Goal: Task Accomplishment & Management: Manage account settings

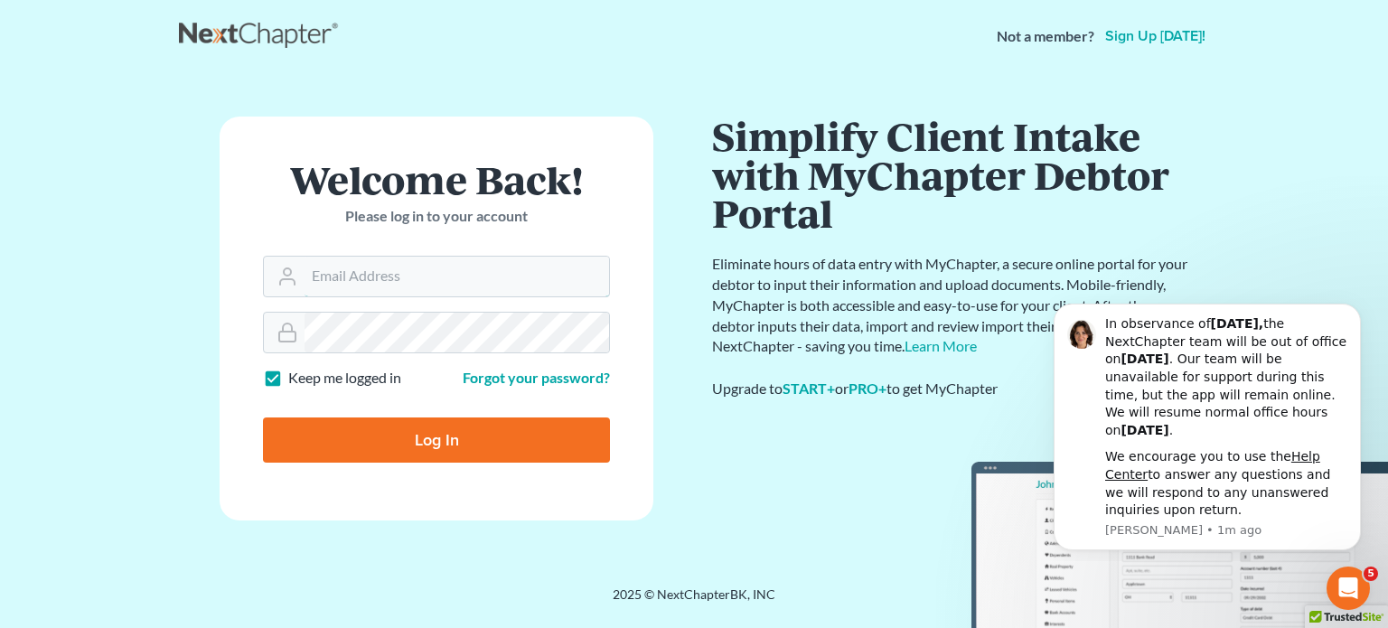
type input "[EMAIL_ADDRESS][PERSON_NAME][DOMAIN_NAME]"
click at [372, 442] on input "Log In" at bounding box center [436, 440] width 347 height 45
type input "Thinking..."
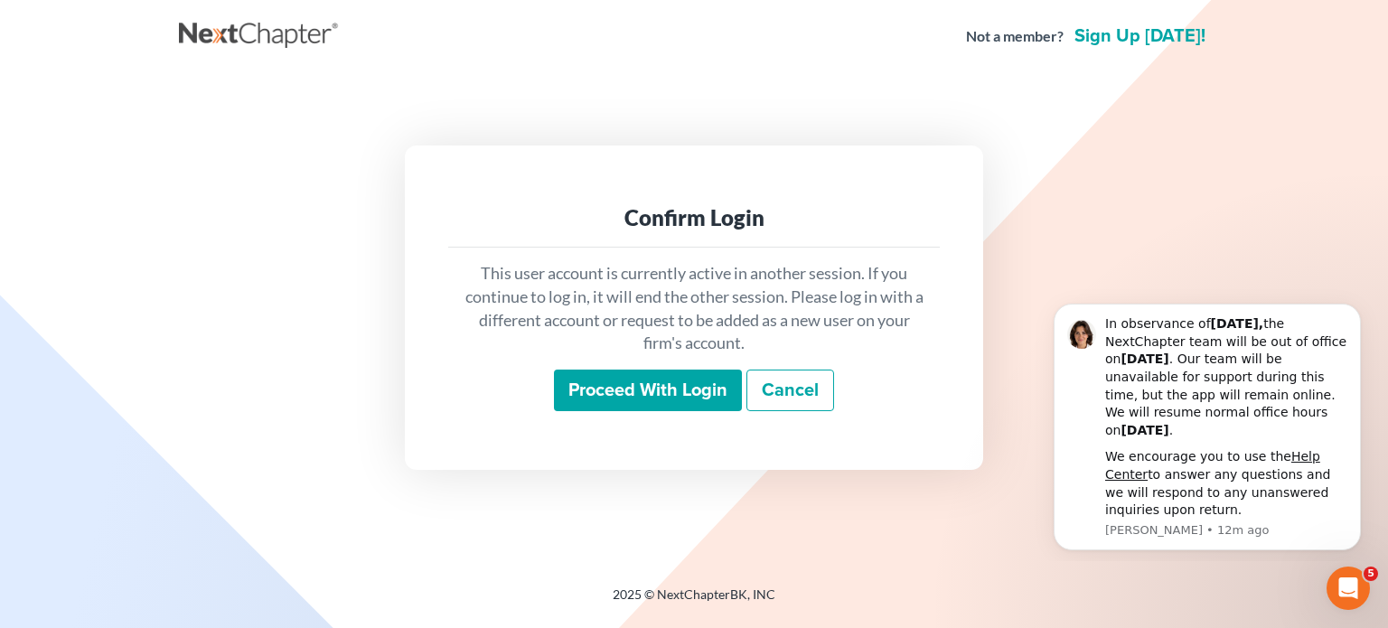
click at [662, 400] on input "Proceed with login" at bounding box center [648, 391] width 188 height 42
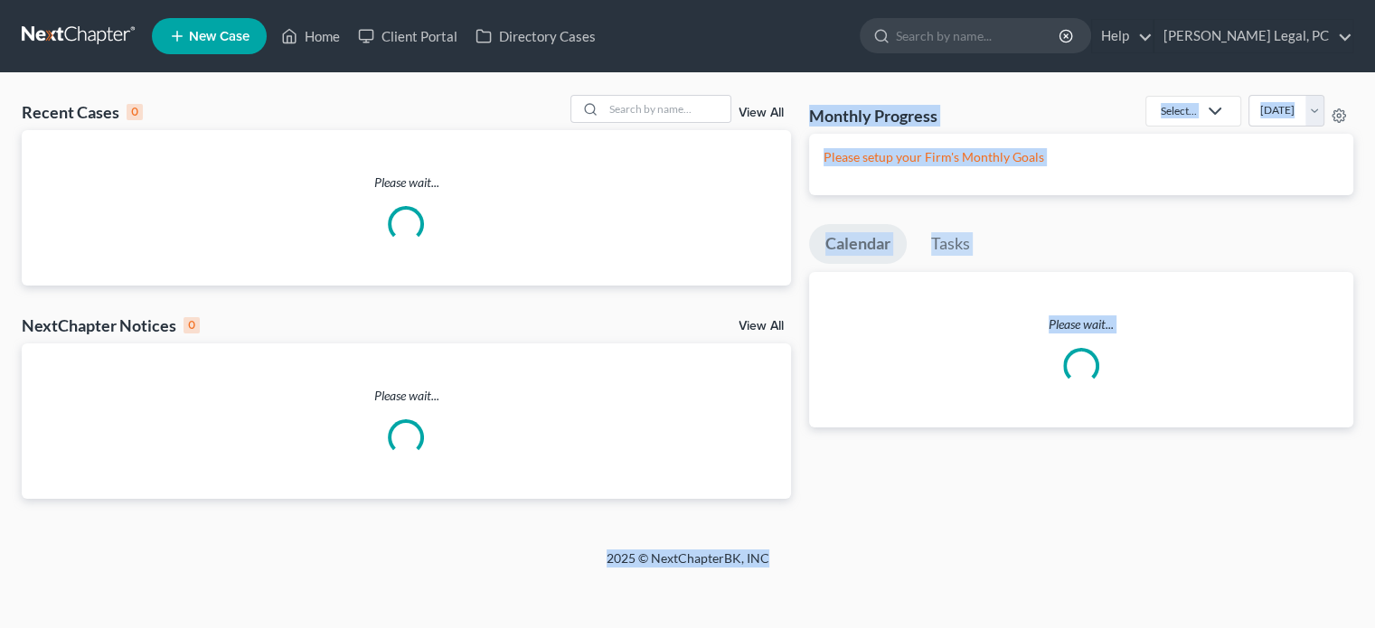
click at [772, 564] on div "Home New Case Client Portal Directory Cases [PERSON_NAME] Legal, PC [EMAIL_ADDR…" at bounding box center [687, 314] width 1375 height 628
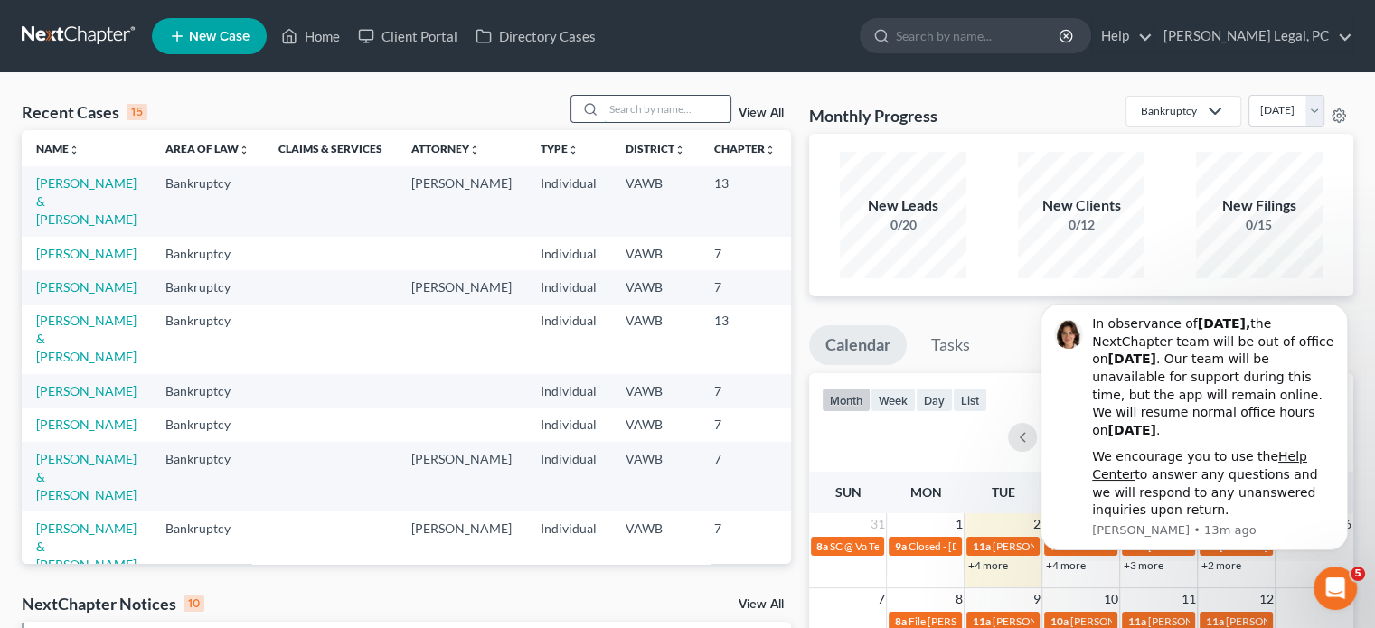
click at [612, 114] on input "search" at bounding box center [667, 109] width 127 height 26
type input "greer"
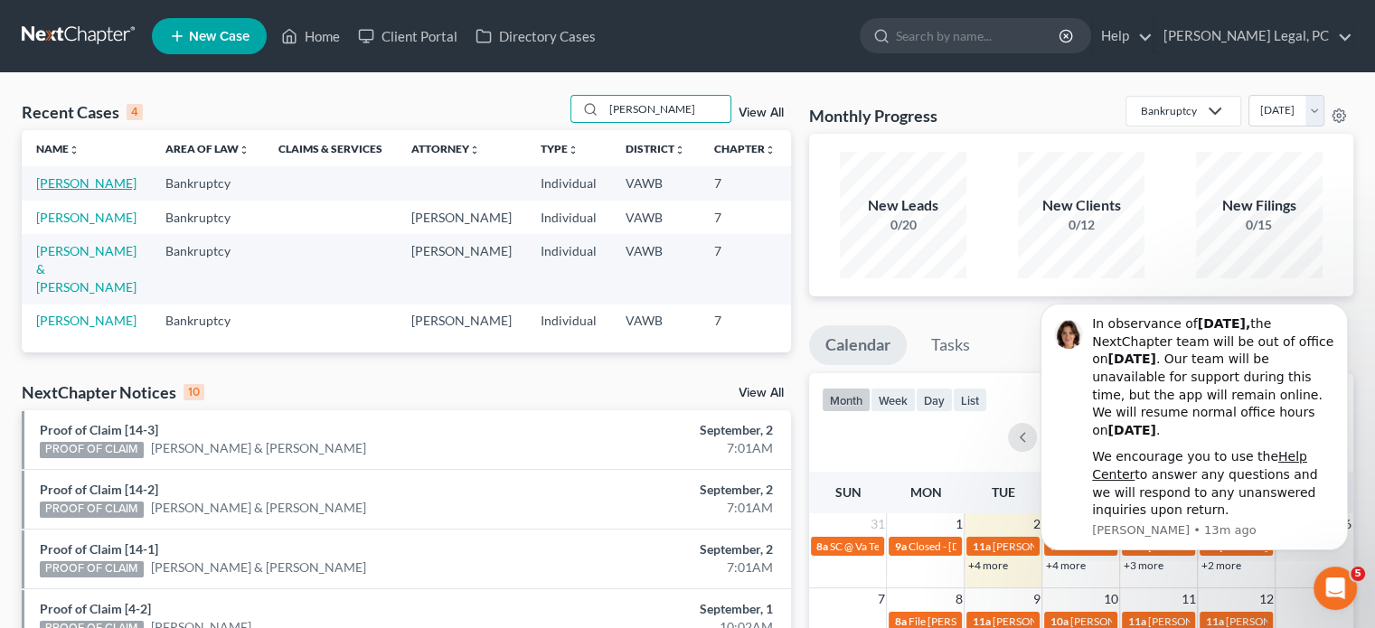
click at [38, 186] on link "[PERSON_NAME]" at bounding box center [86, 182] width 100 height 15
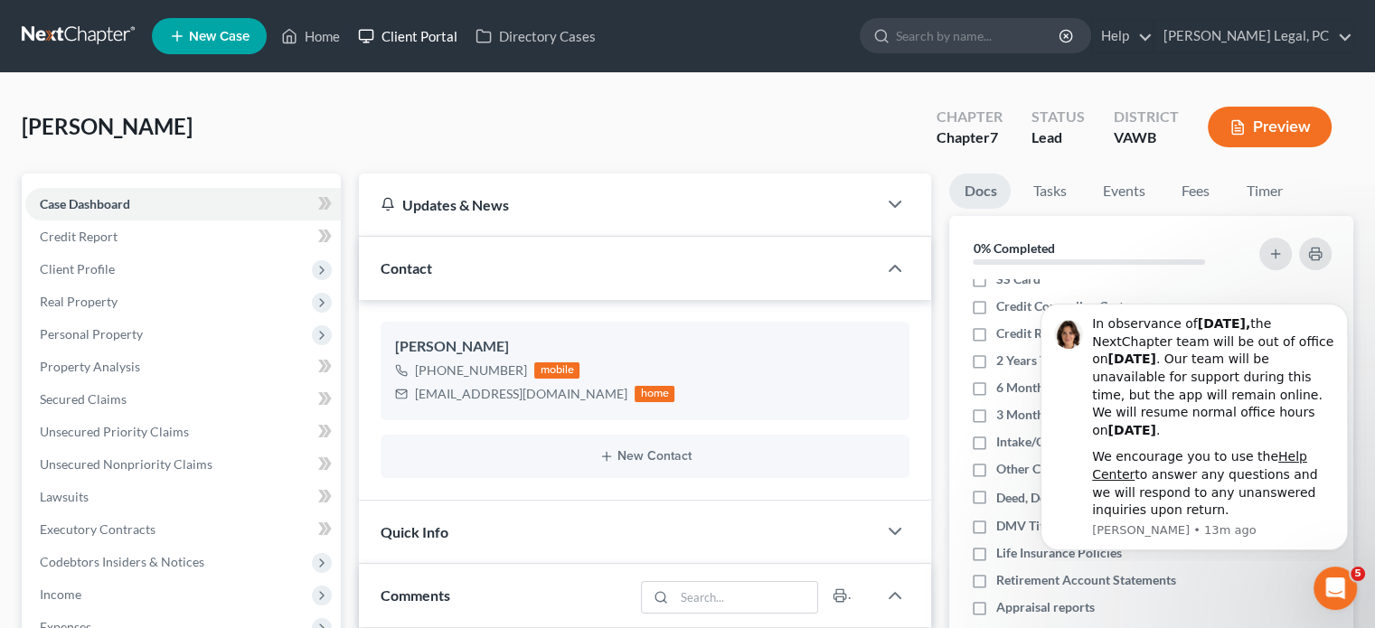
click at [413, 32] on link "Client Portal" at bounding box center [407, 36] width 117 height 33
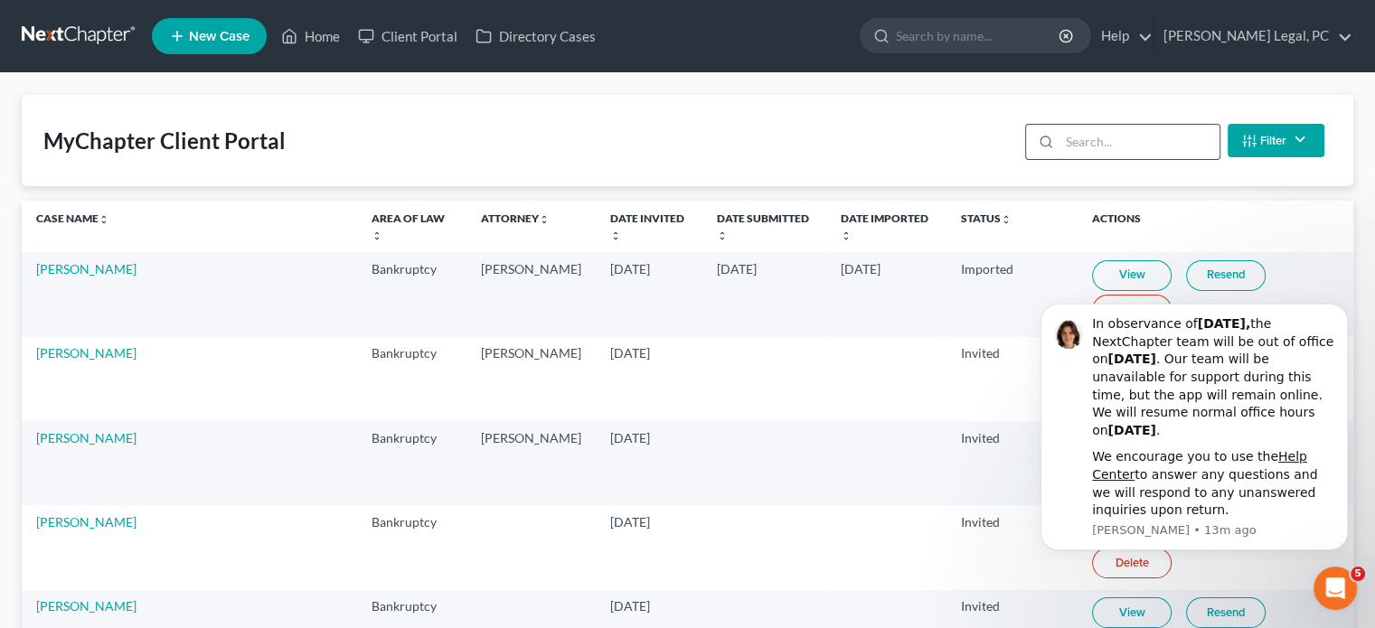
click at [1100, 137] on input "search" at bounding box center [1139, 142] width 160 height 34
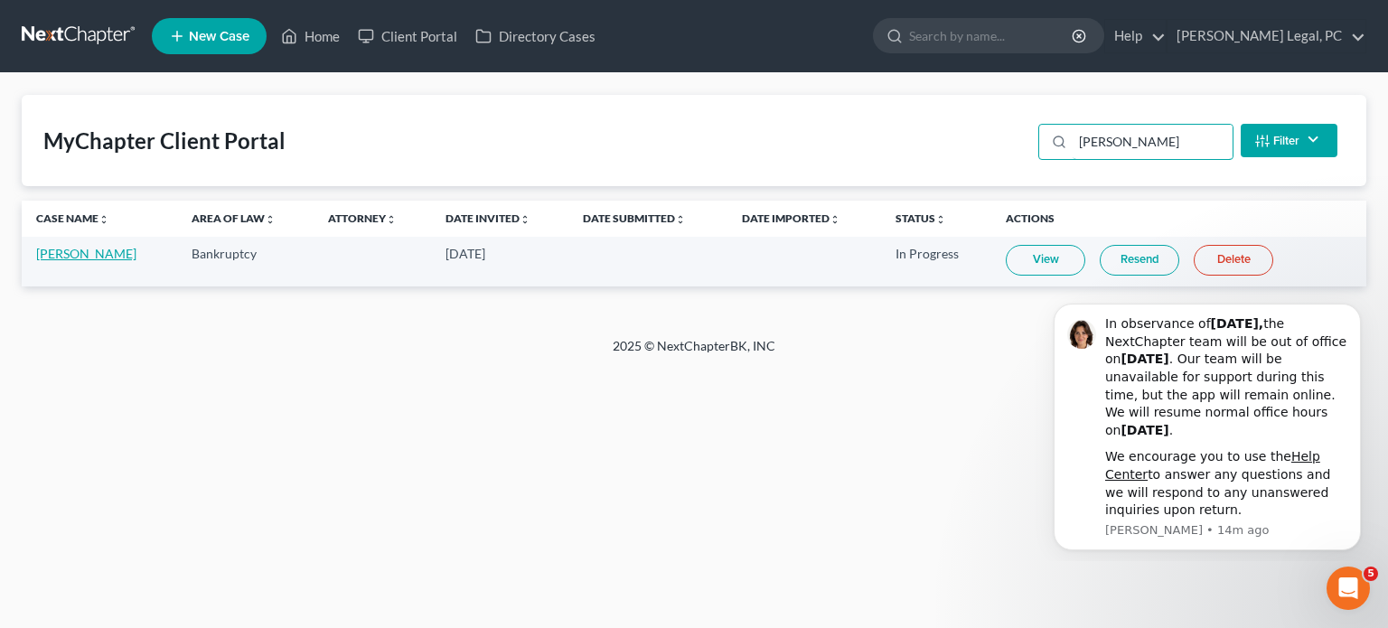
type input "Heather Gree"
click at [87, 249] on link "Heather Greer" at bounding box center [86, 253] width 100 height 15
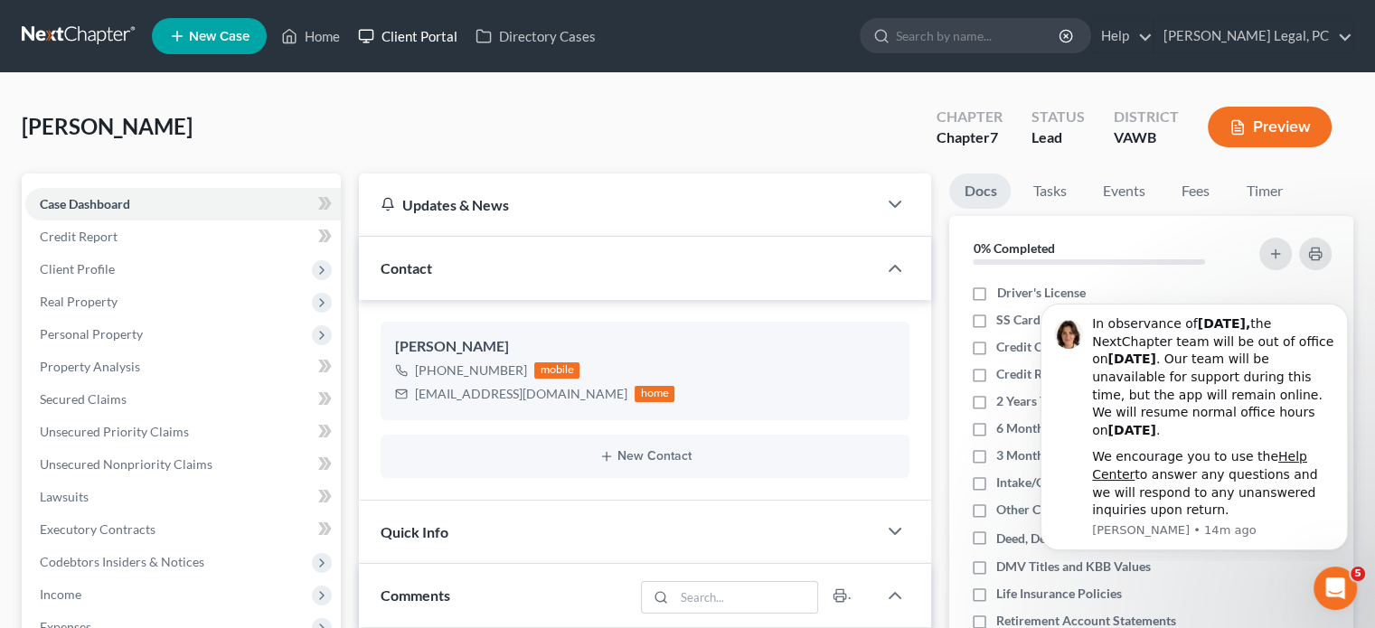
click at [452, 36] on link "Client Portal" at bounding box center [407, 36] width 117 height 33
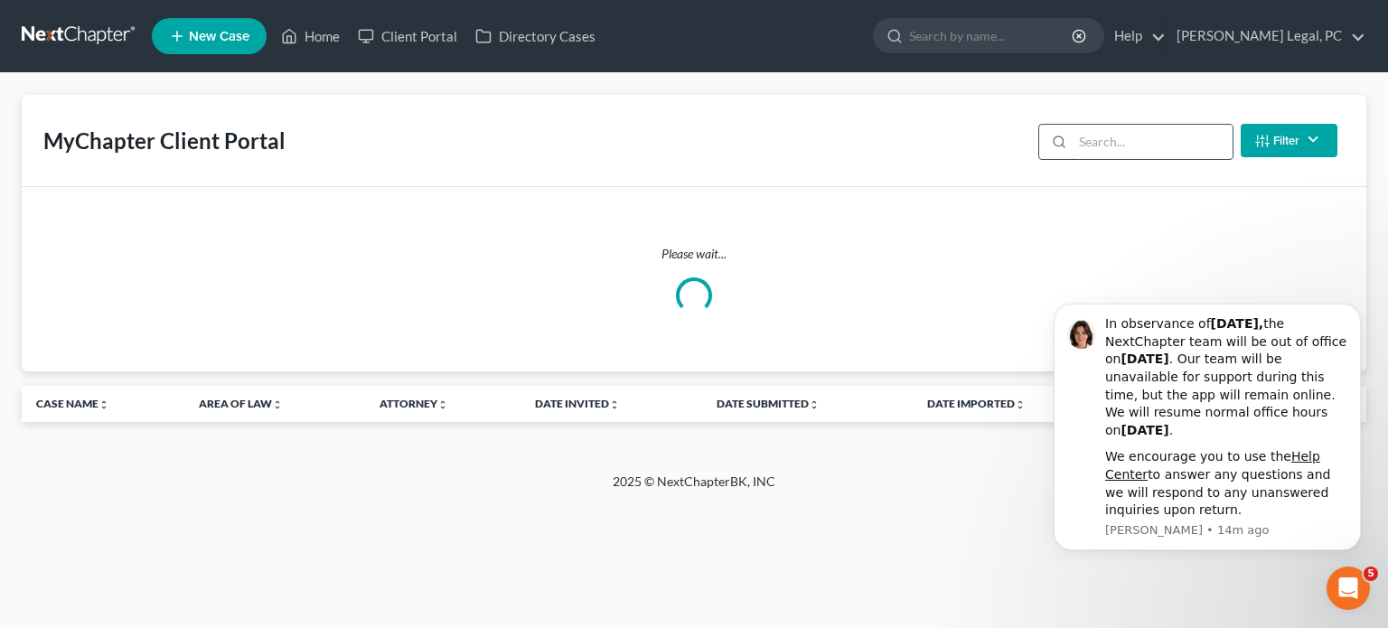
click at [1139, 134] on input "search" at bounding box center [1153, 142] width 160 height 34
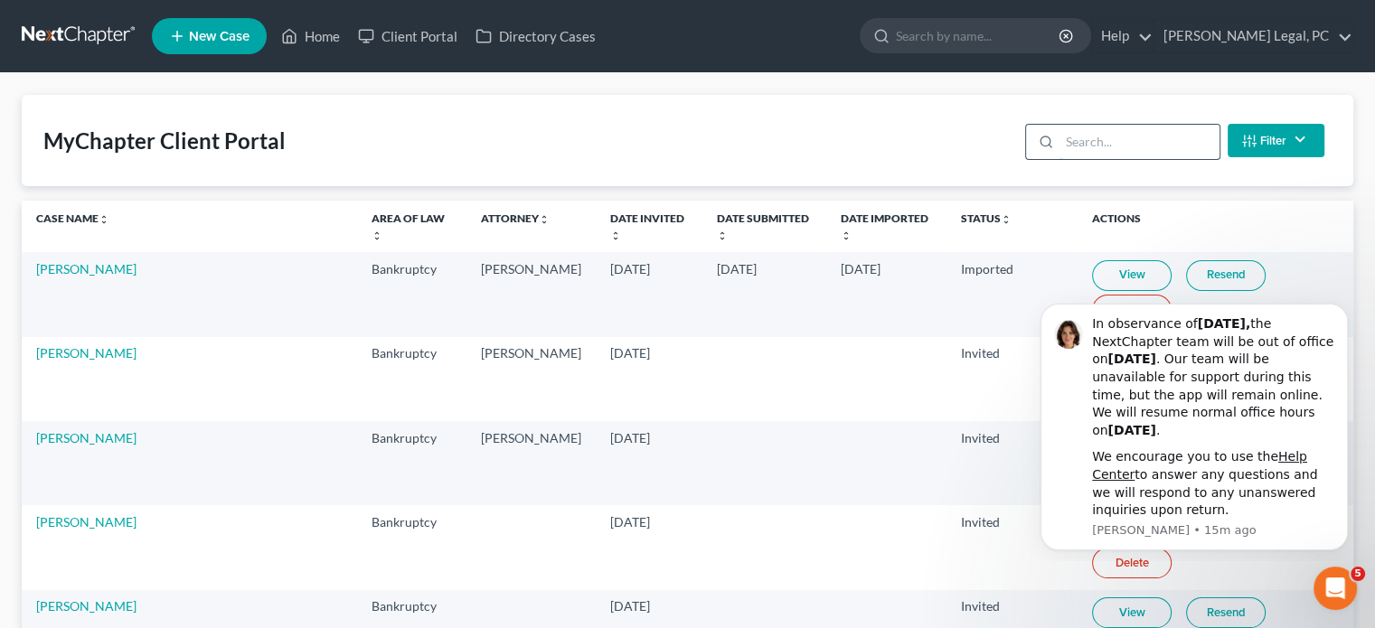
click at [1093, 136] on input "search" at bounding box center [1139, 142] width 160 height 34
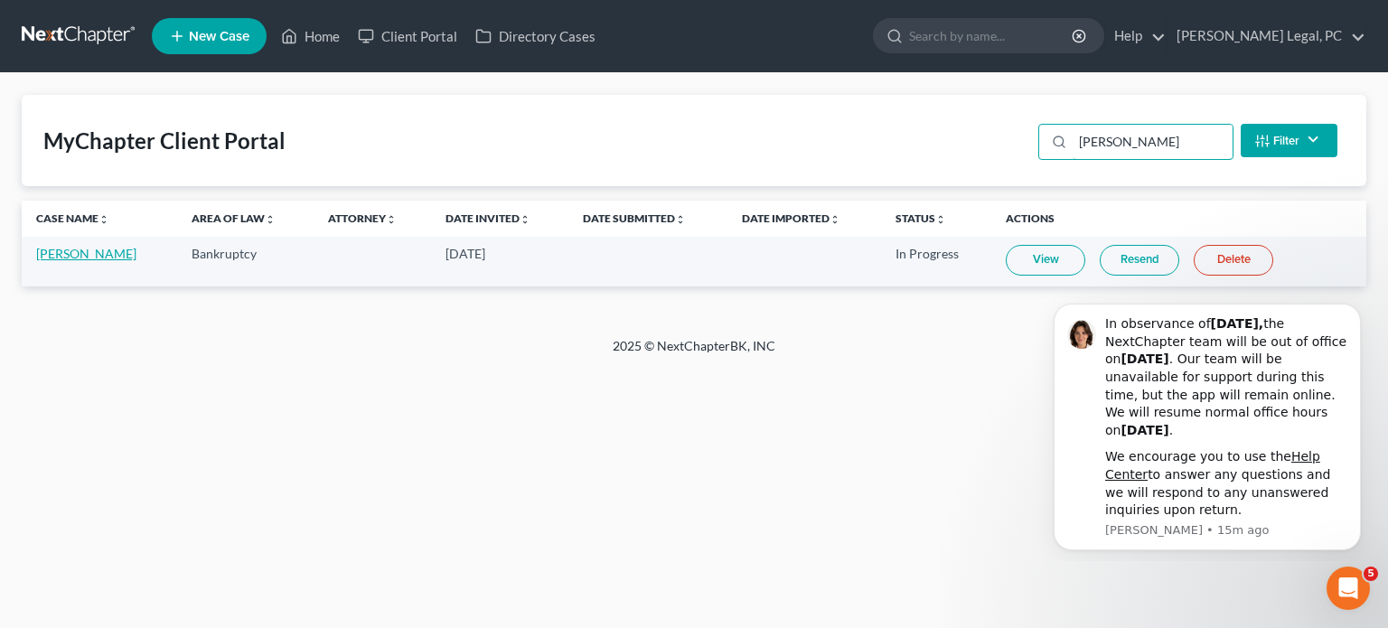
type input "Heather Greer"
click at [1038, 264] on link "View" at bounding box center [1046, 260] width 80 height 31
click at [85, 253] on link "Heather Greer" at bounding box center [86, 253] width 100 height 15
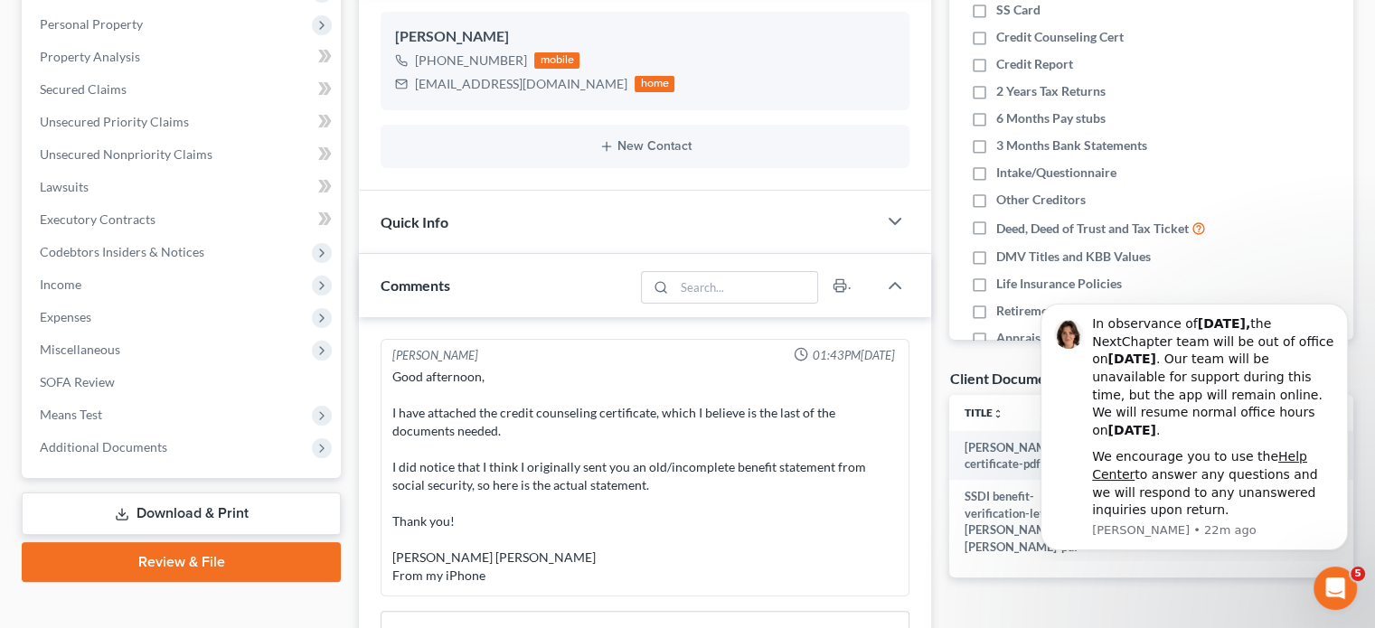
scroll to position [361, 0]
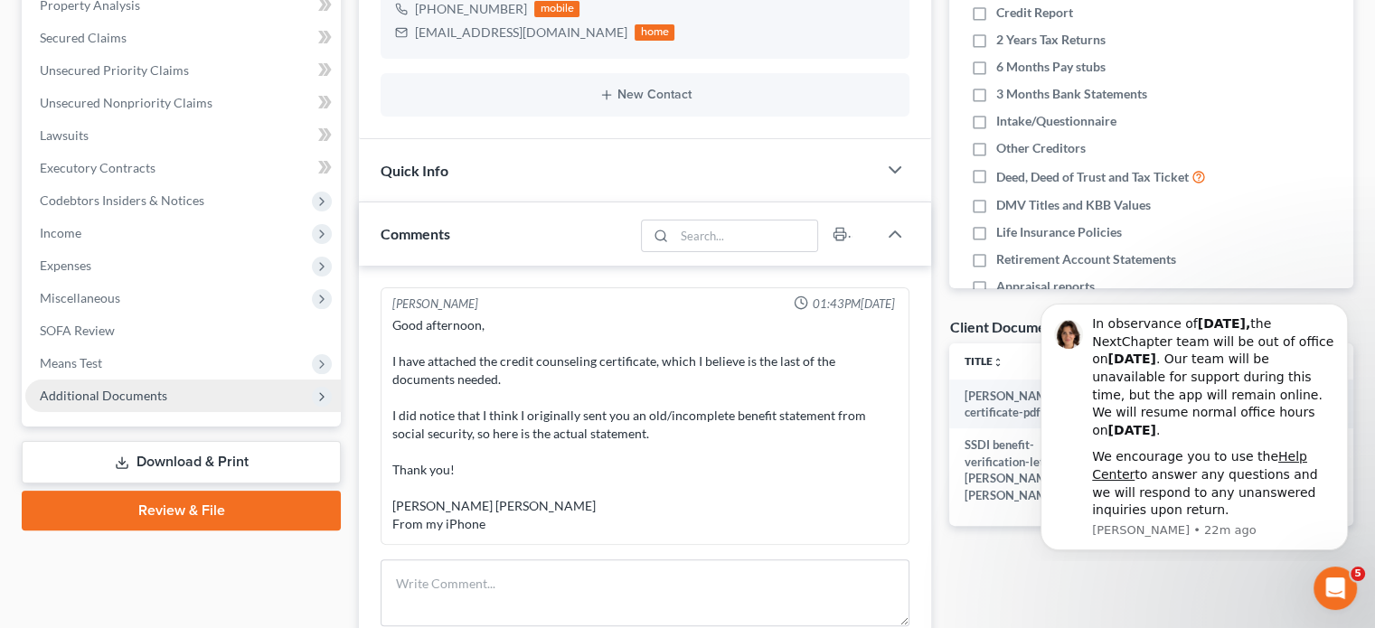
click at [108, 392] on span "Additional Documents" at bounding box center [103, 395] width 127 height 15
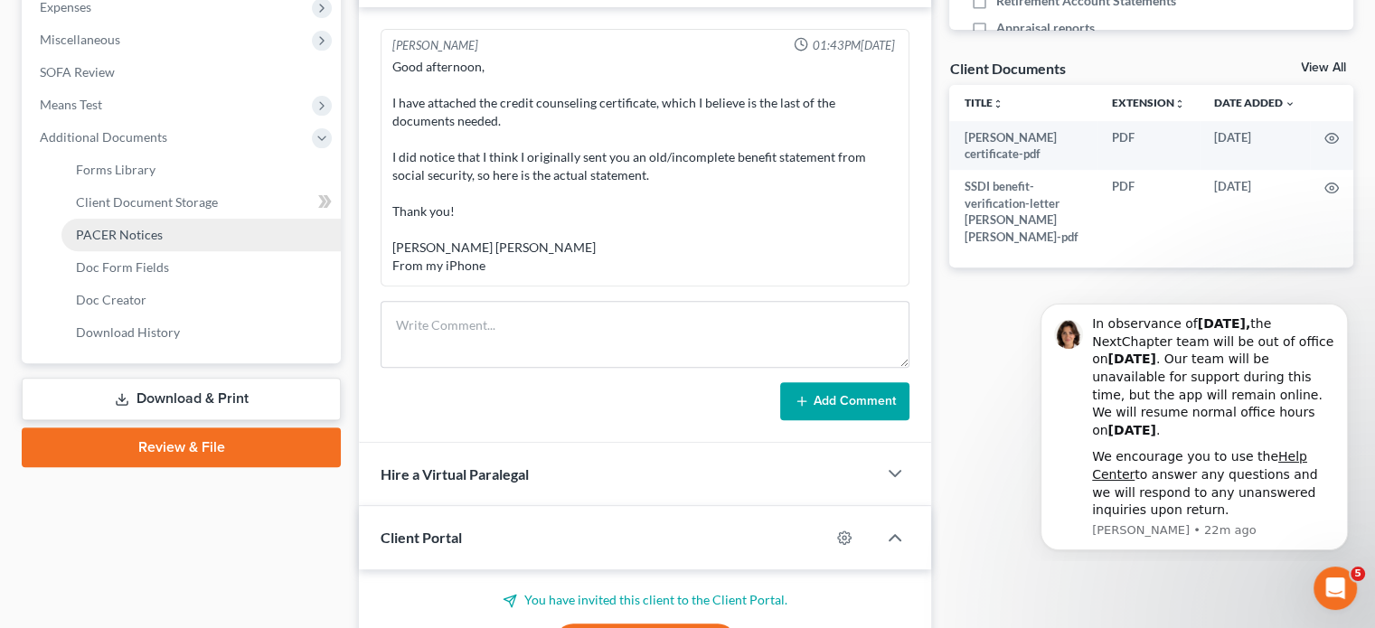
scroll to position [633, 0]
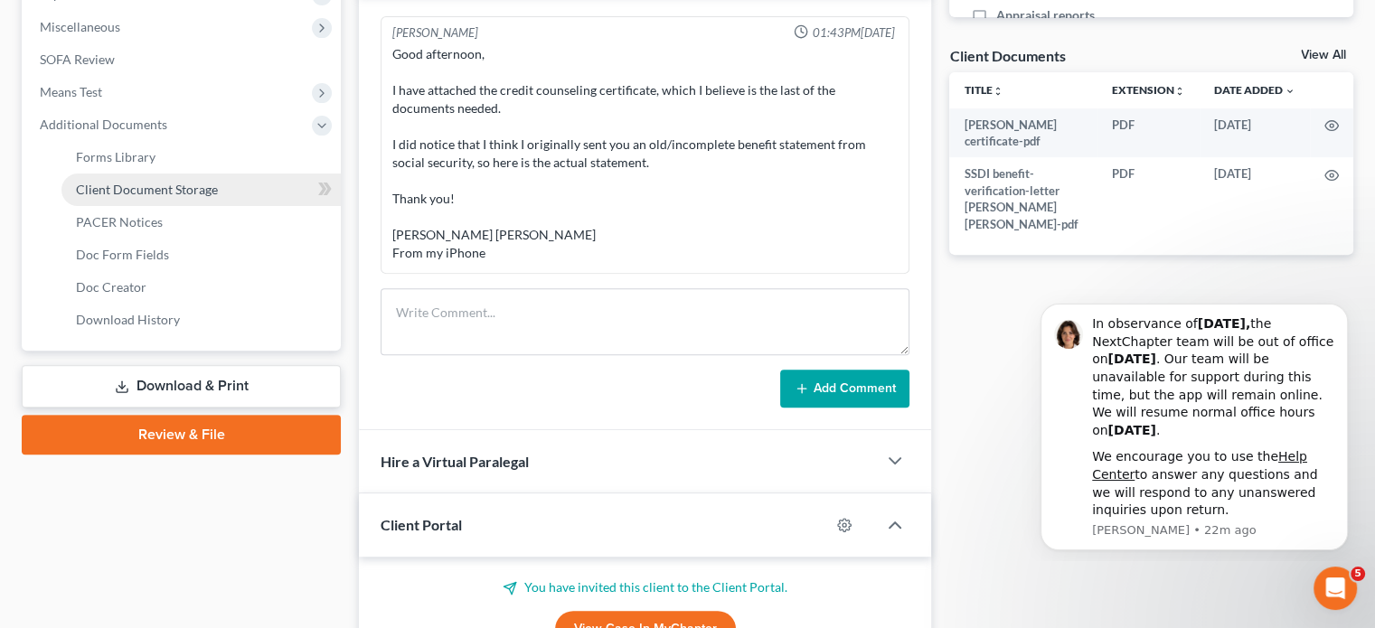
click at [266, 190] on link "Client Document Storage" at bounding box center [200, 190] width 279 height 33
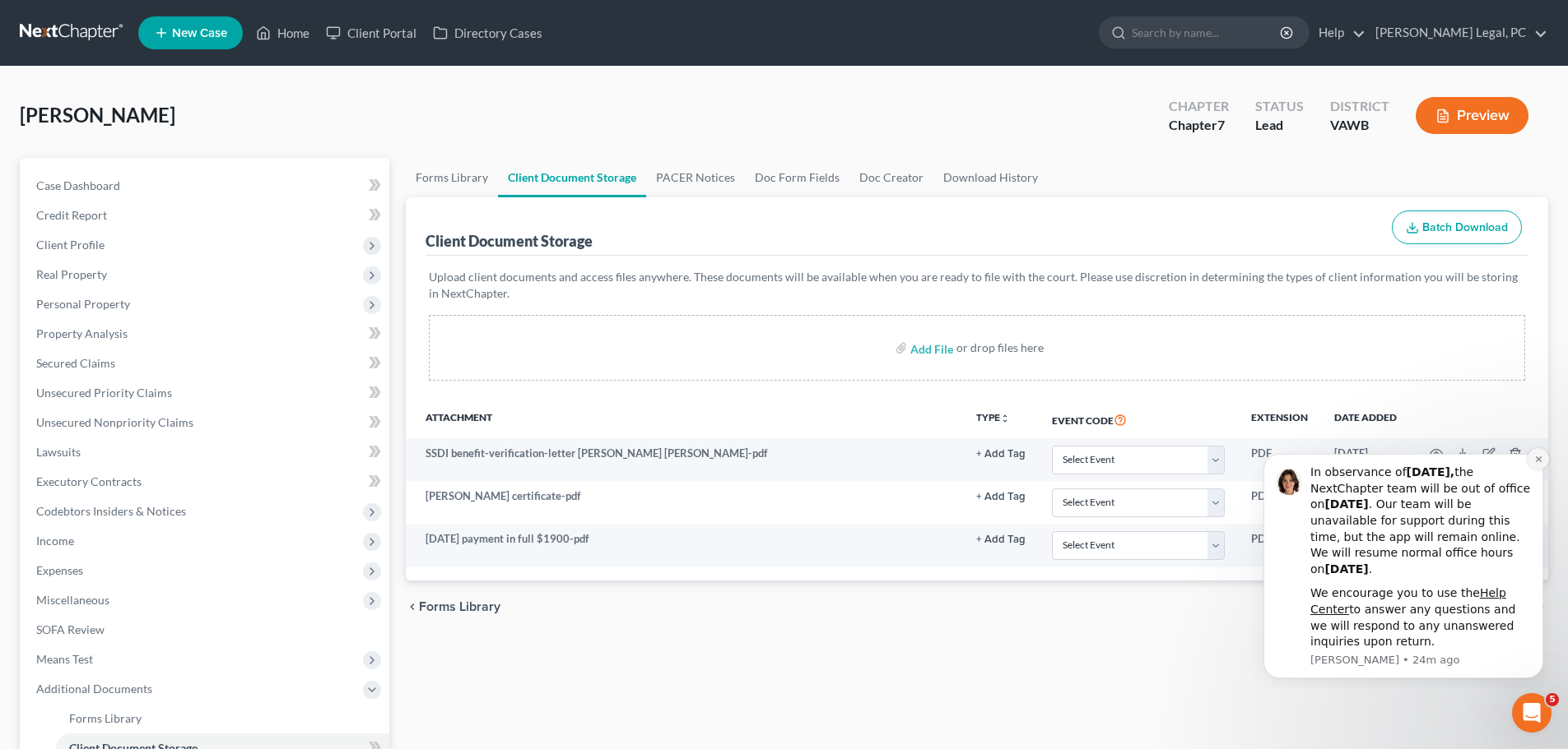
click at [1263, 459] on icon "Dismiss notification" at bounding box center [1537, 460] width 5 height 5
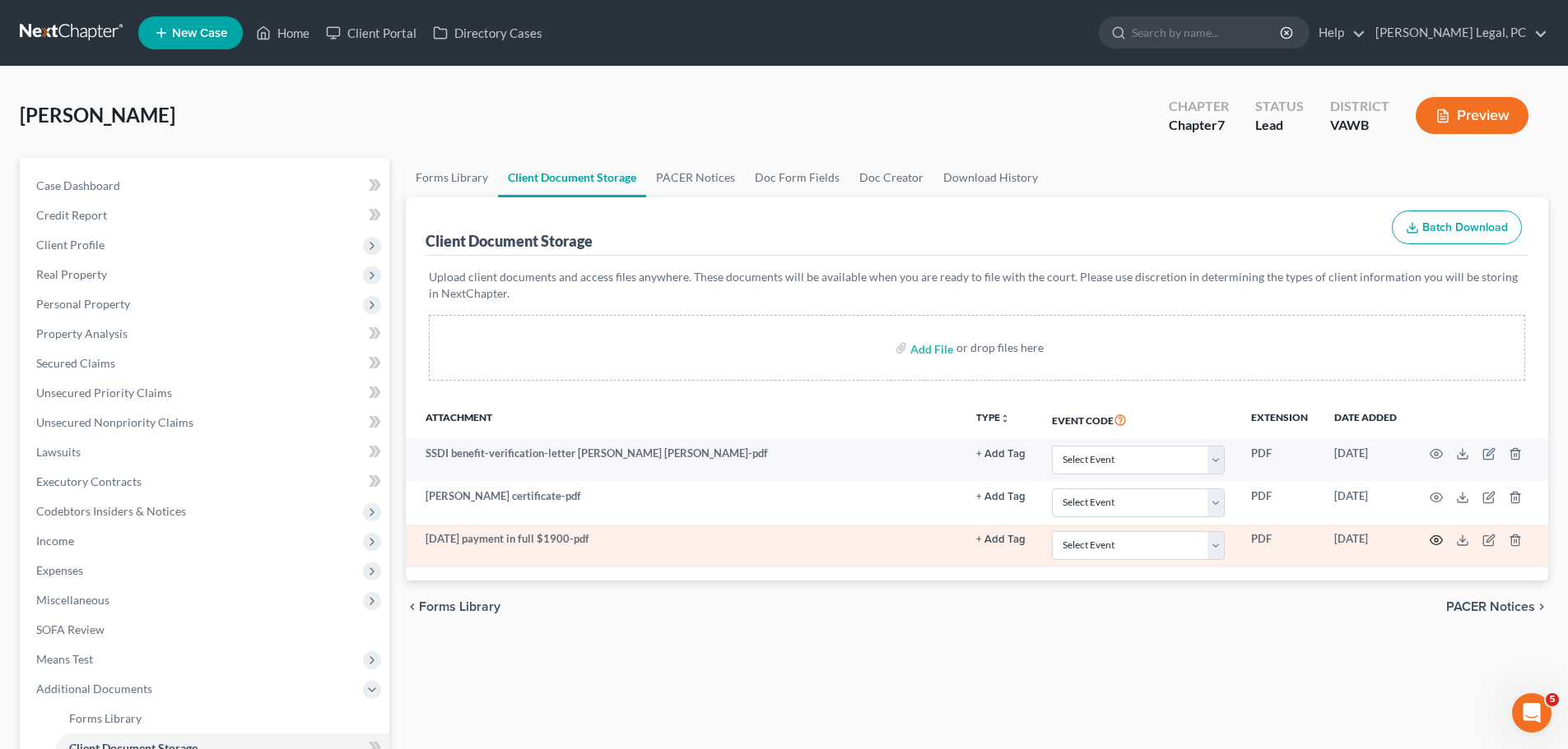
click at [1263, 536] on icon "button" at bounding box center [1437, 541] width 13 height 9
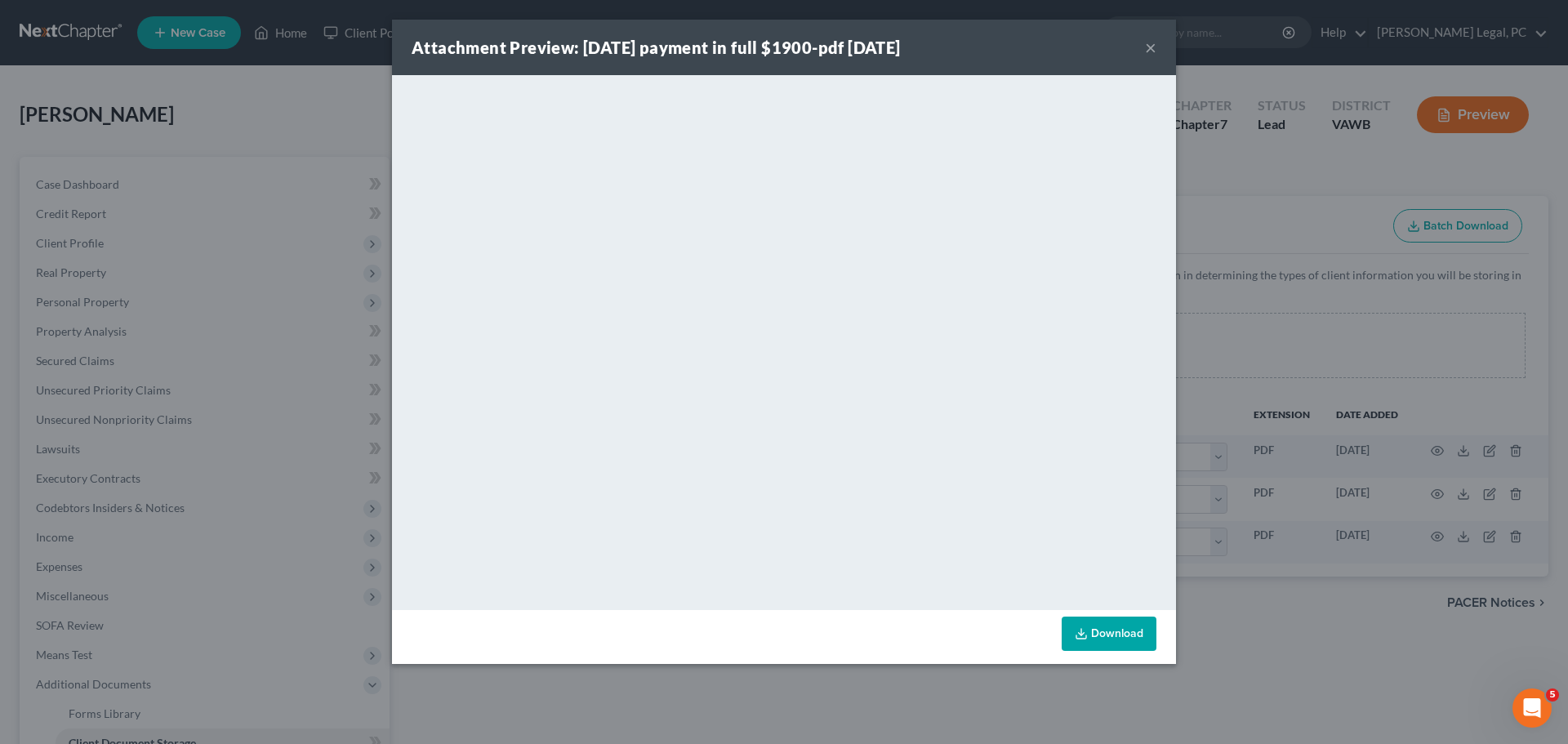
click at [1150, 39] on button "×" at bounding box center [1150, 48] width 12 height 20
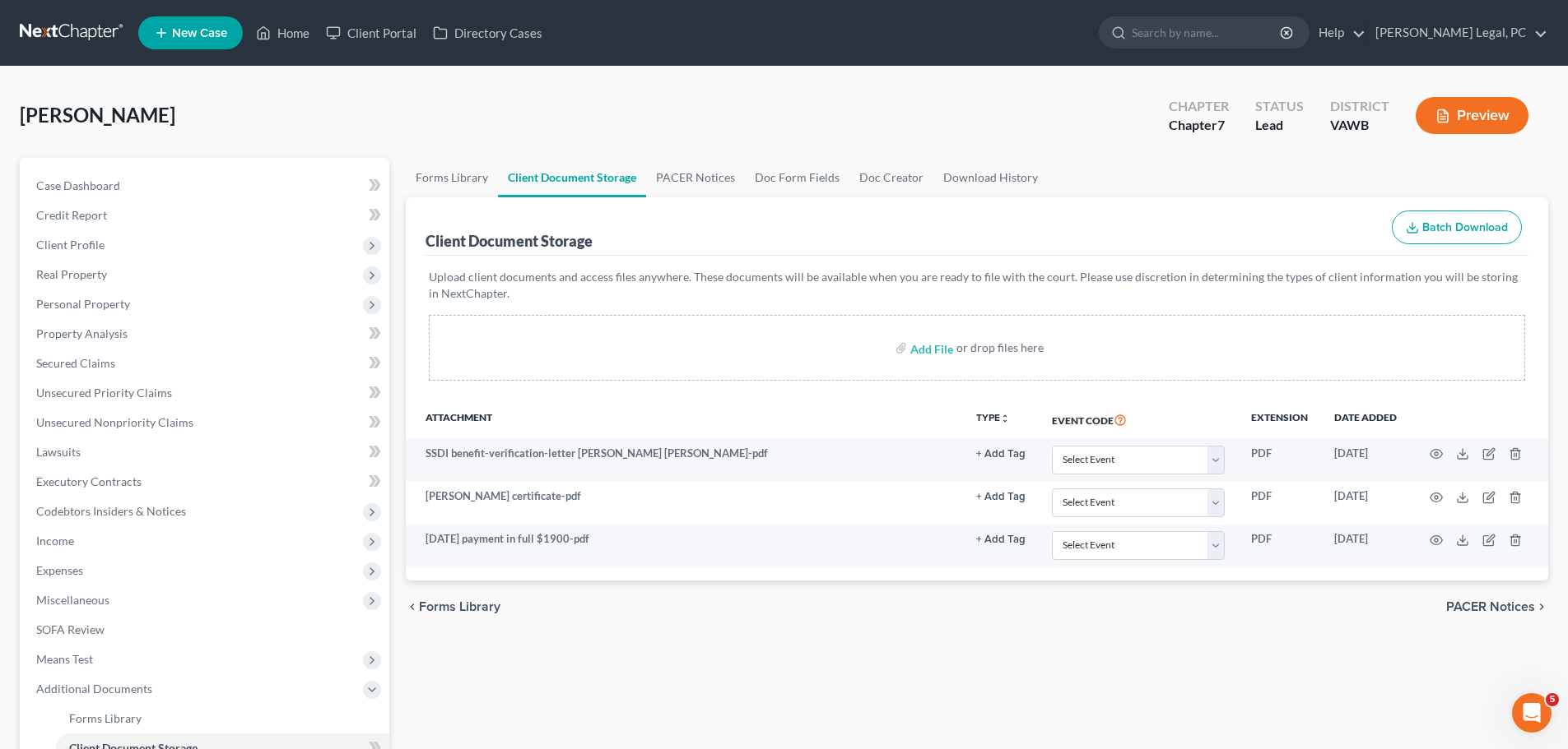
click at [59, 40] on link at bounding box center [73, 33] width 106 height 30
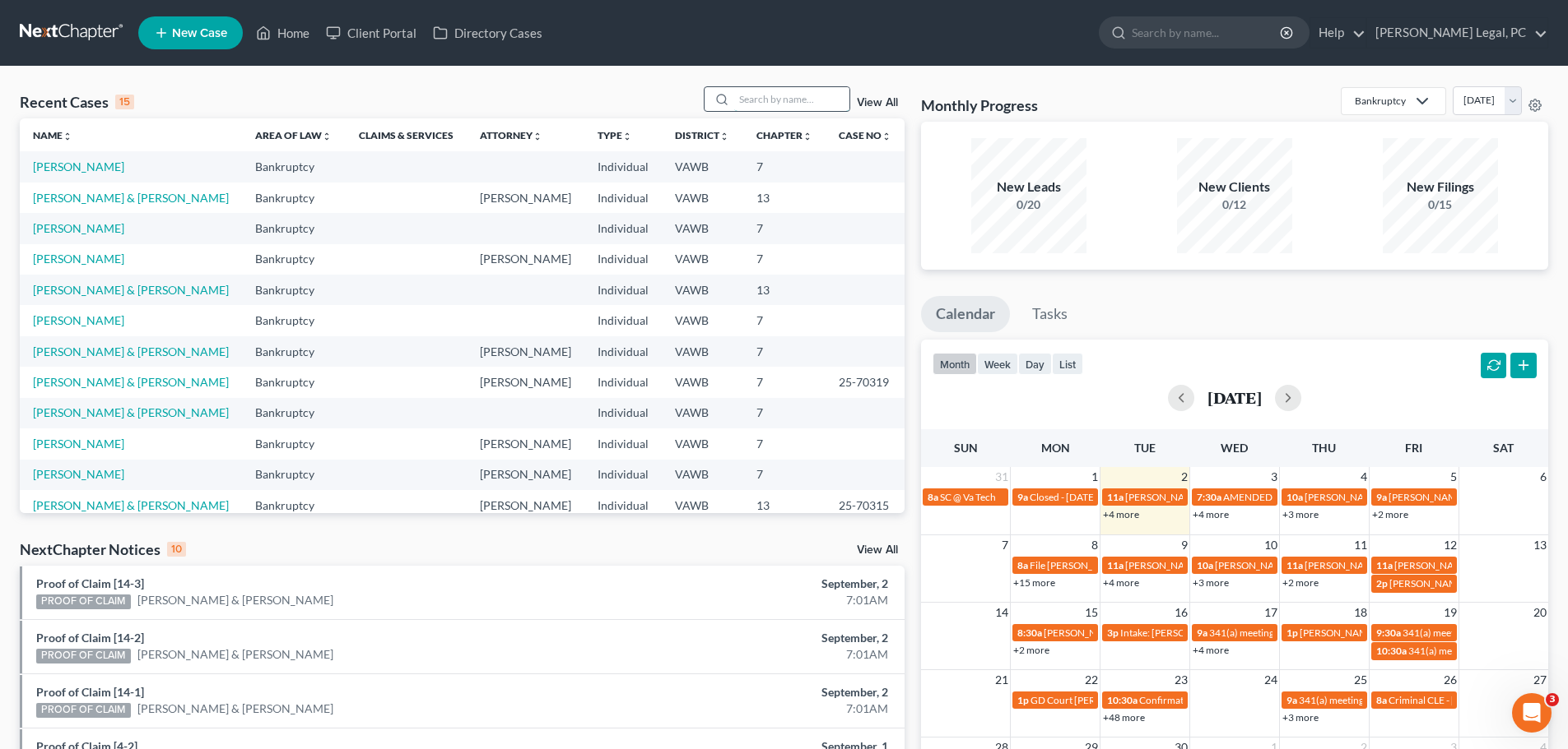
click at [743, 94] on input "search" at bounding box center [791, 99] width 116 height 24
type input "rich"
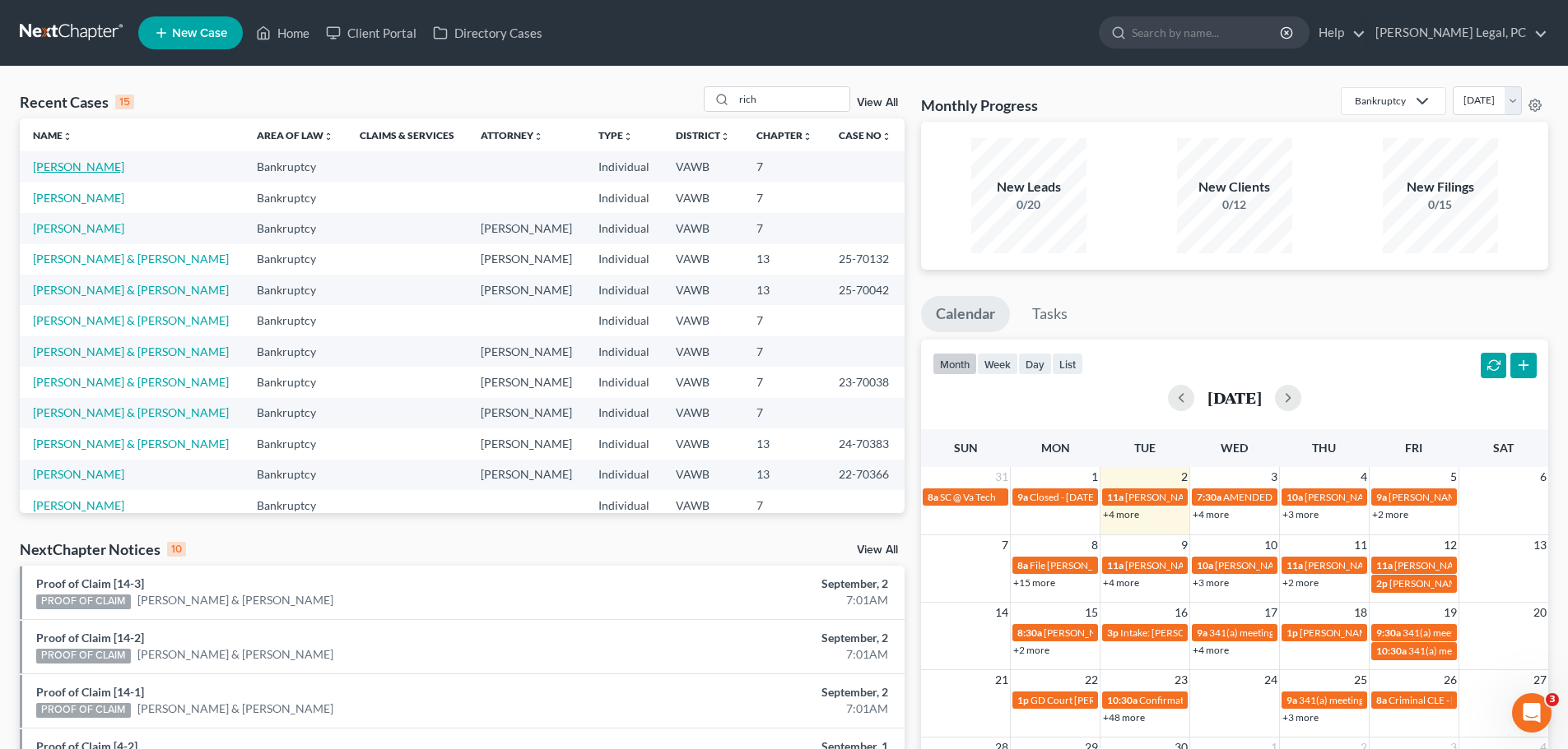
click at [70, 171] on link "[PERSON_NAME]" at bounding box center [78, 166] width 91 height 14
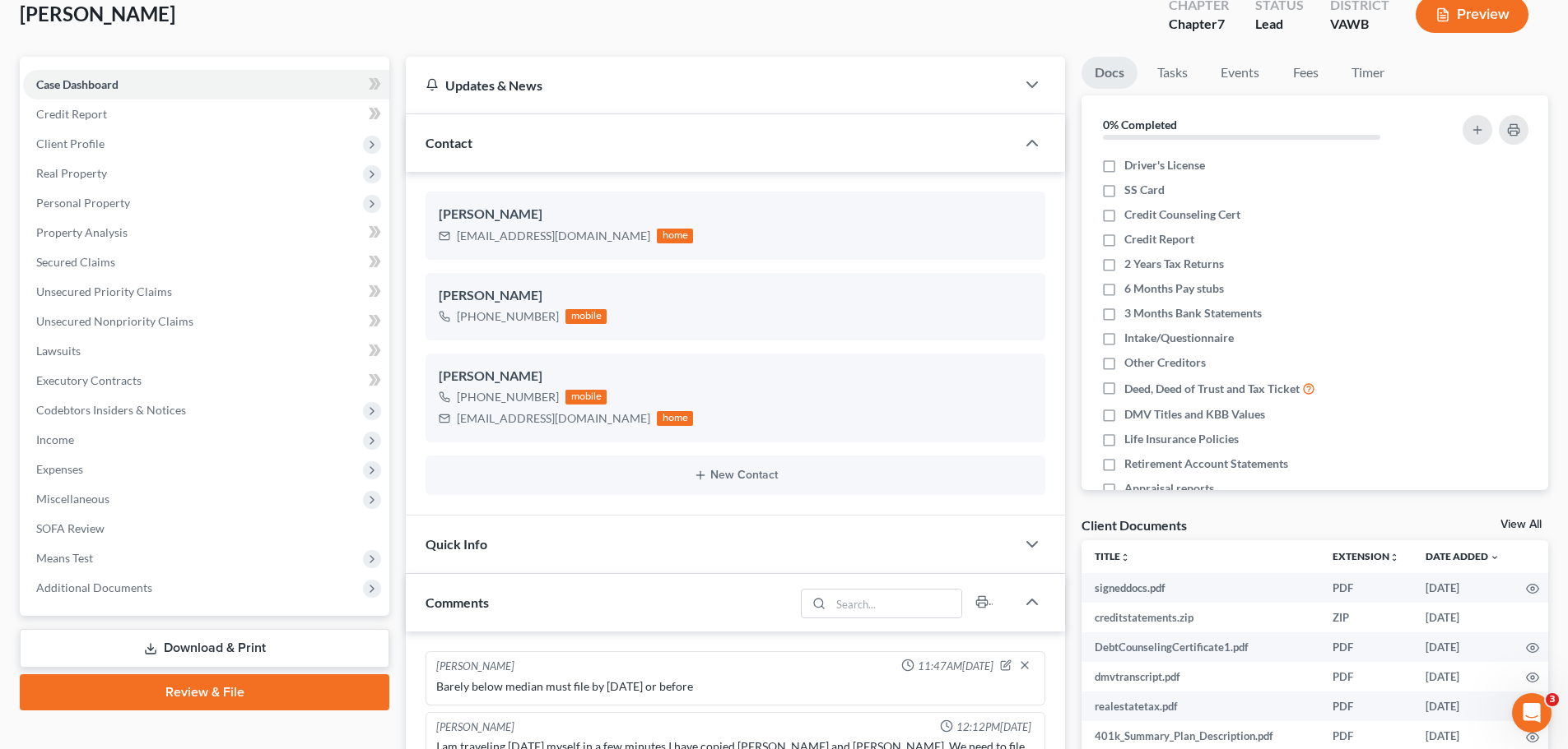
scroll to position [247, 0]
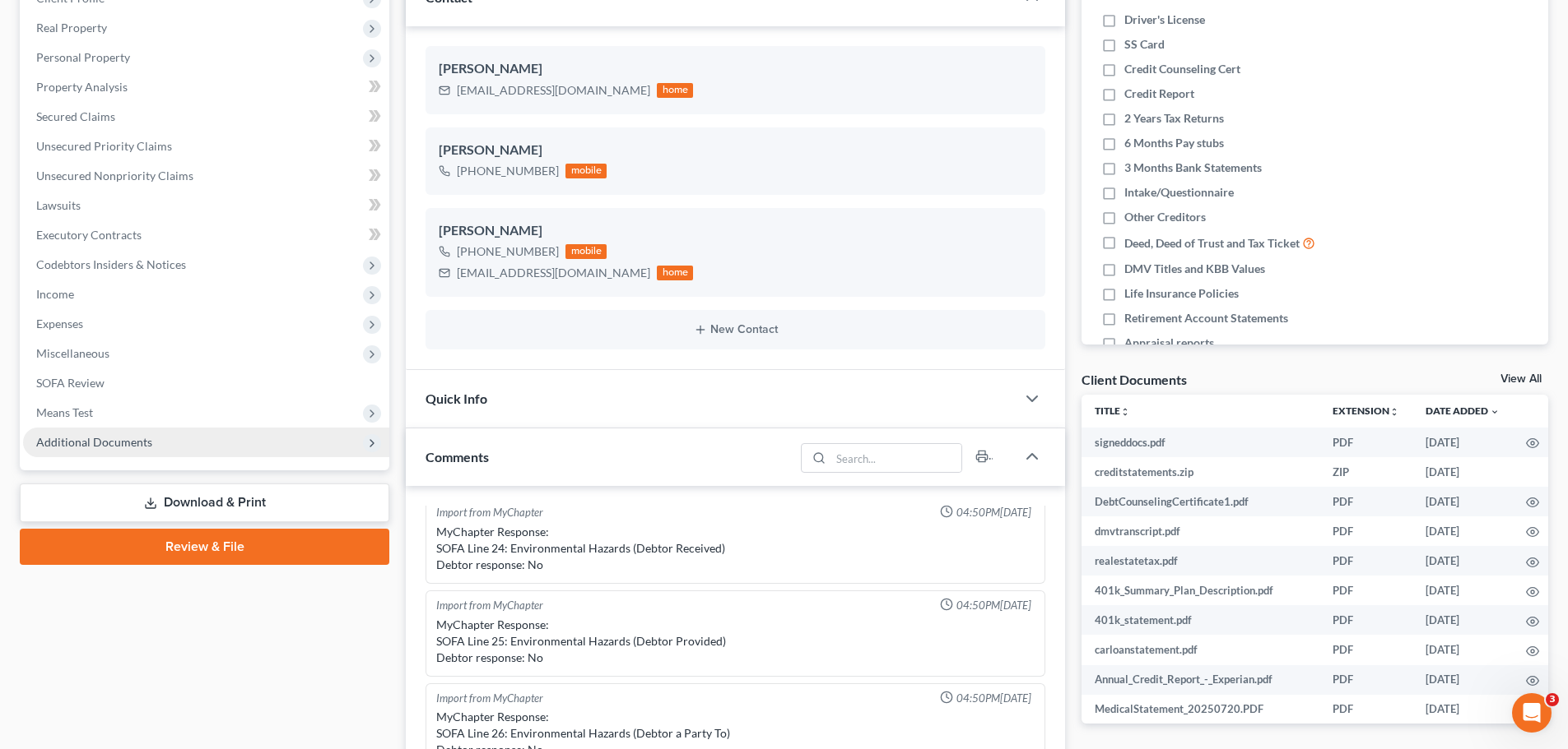
click at [115, 442] on span "Additional Documents" at bounding box center [94, 441] width 116 height 14
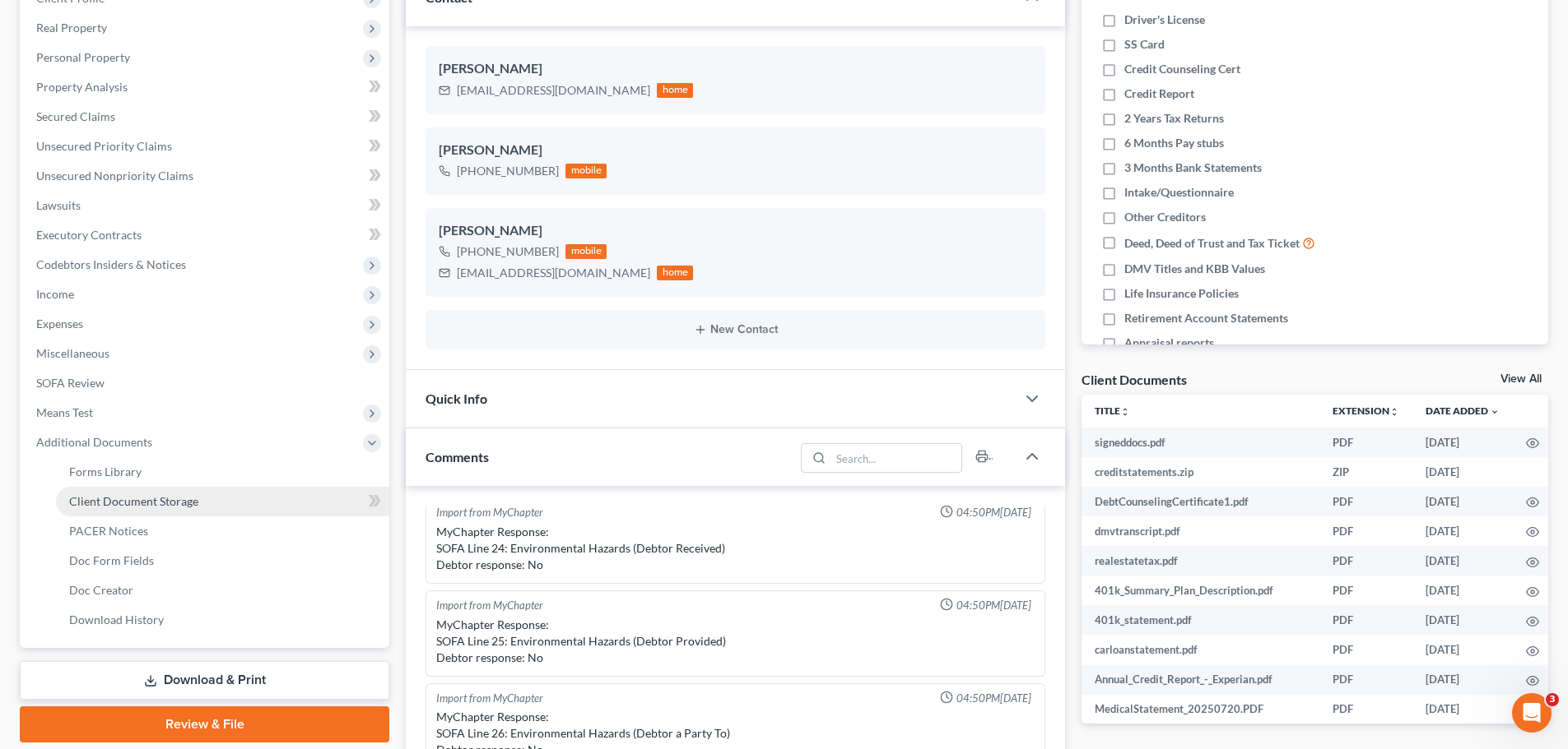
click at [121, 496] on span "Client Document Storage" at bounding box center [134, 501] width 129 height 14
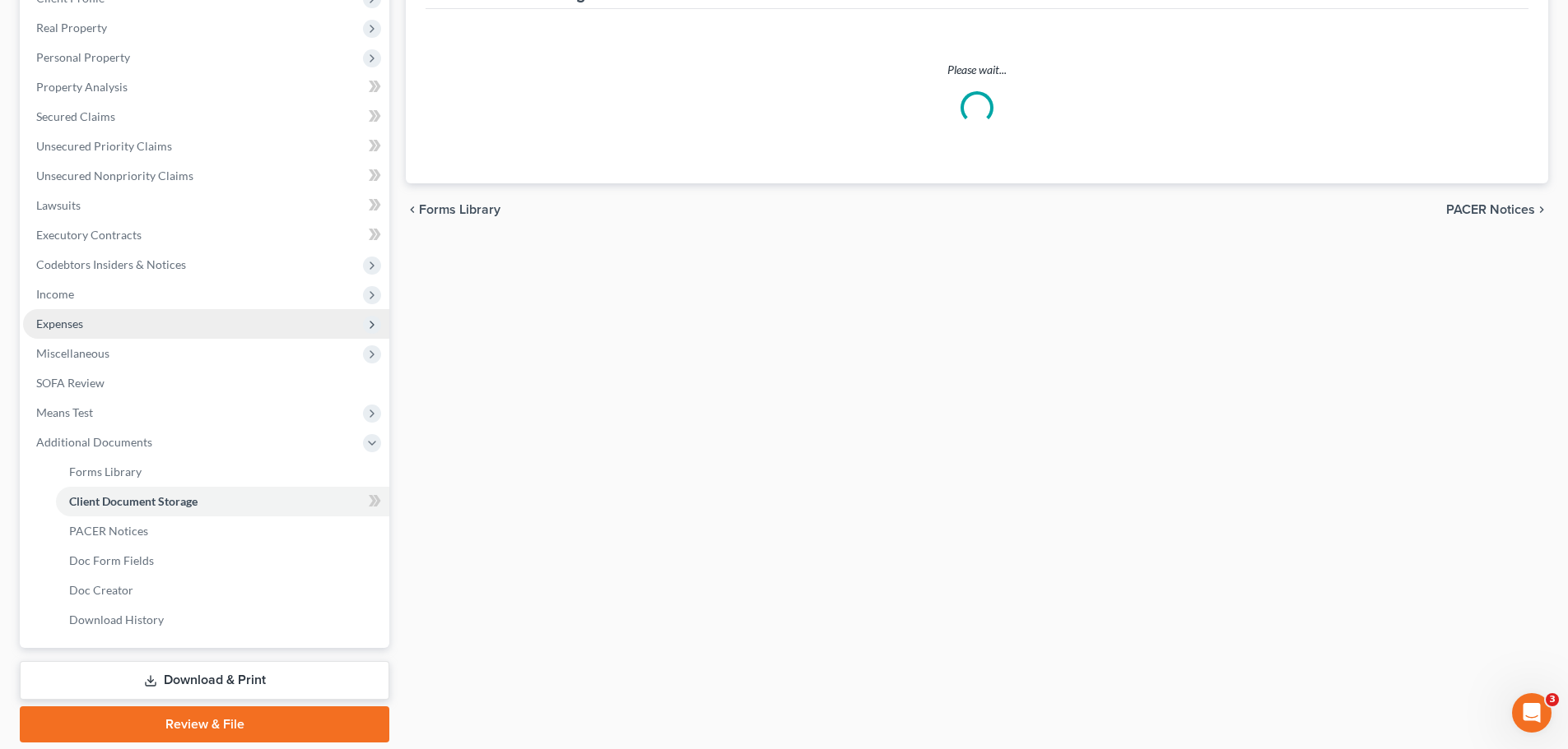
select select "0"
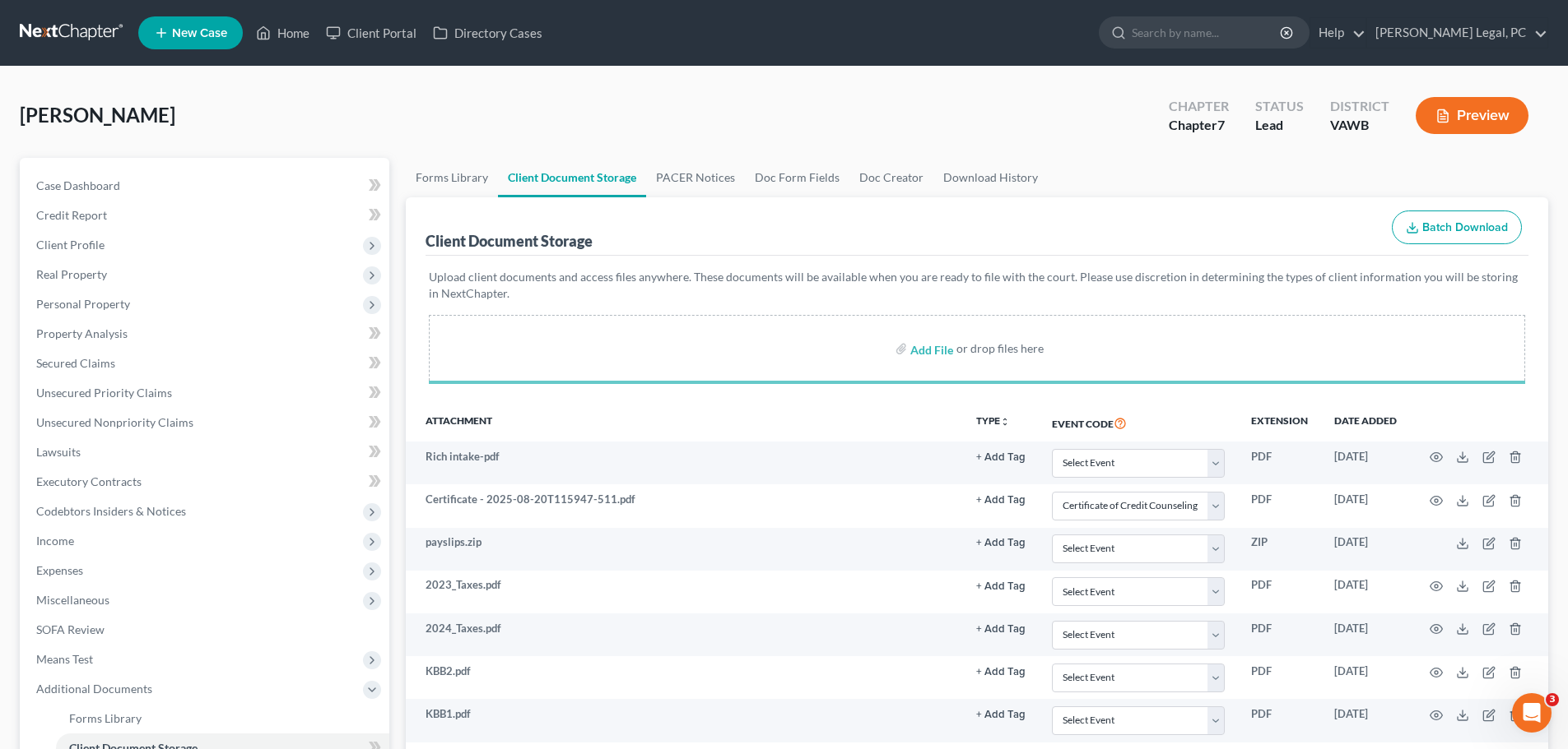
select select "0"
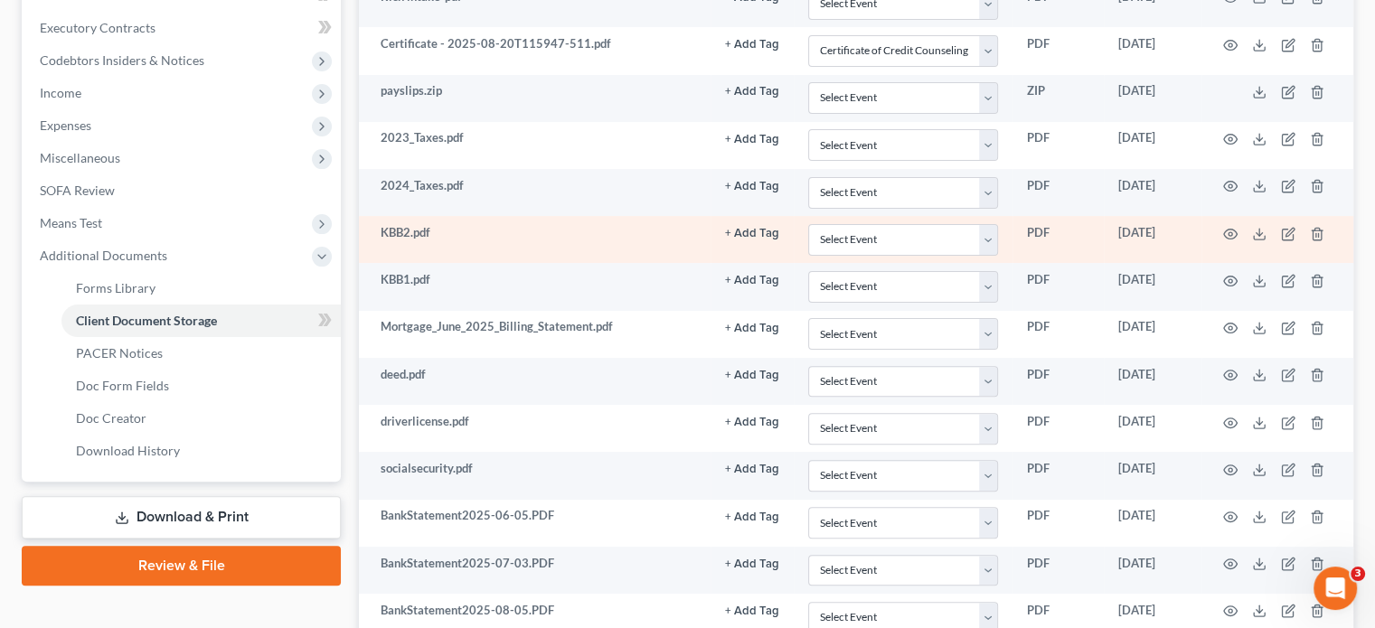
scroll to position [347, 0]
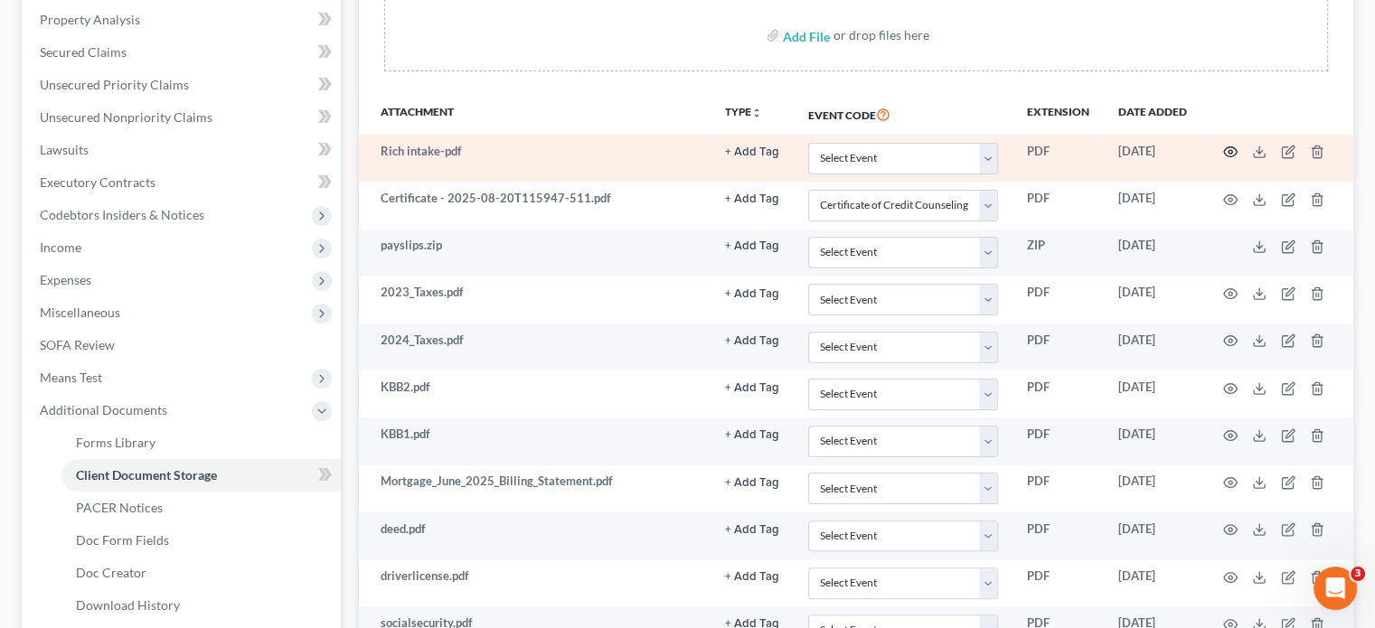
click at [1225, 150] on icon "button" at bounding box center [1230, 152] width 14 height 14
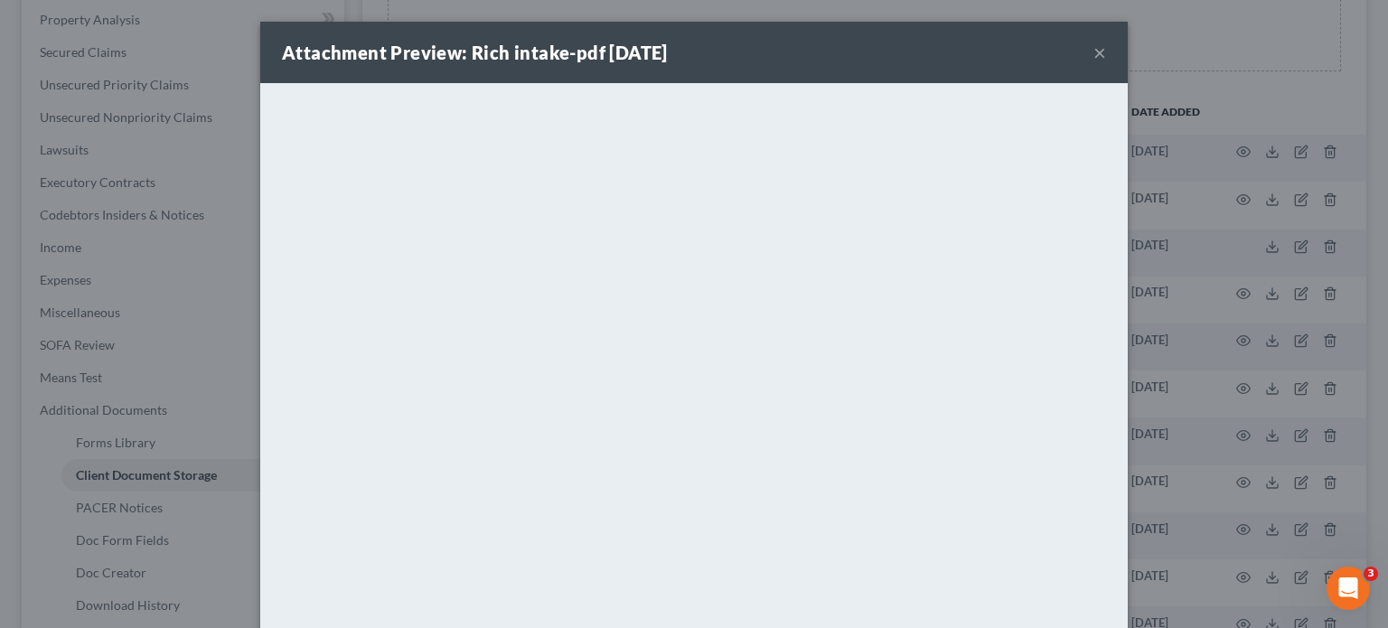
click at [1093, 46] on button "×" at bounding box center [1099, 53] width 13 height 22
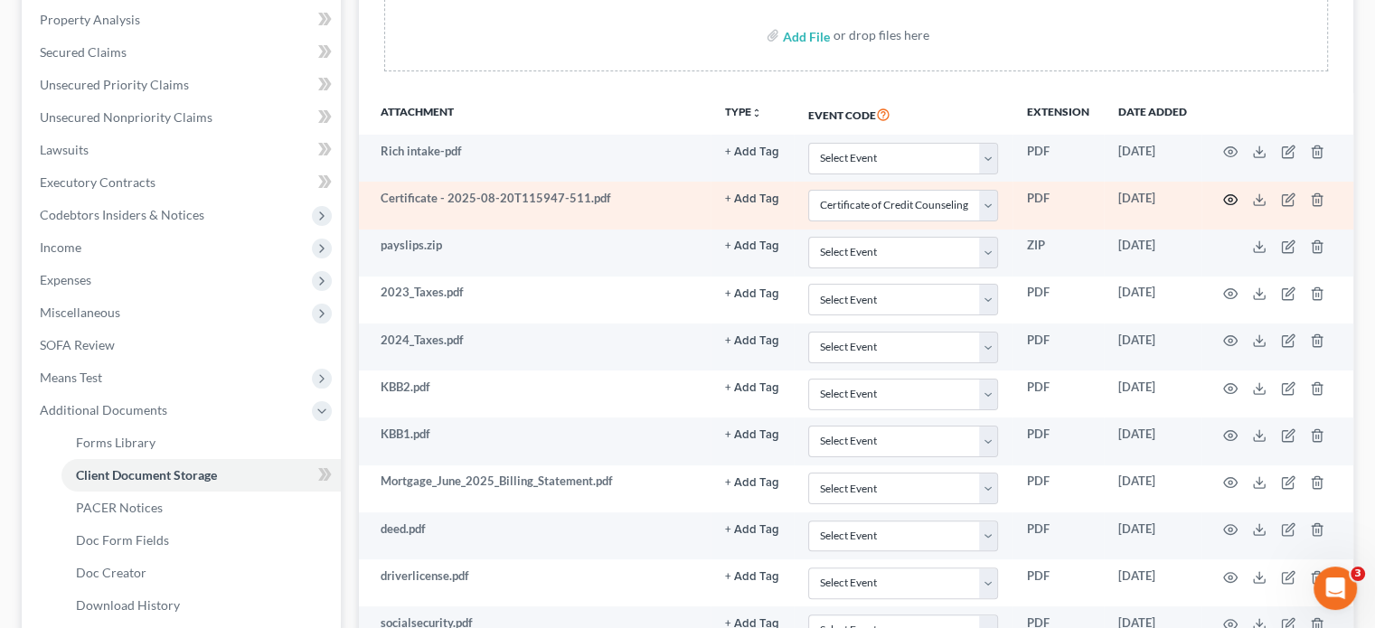
click at [1225, 194] on icon "button" at bounding box center [1231, 199] width 14 height 10
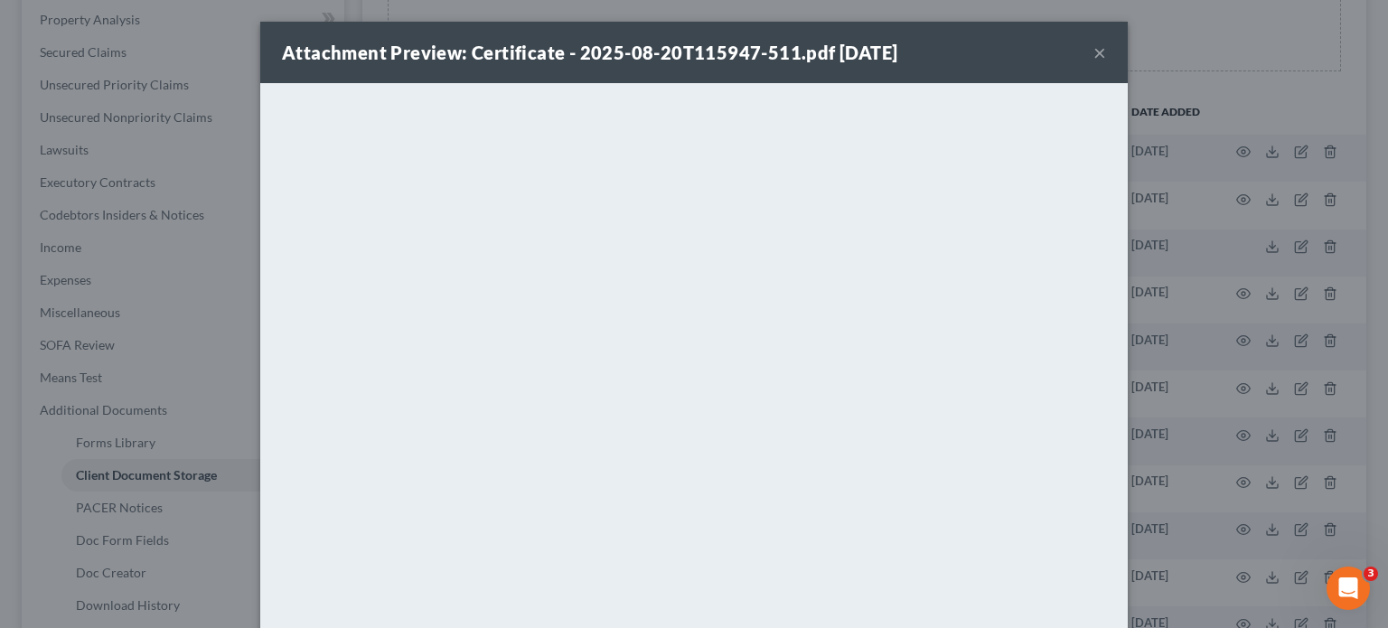
click at [1084, 45] on div "Attachment Preview: Certificate - 2025-08-20T115947-511.pdf 08/20/2025 ×" at bounding box center [694, 52] width 868 height 61
click at [1096, 52] on button "×" at bounding box center [1099, 53] width 13 height 22
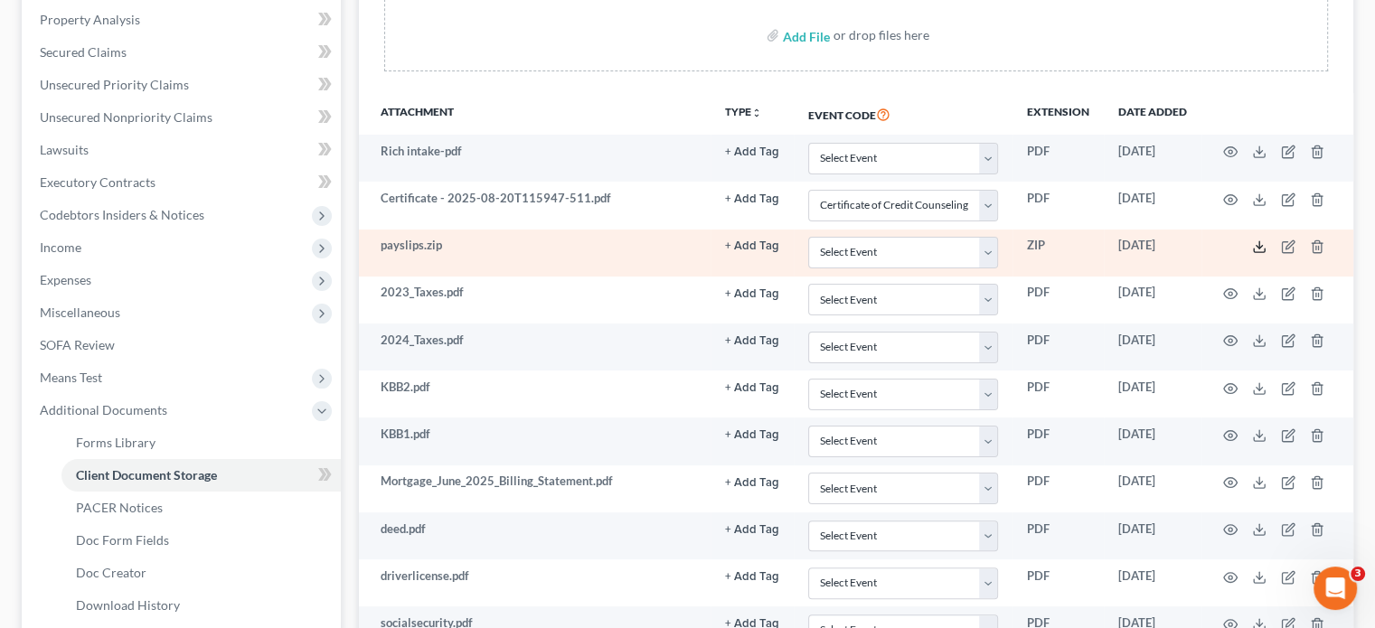
click at [1263, 245] on icon at bounding box center [1259, 246] width 14 height 14
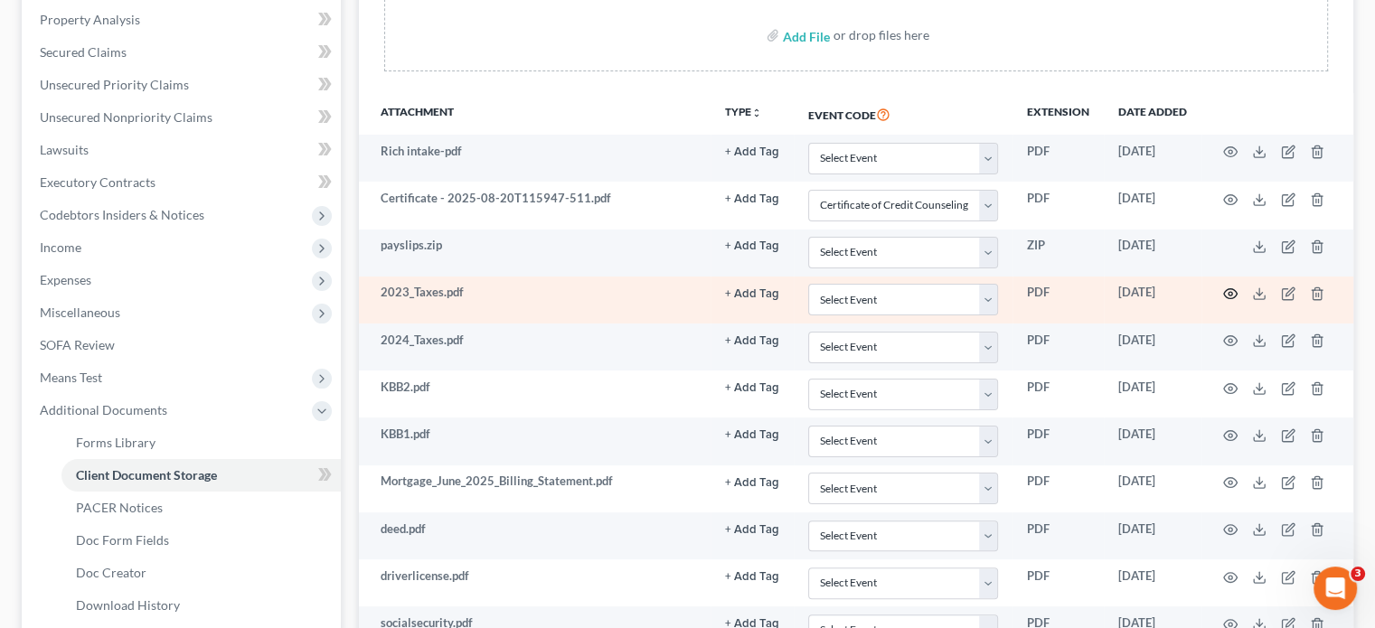
click at [1231, 292] on circle "button" at bounding box center [1230, 294] width 4 height 4
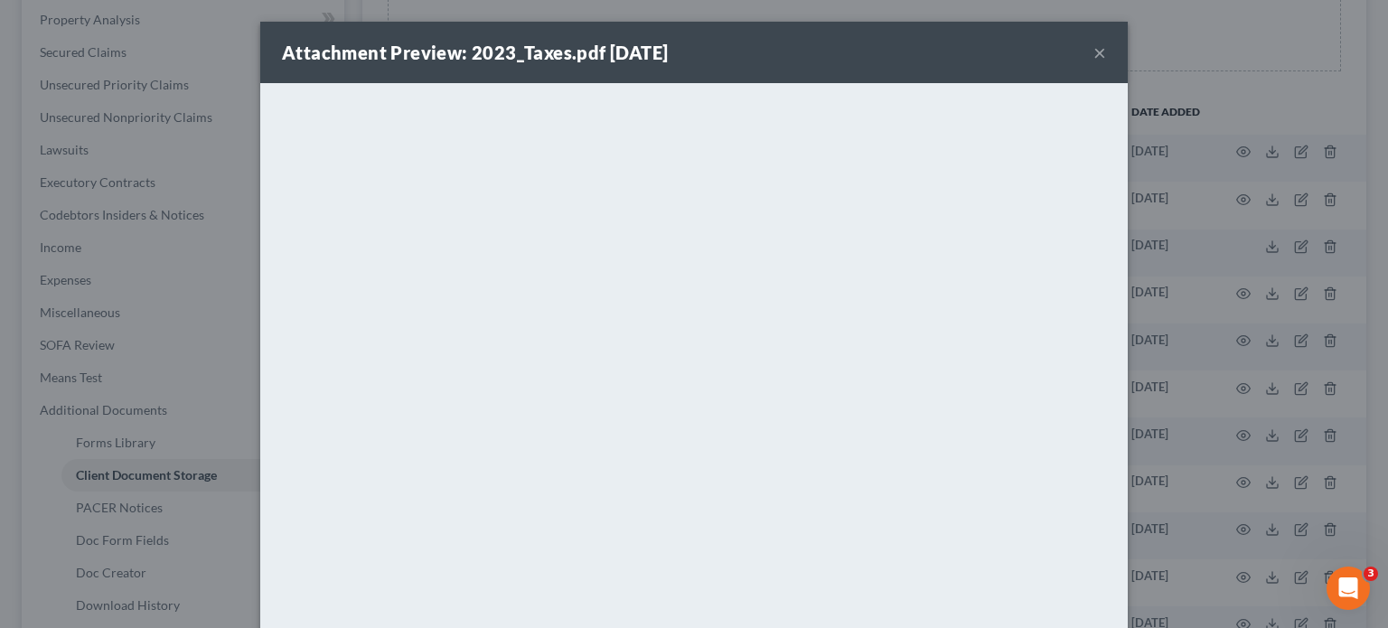
click at [1094, 50] on button "×" at bounding box center [1099, 53] width 13 height 22
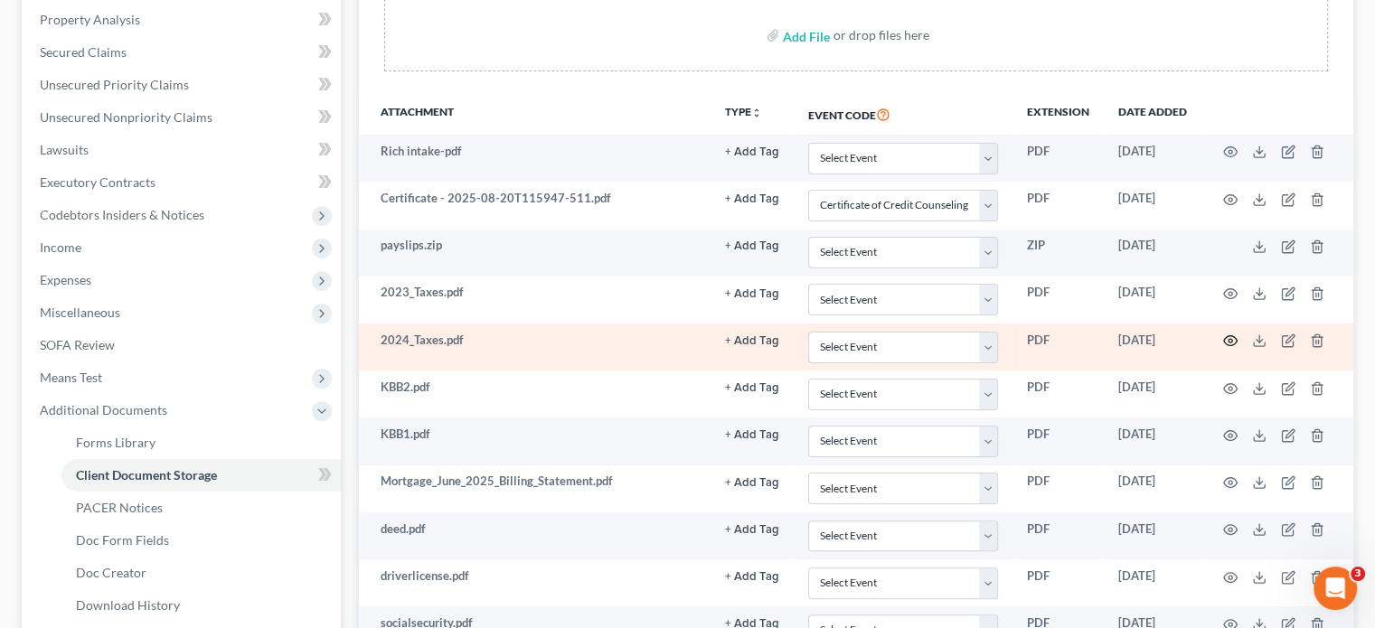
click at [1227, 335] on icon "button" at bounding box center [1230, 340] width 14 height 14
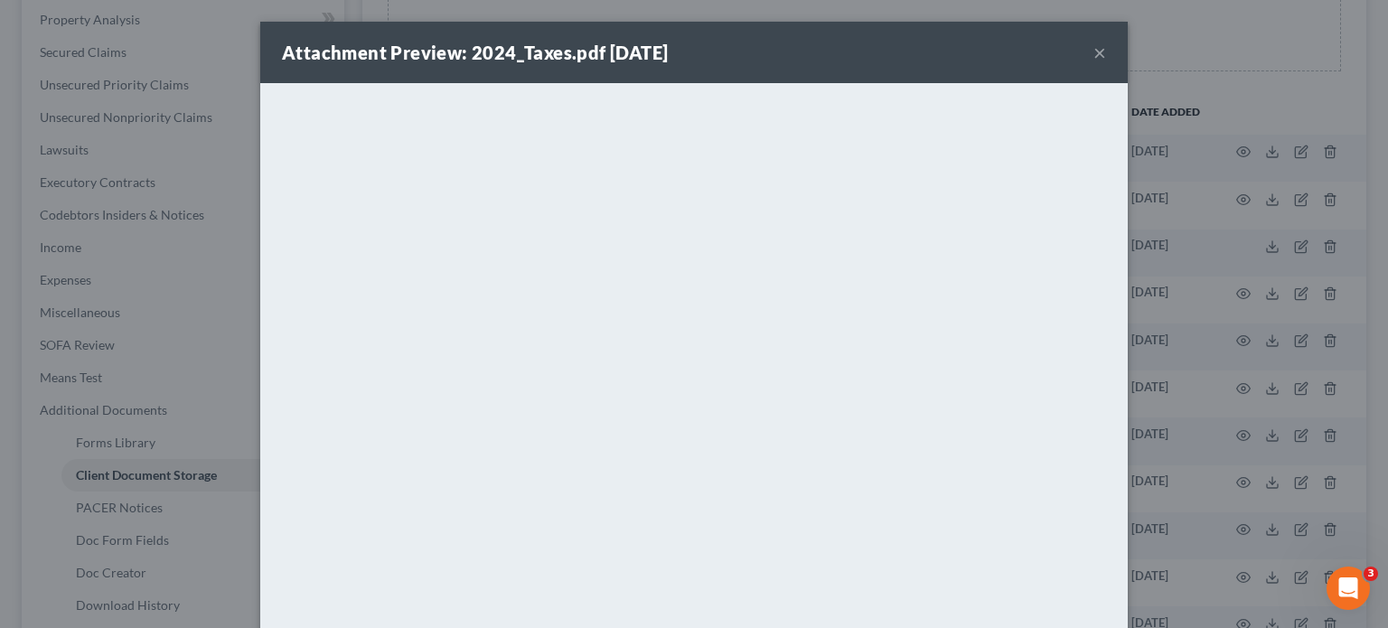
click at [1085, 47] on div "Attachment Preview: 2024_Taxes.pdf 08/29/2025 ×" at bounding box center [694, 52] width 868 height 61
click at [1093, 61] on button "×" at bounding box center [1099, 53] width 13 height 22
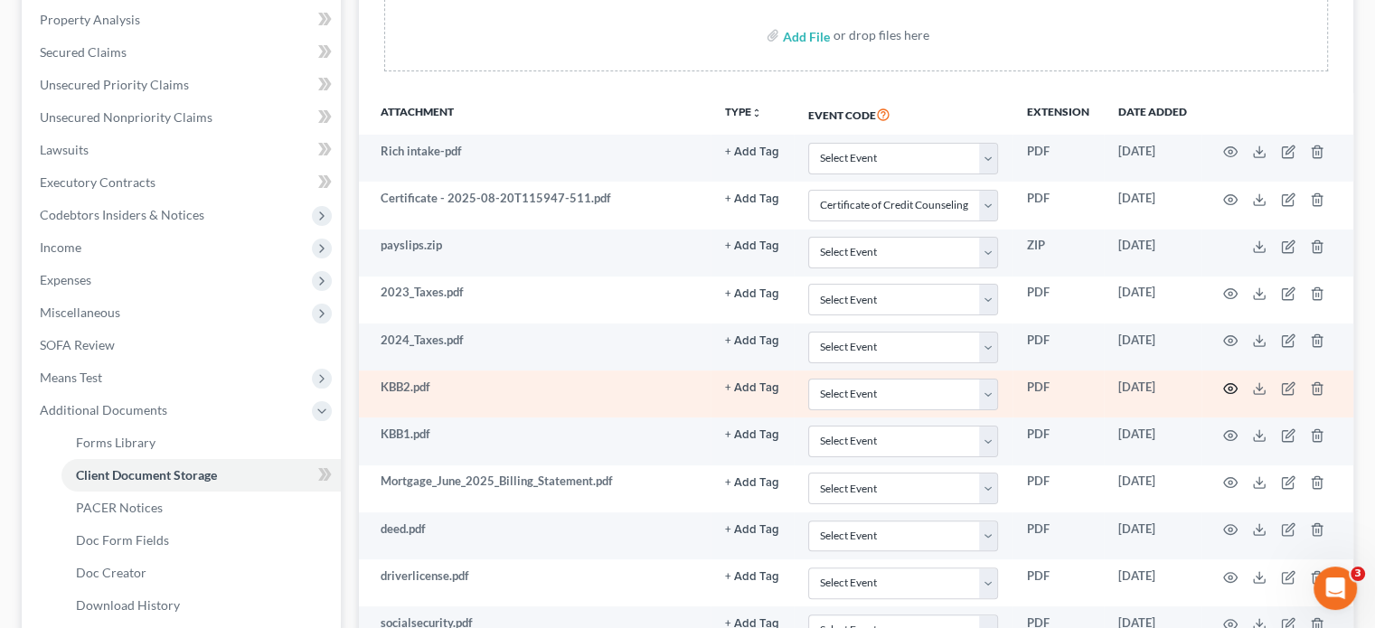
click at [1233, 384] on icon "button" at bounding box center [1230, 388] width 14 height 14
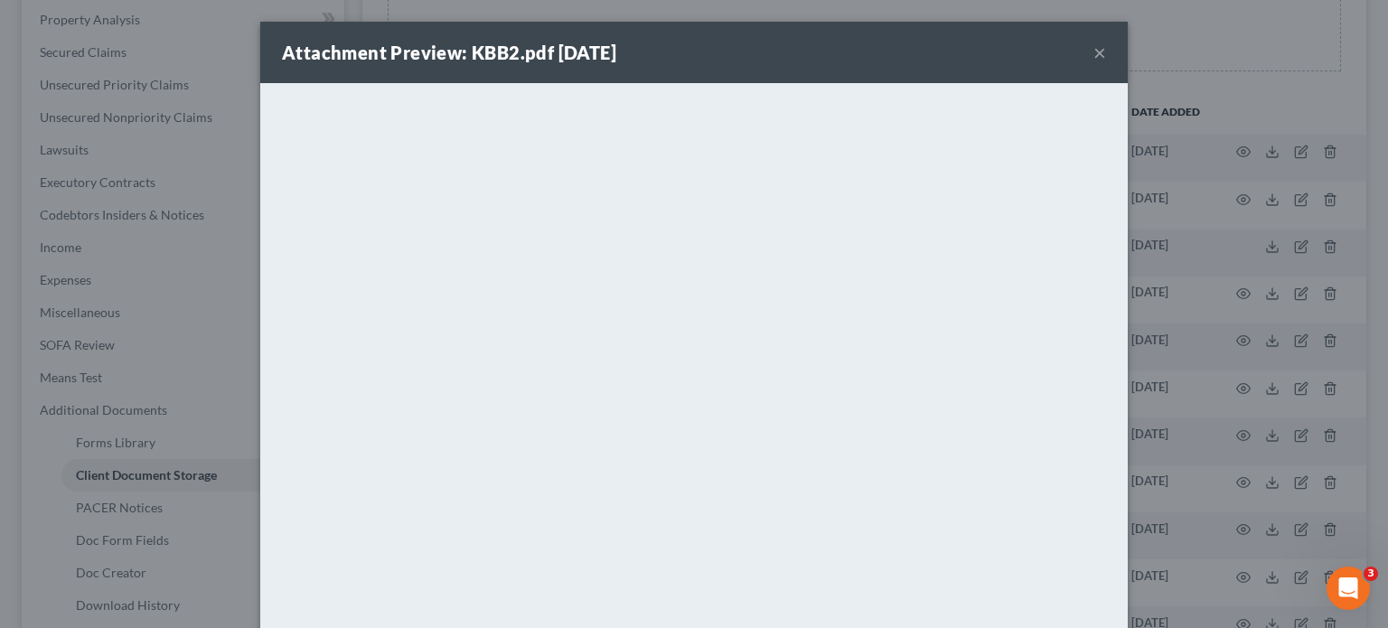
click at [1093, 50] on button "×" at bounding box center [1099, 53] width 13 height 22
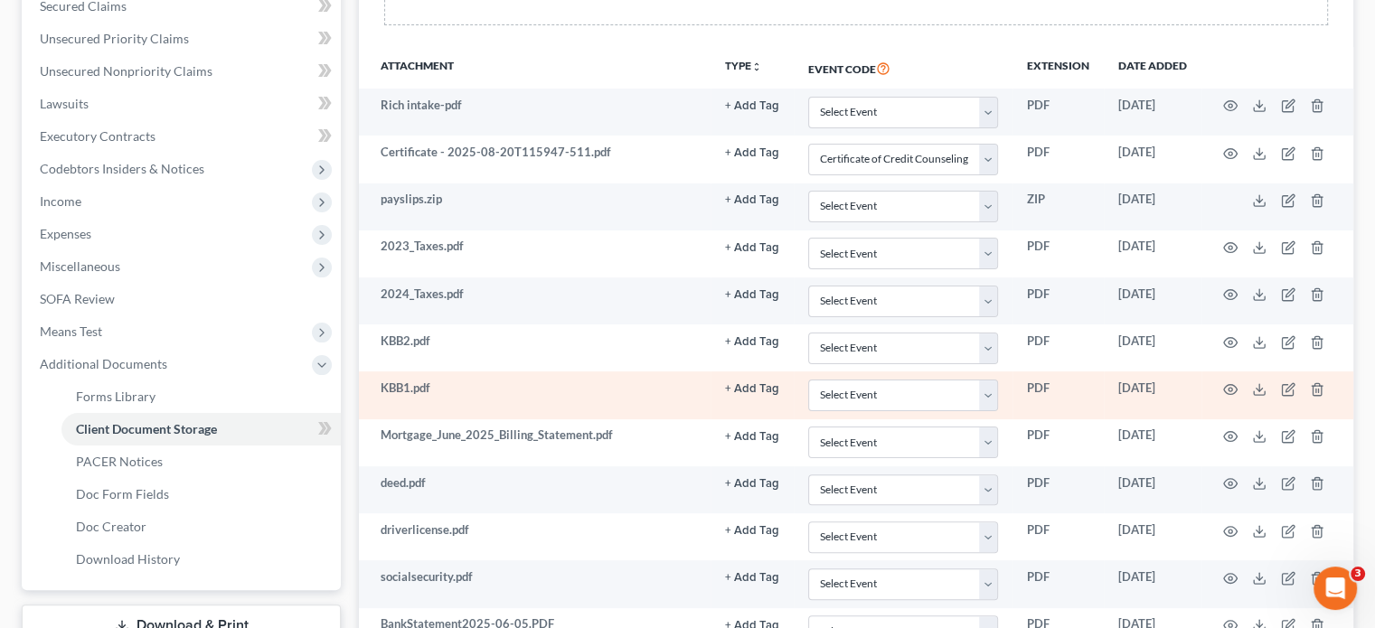
scroll to position [437, 0]
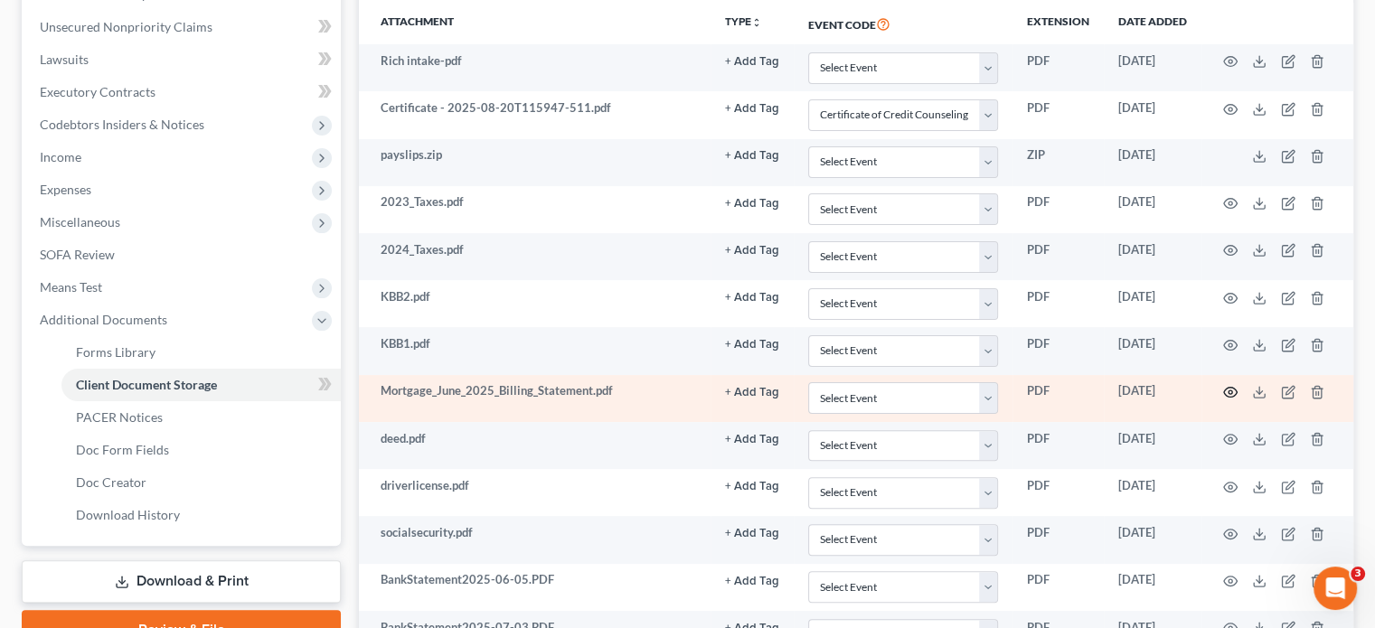
click at [1229, 390] on circle "button" at bounding box center [1230, 392] width 4 height 4
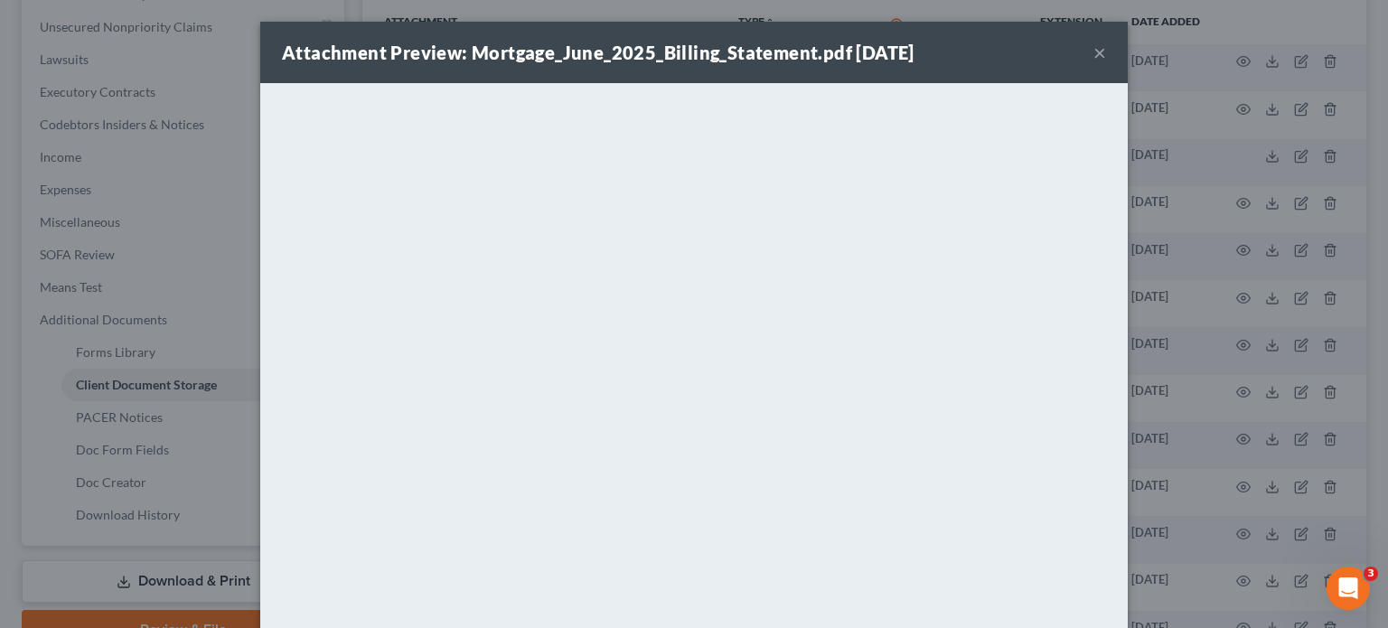
click at [1093, 54] on button "×" at bounding box center [1099, 53] width 13 height 22
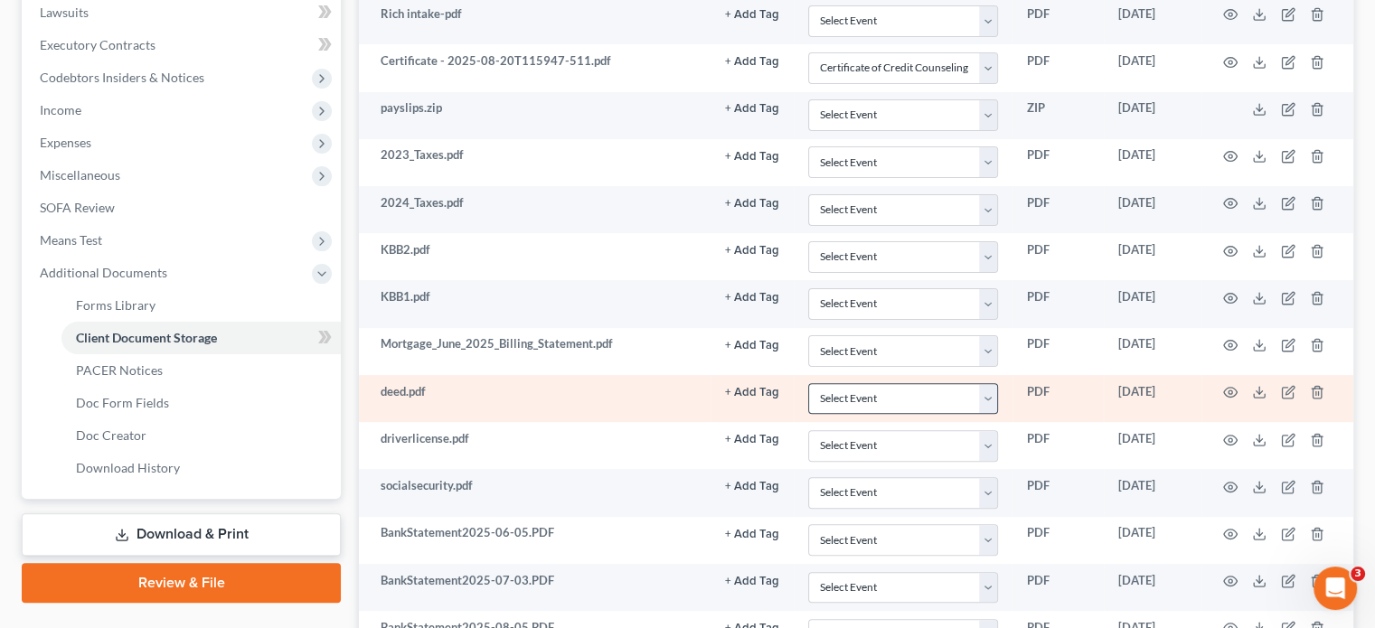
scroll to position [528, 0]
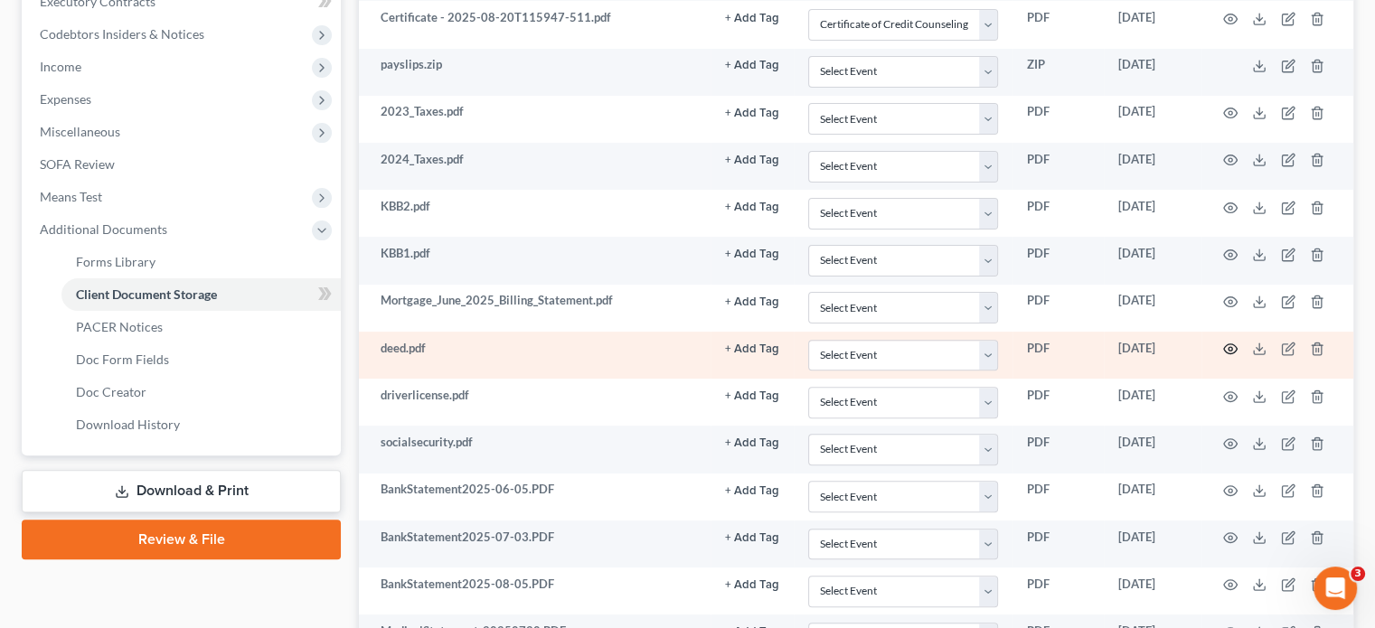
click at [1229, 347] on circle "button" at bounding box center [1230, 349] width 4 height 4
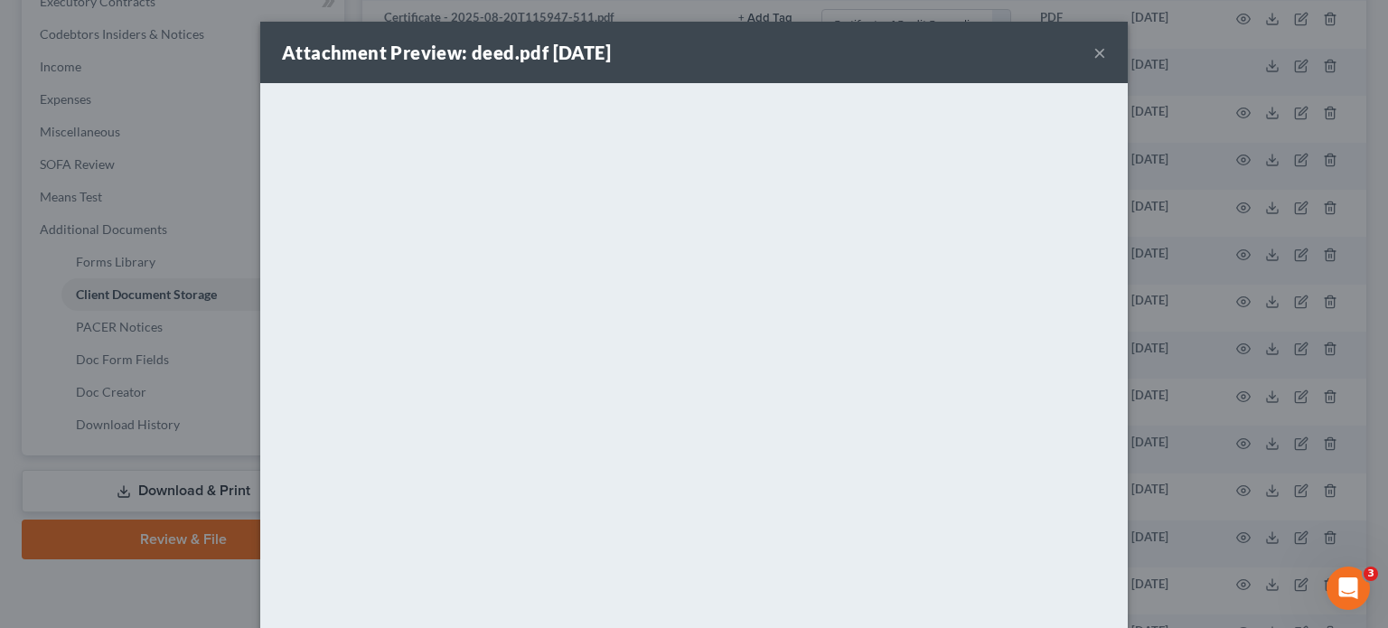
drag, startPoint x: 1095, startPoint y: 54, endPoint x: 1076, endPoint y: 86, distance: 36.9
click at [1093, 58] on button "×" at bounding box center [1099, 53] width 13 height 22
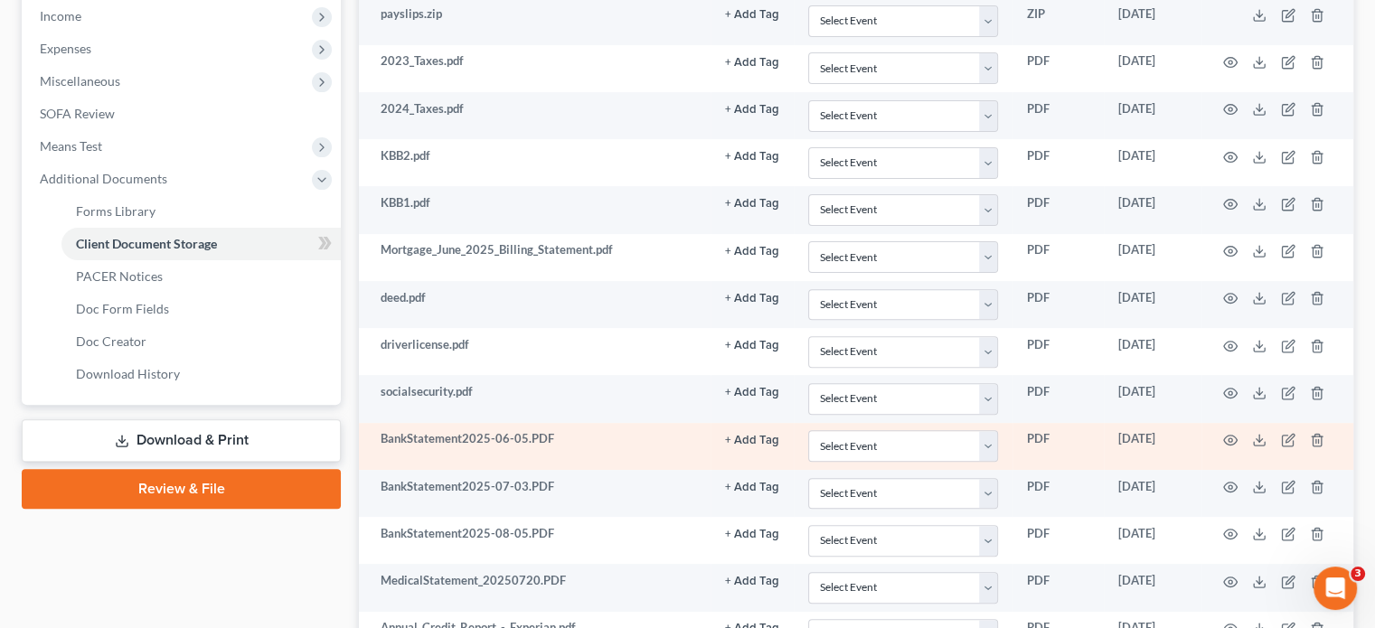
scroll to position [618, 0]
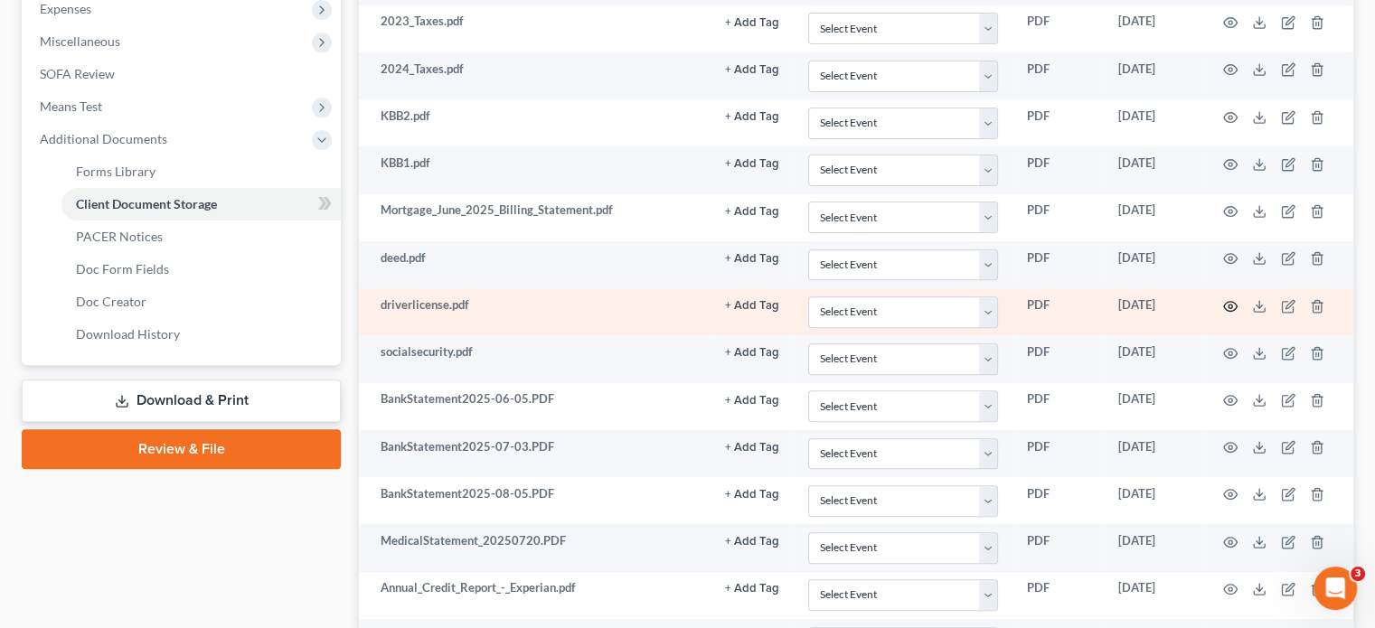
click at [1227, 299] on icon "button" at bounding box center [1230, 306] width 14 height 14
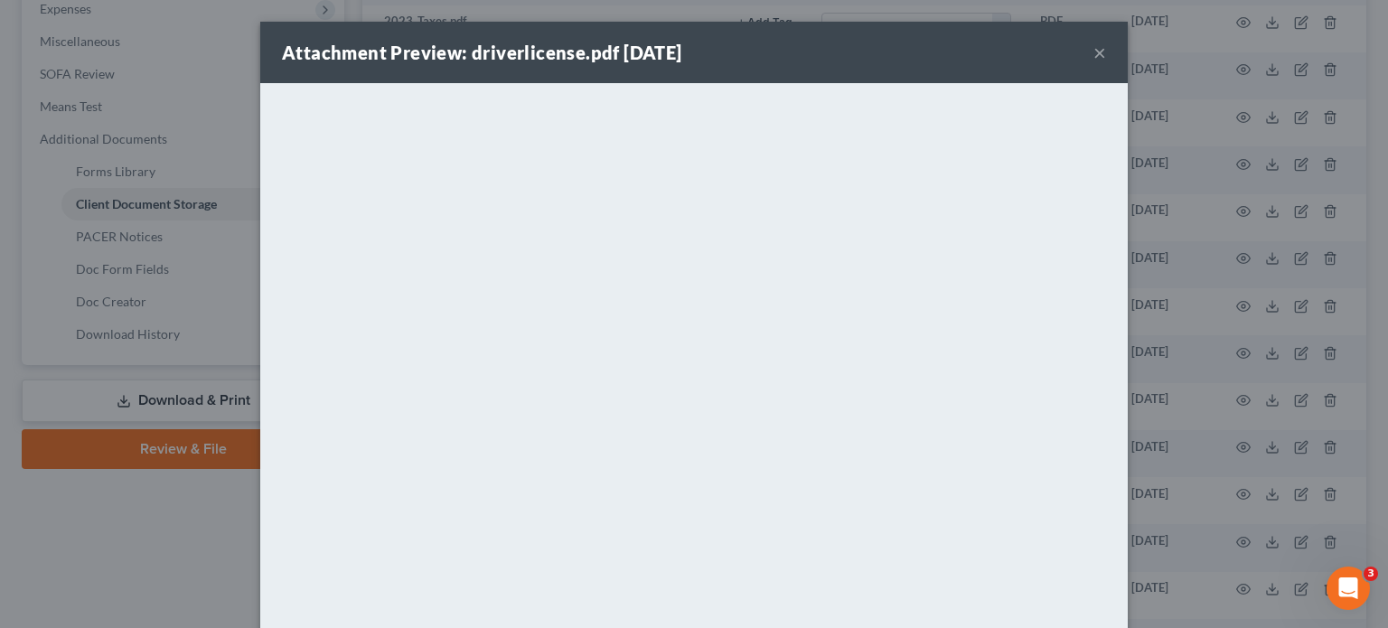
click at [1099, 51] on div "Attachment Preview: driverlicense.pdf 08/29/2025 ×" at bounding box center [694, 52] width 868 height 61
click at [1093, 54] on button "×" at bounding box center [1099, 53] width 13 height 22
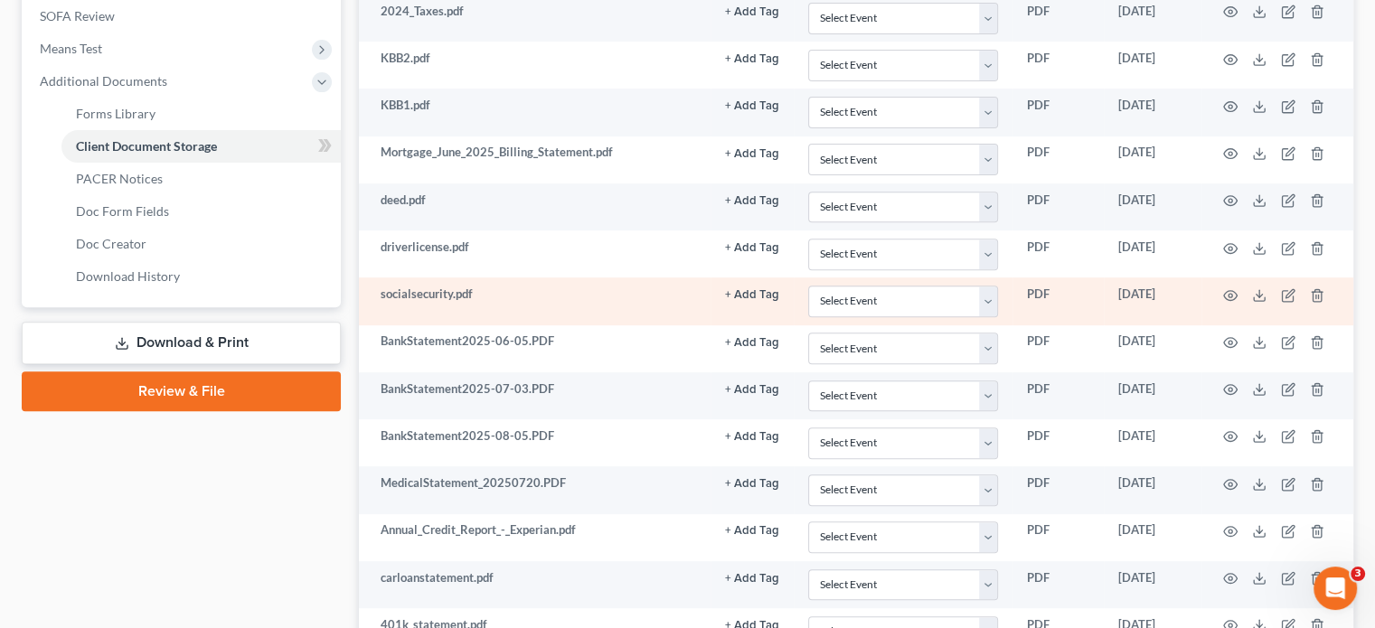
scroll to position [709, 0]
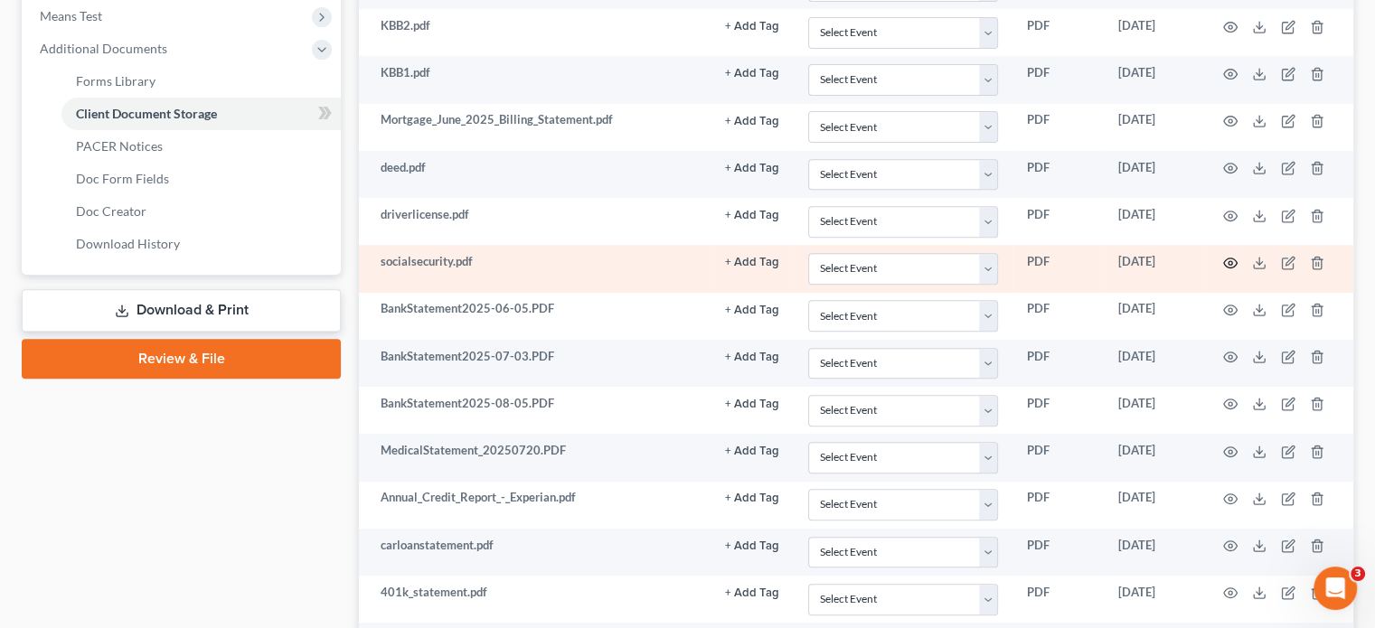
click at [1229, 261] on circle "button" at bounding box center [1230, 263] width 4 height 4
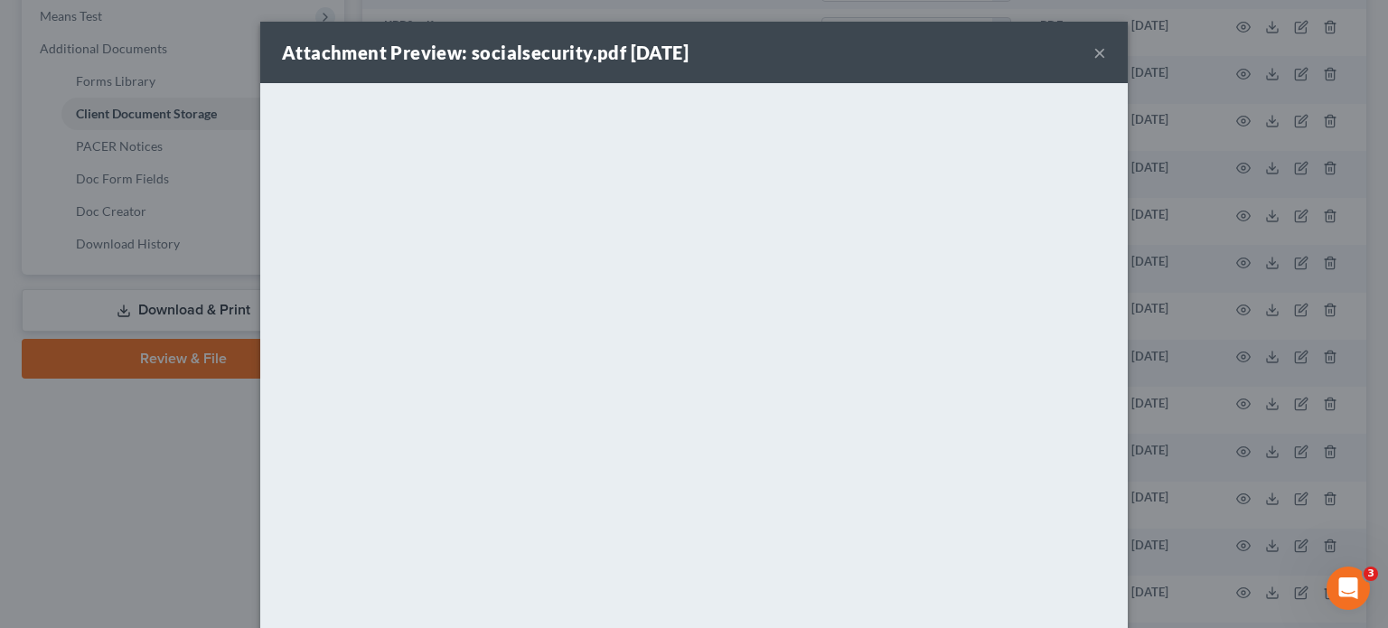
click at [1093, 57] on button "×" at bounding box center [1099, 53] width 13 height 22
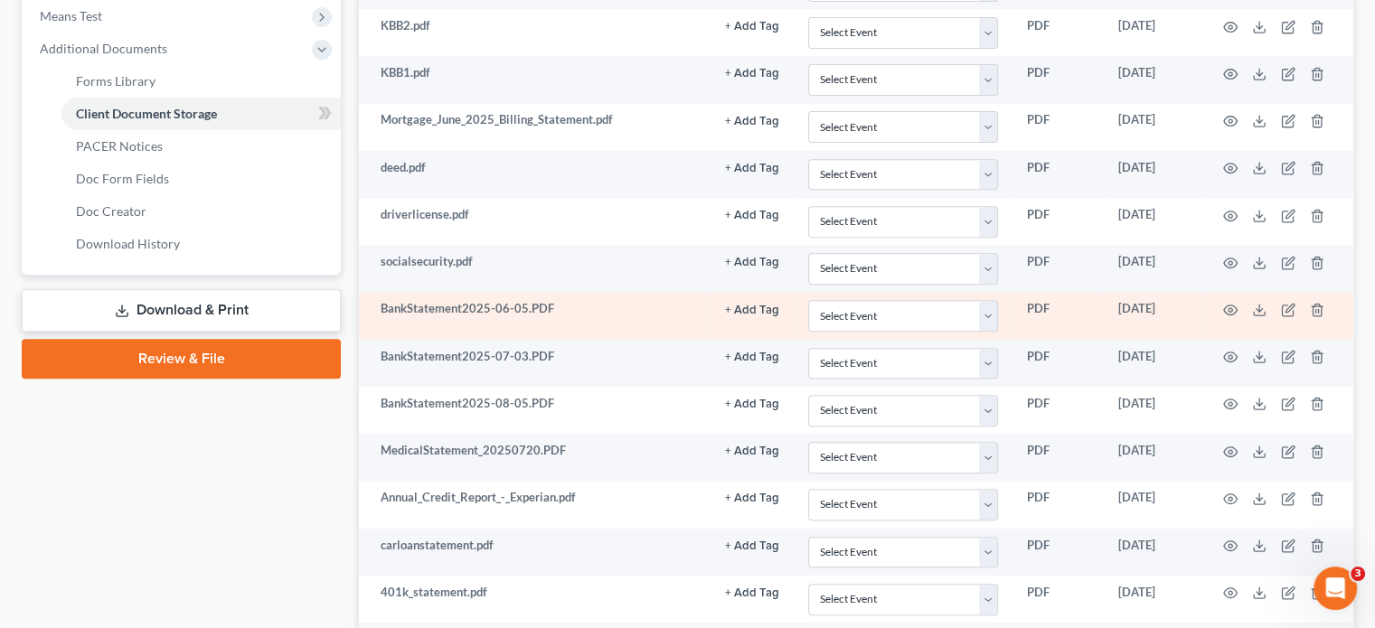
scroll to position [799, 0]
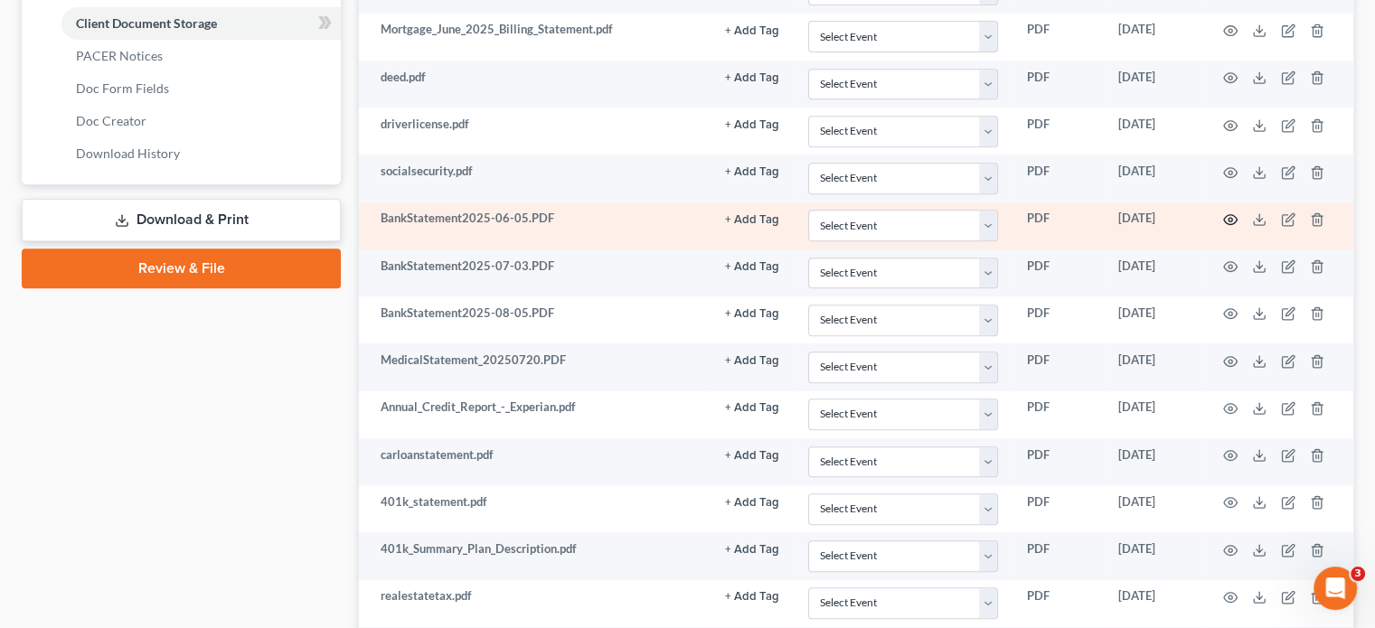
click at [1230, 218] on circle "button" at bounding box center [1230, 220] width 4 height 4
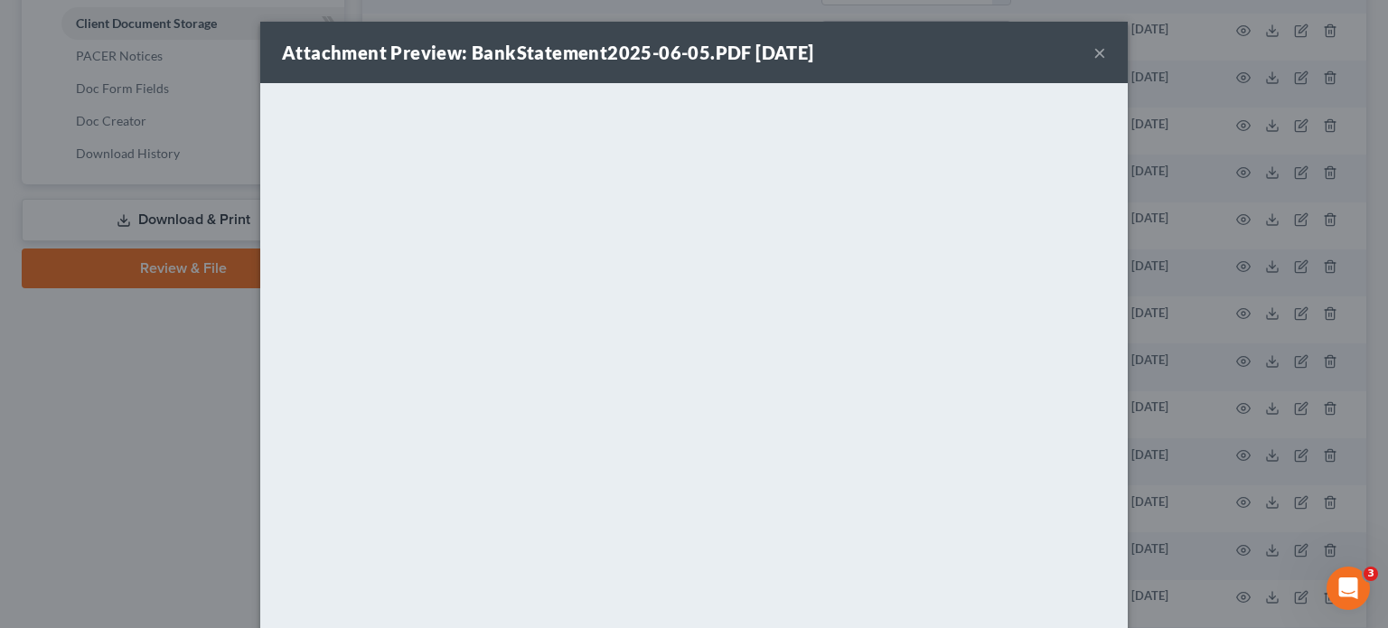
click at [1095, 57] on button "×" at bounding box center [1099, 53] width 13 height 22
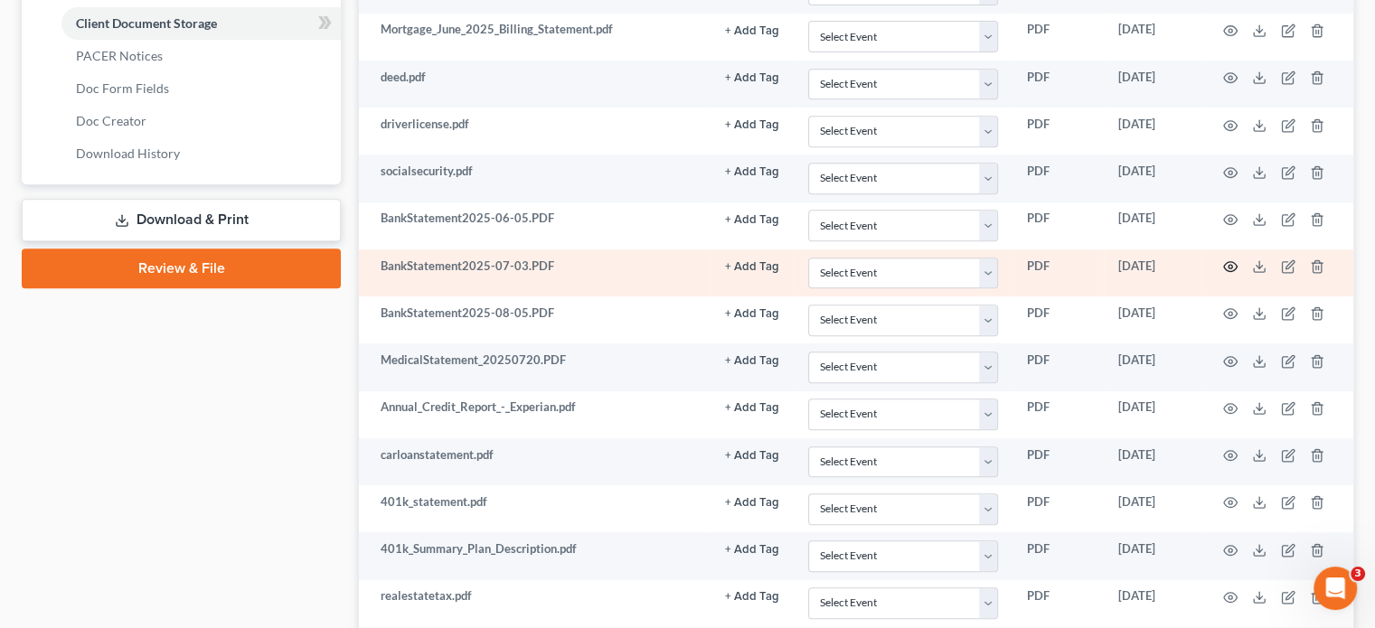
click at [1231, 259] on icon "button" at bounding box center [1230, 266] width 14 height 14
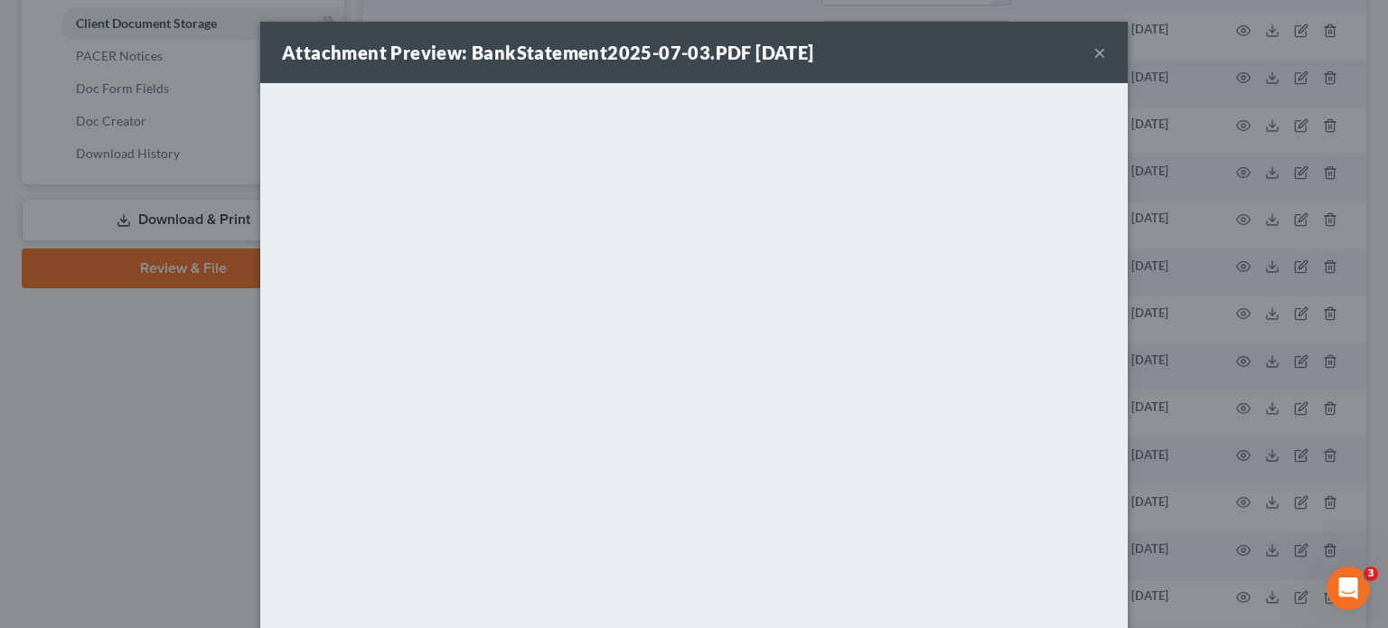
click at [1093, 55] on button "×" at bounding box center [1099, 53] width 13 height 22
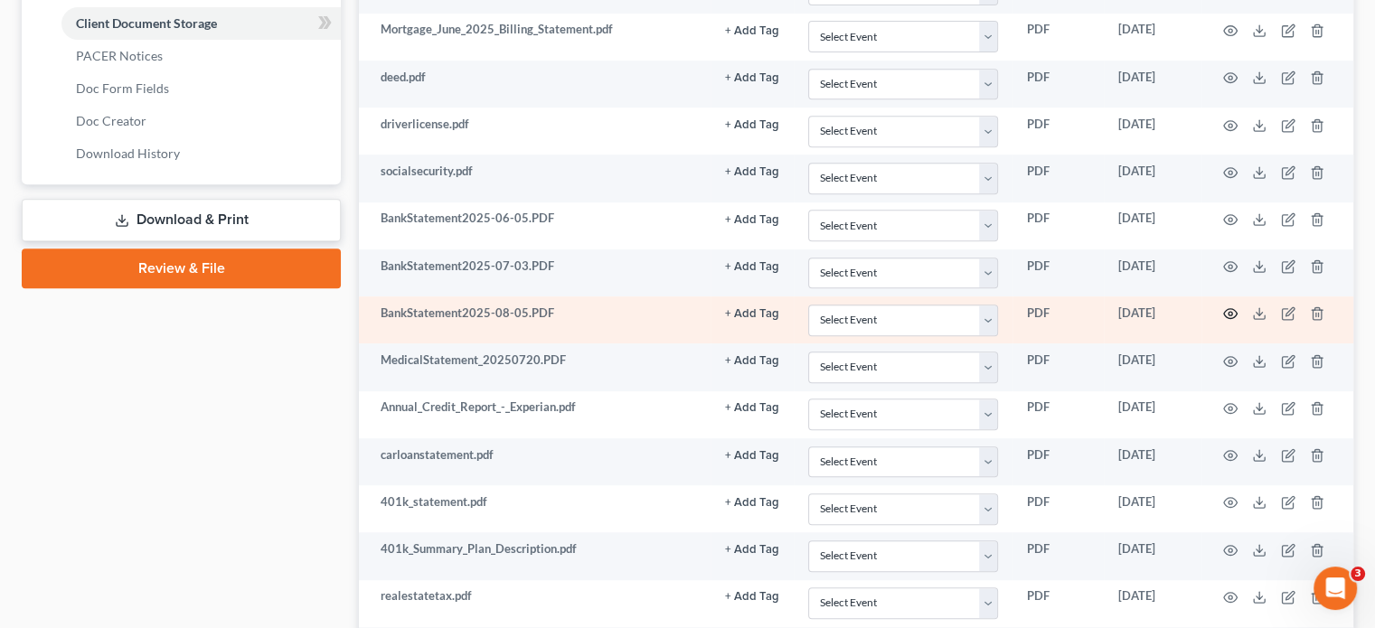
click at [1230, 306] on icon "button" at bounding box center [1230, 313] width 14 height 14
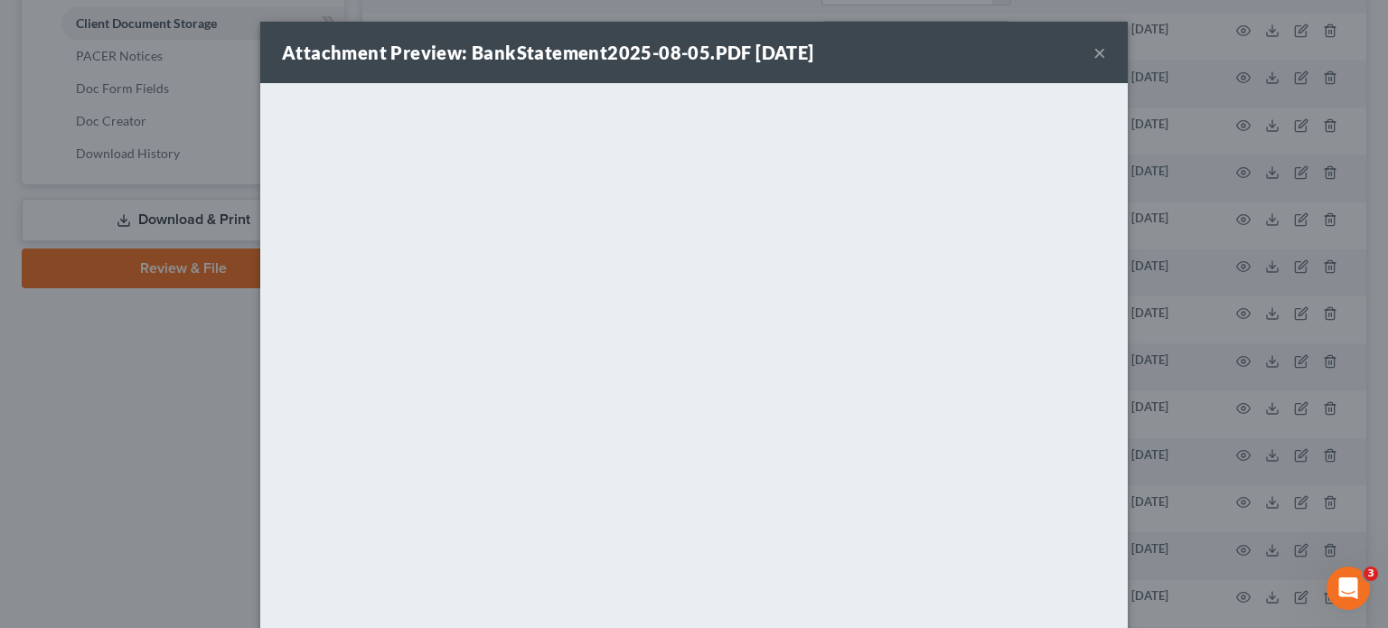
click at [1093, 57] on button "×" at bounding box center [1099, 53] width 13 height 22
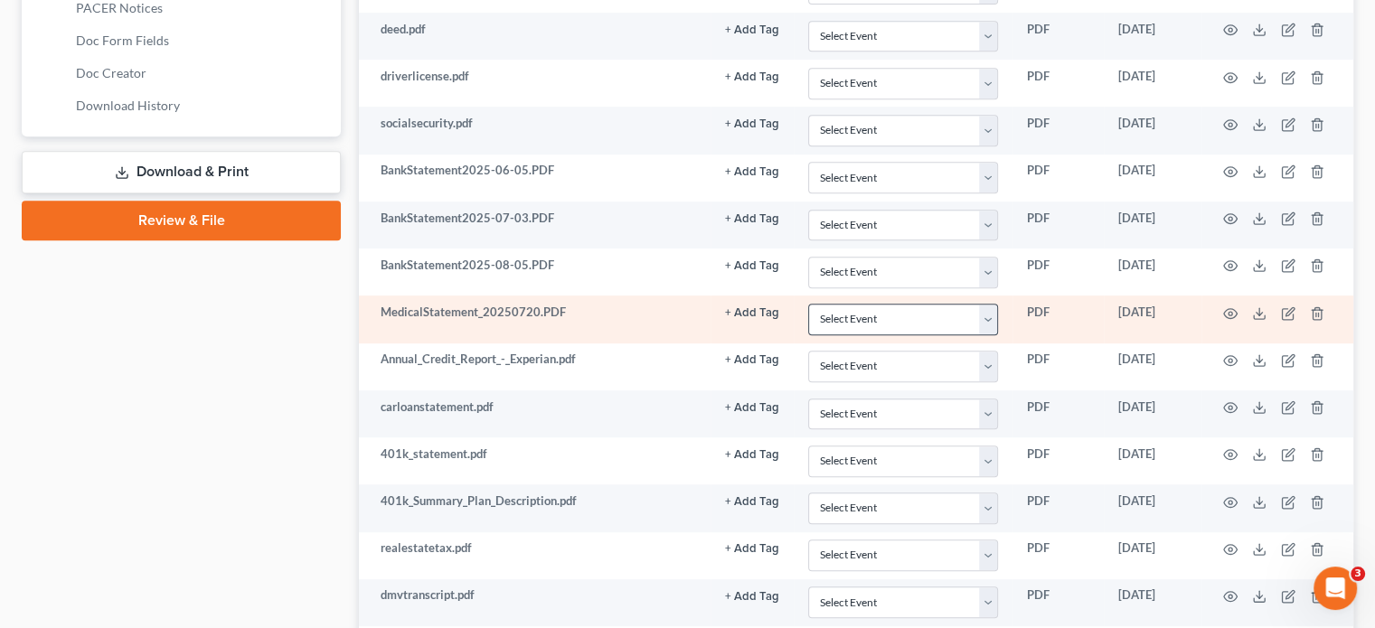
scroll to position [889, 0]
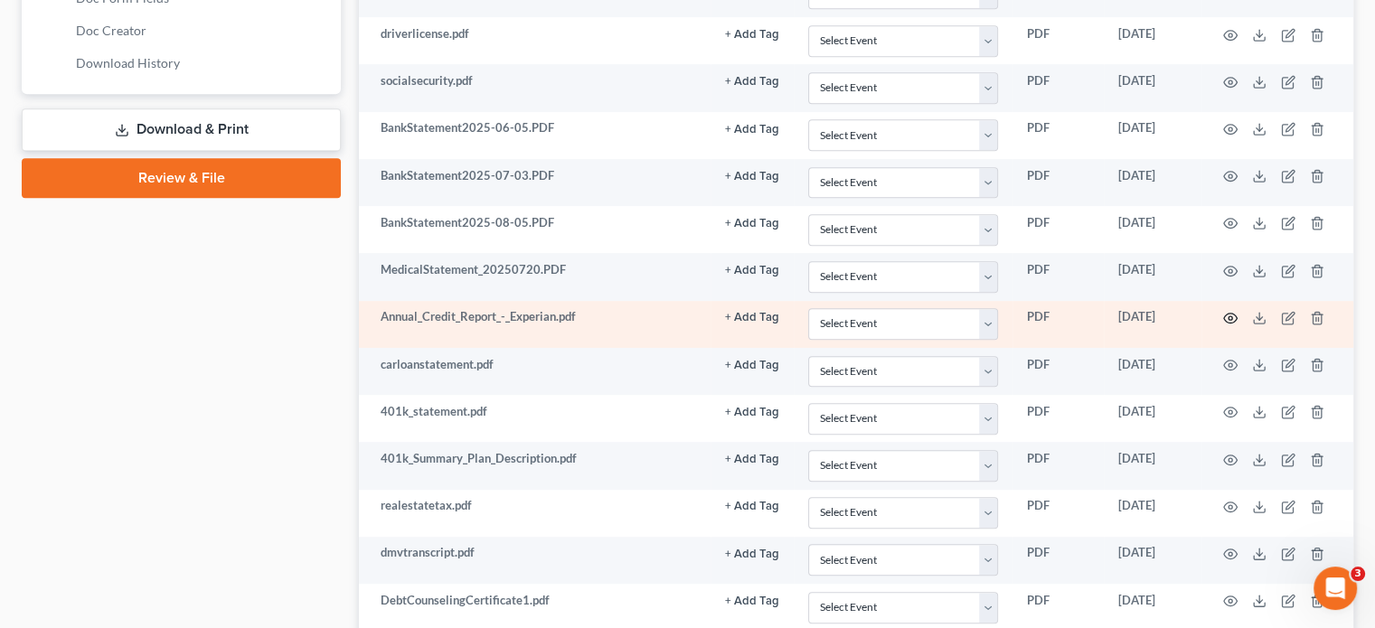
click at [1233, 311] on icon "button" at bounding box center [1230, 318] width 14 height 14
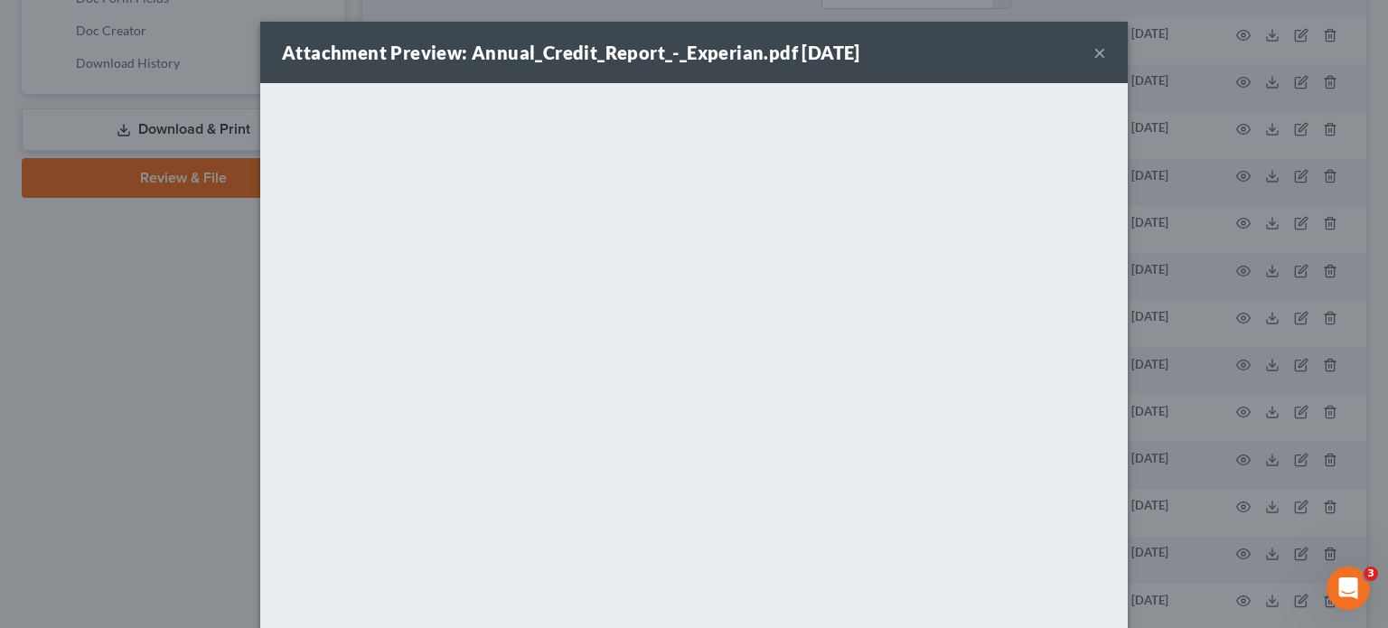
click at [1093, 48] on button "×" at bounding box center [1099, 53] width 13 height 22
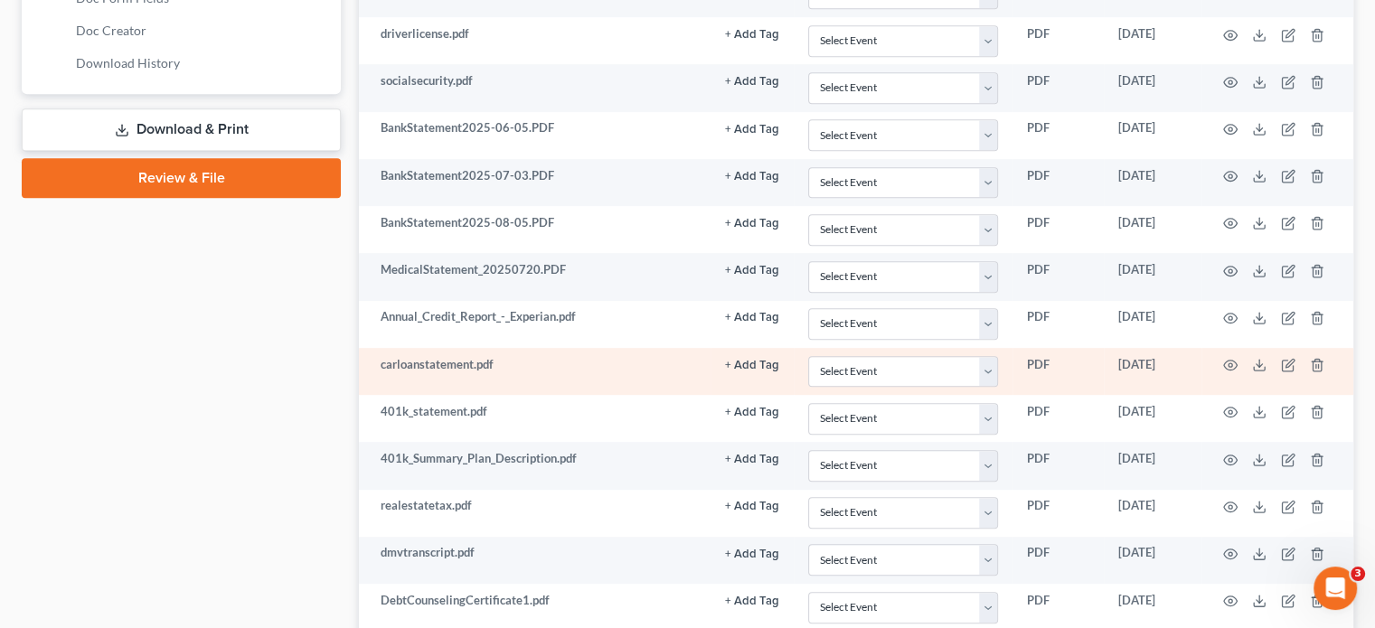
click at [1240, 357] on td at bounding box center [1277, 371] width 152 height 47
click at [1233, 358] on icon "button" at bounding box center [1230, 365] width 14 height 14
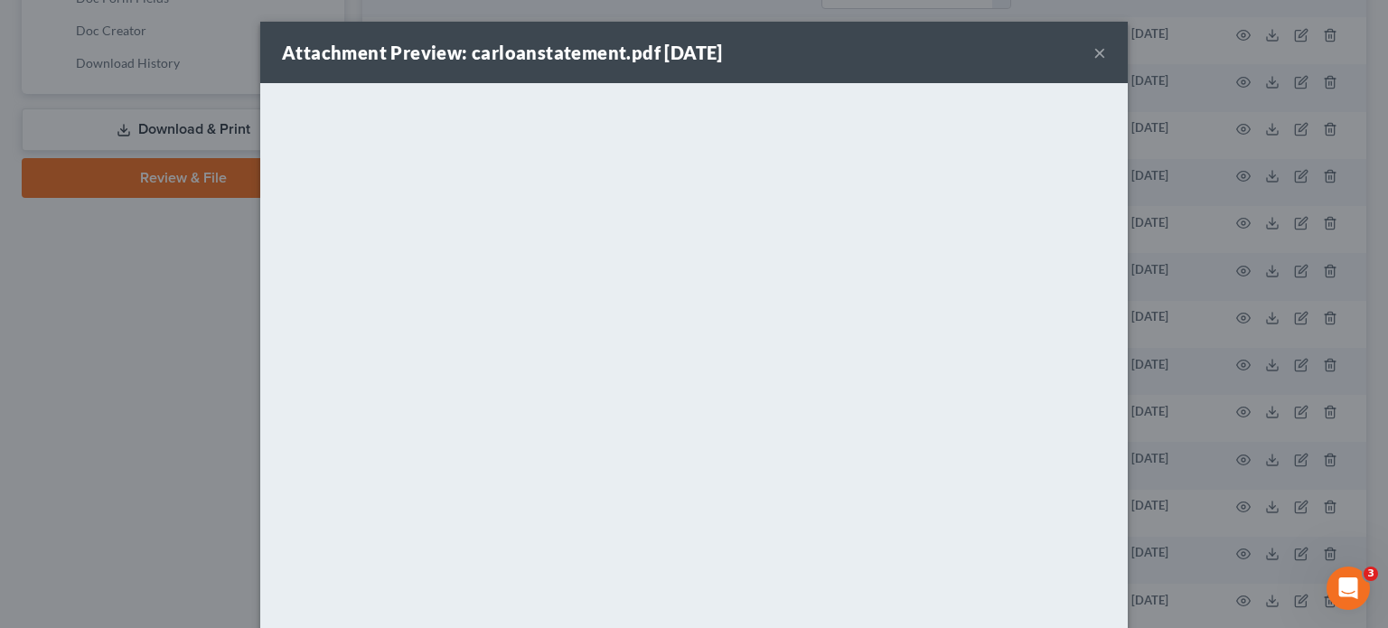
click at [1093, 55] on button "×" at bounding box center [1099, 53] width 13 height 22
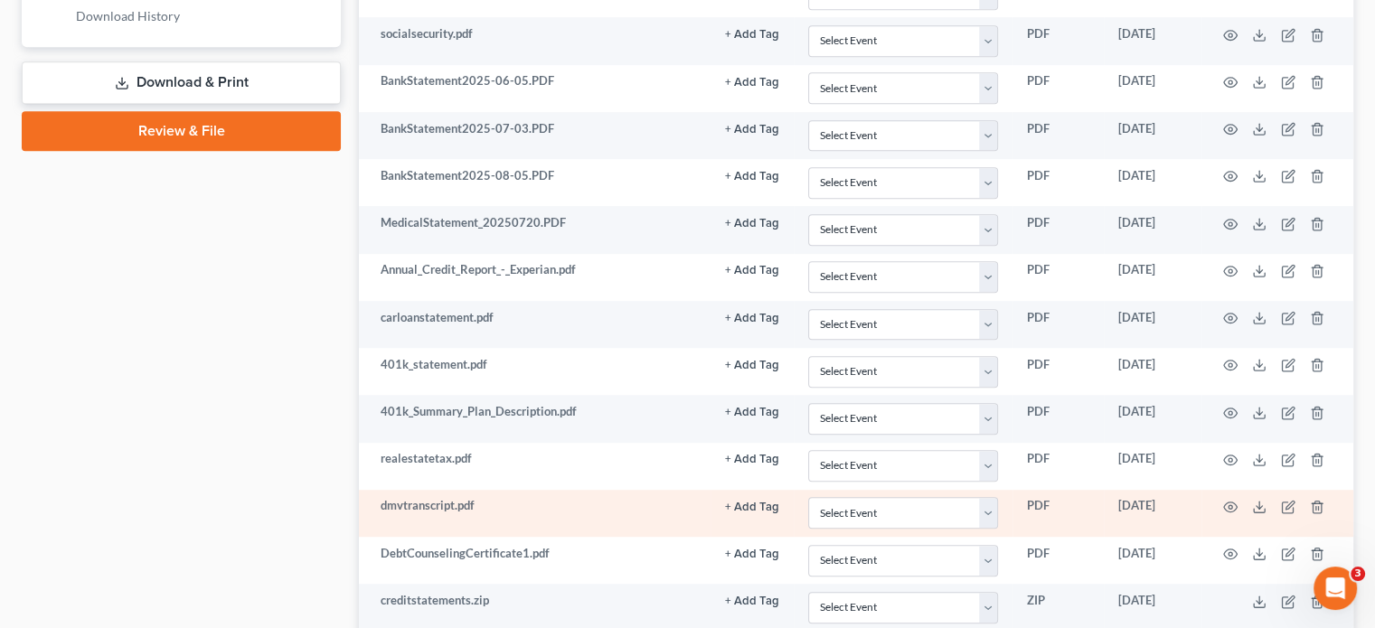
scroll to position [980, 0]
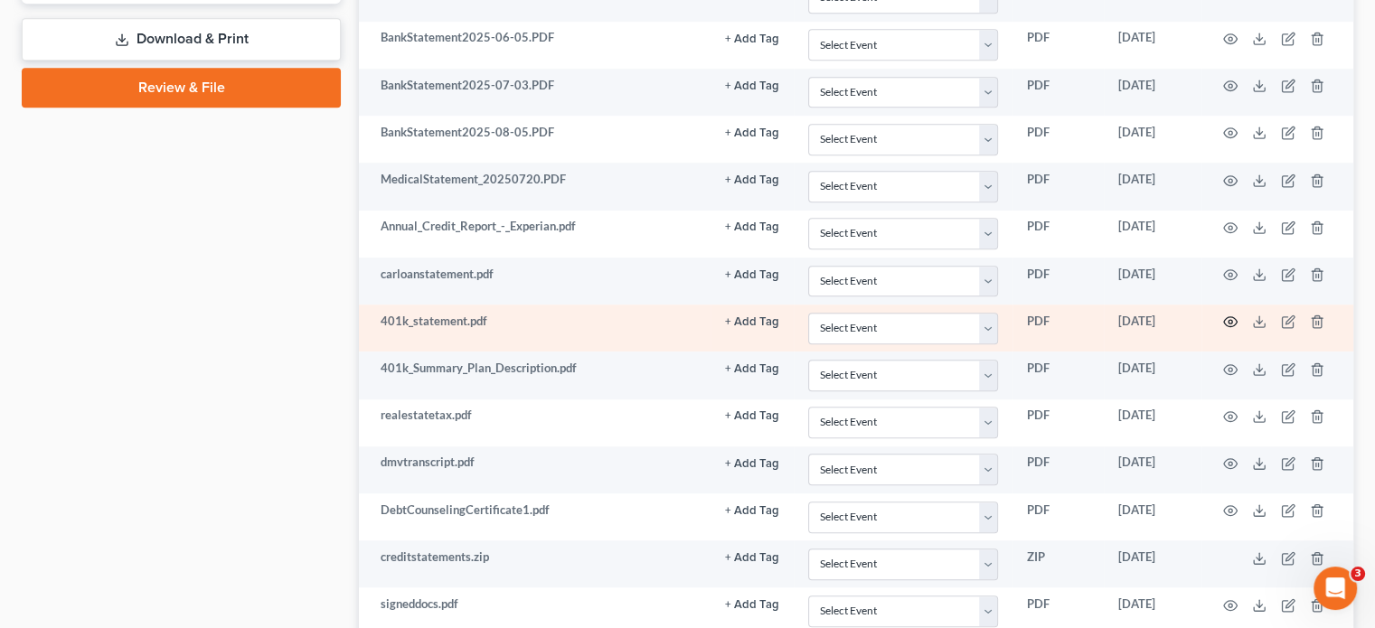
click at [1225, 317] on icon "button" at bounding box center [1230, 321] width 14 height 14
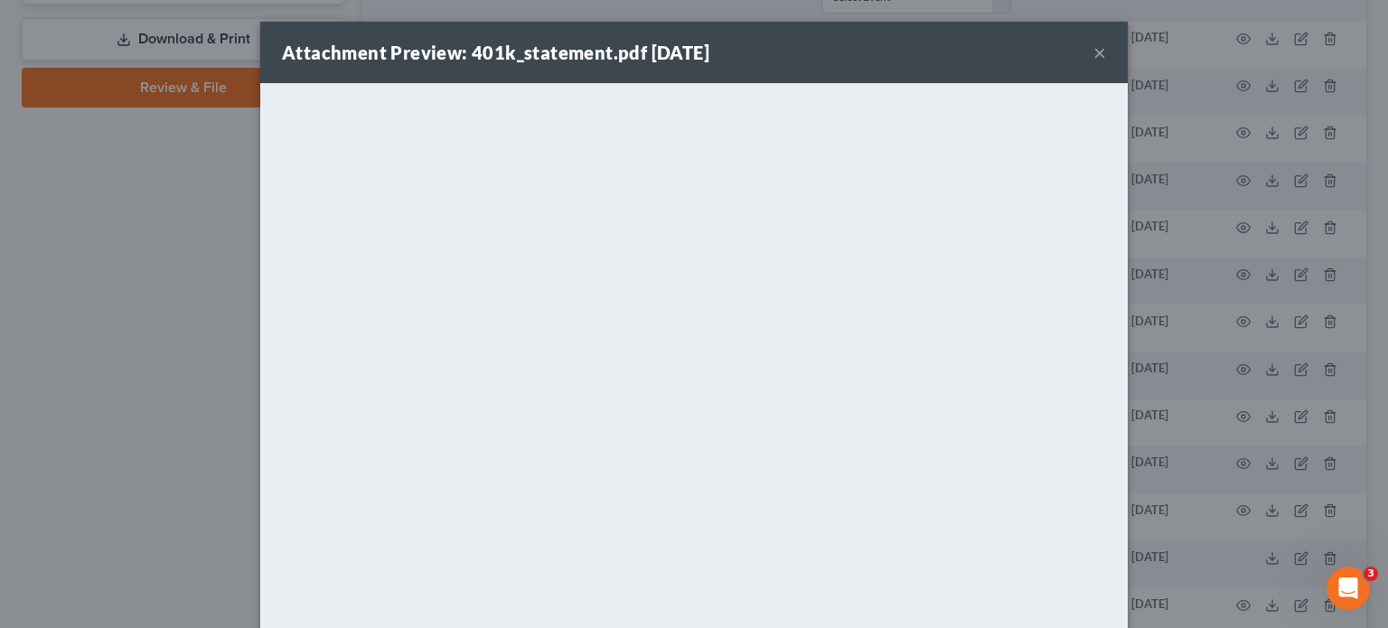
click at [1093, 56] on button "×" at bounding box center [1099, 53] width 13 height 22
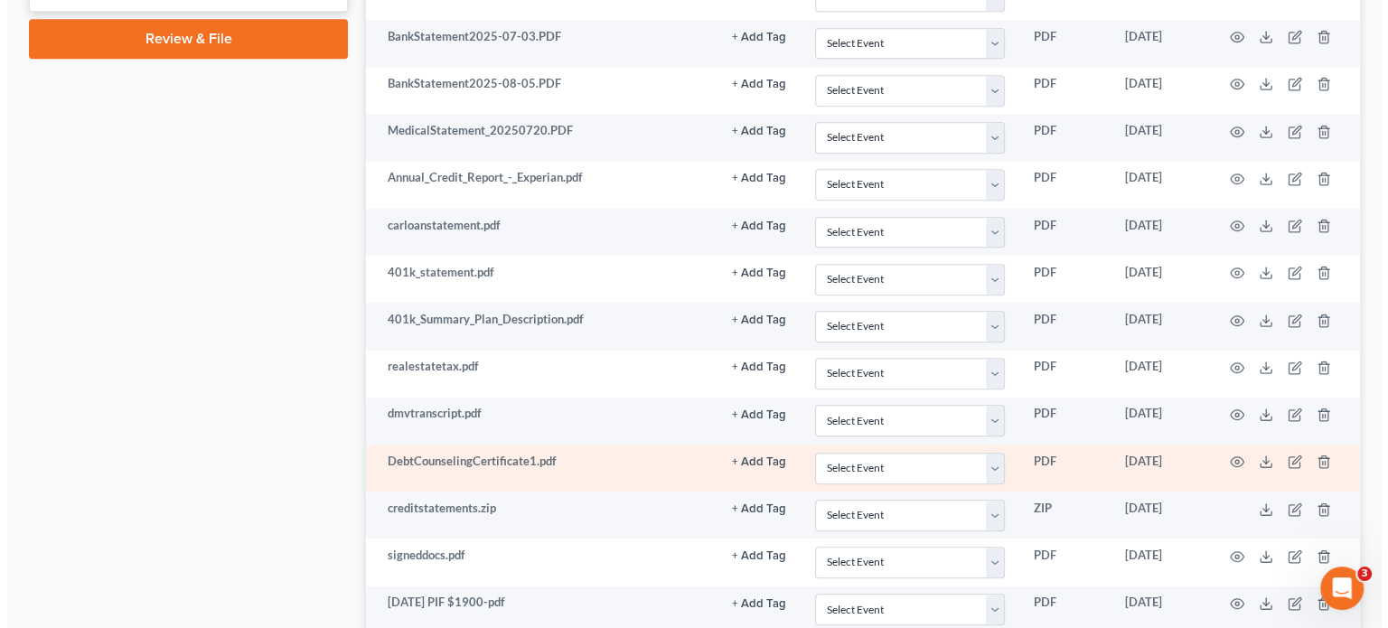
scroll to position [1070, 0]
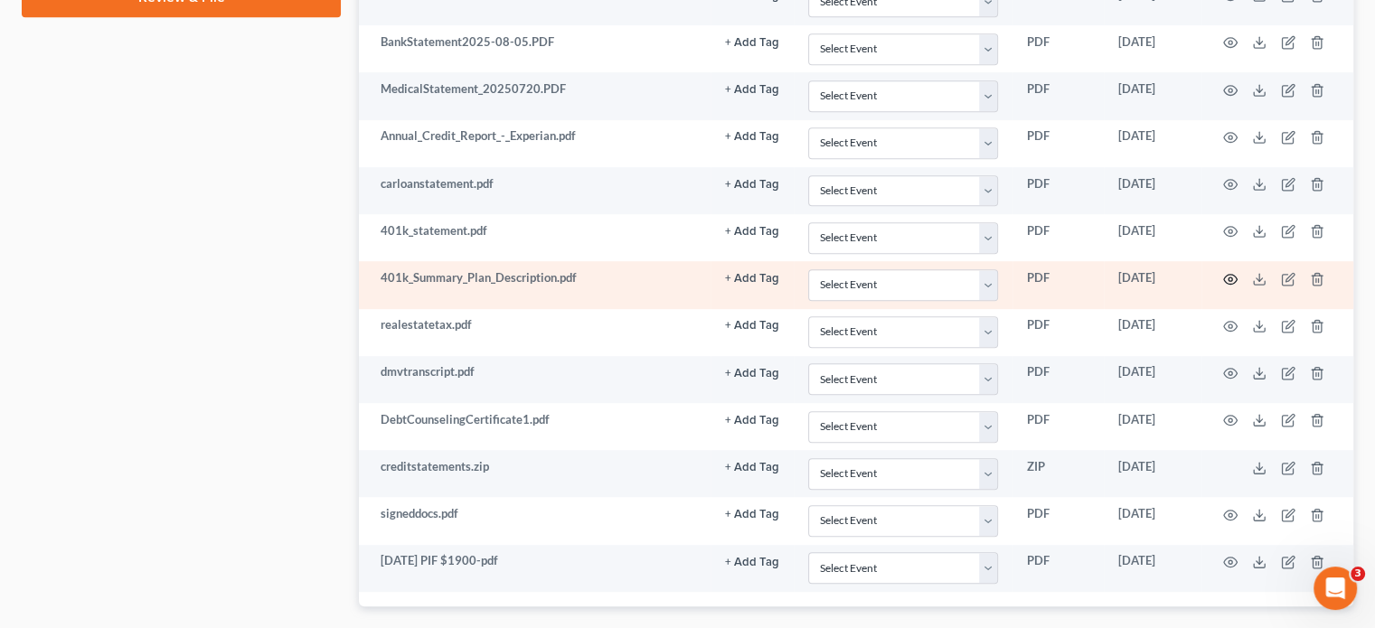
click at [1229, 277] on icon "button" at bounding box center [1231, 279] width 14 height 10
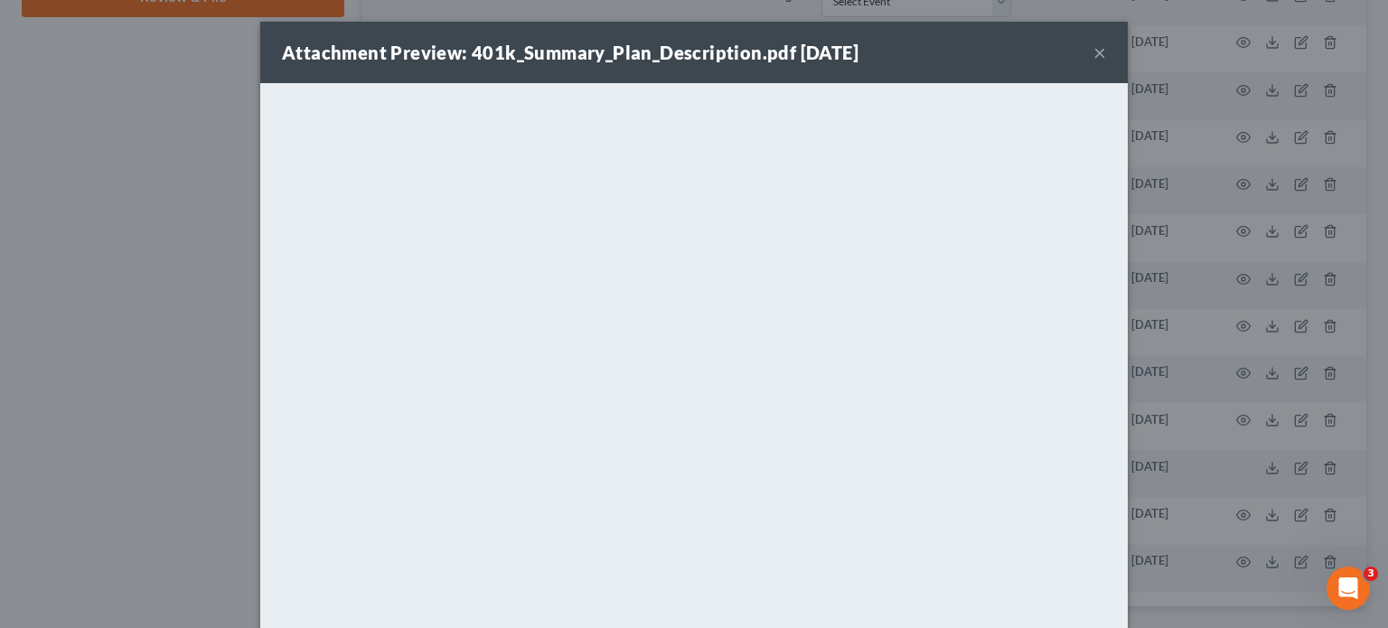
click at [1093, 61] on button "×" at bounding box center [1099, 53] width 13 height 22
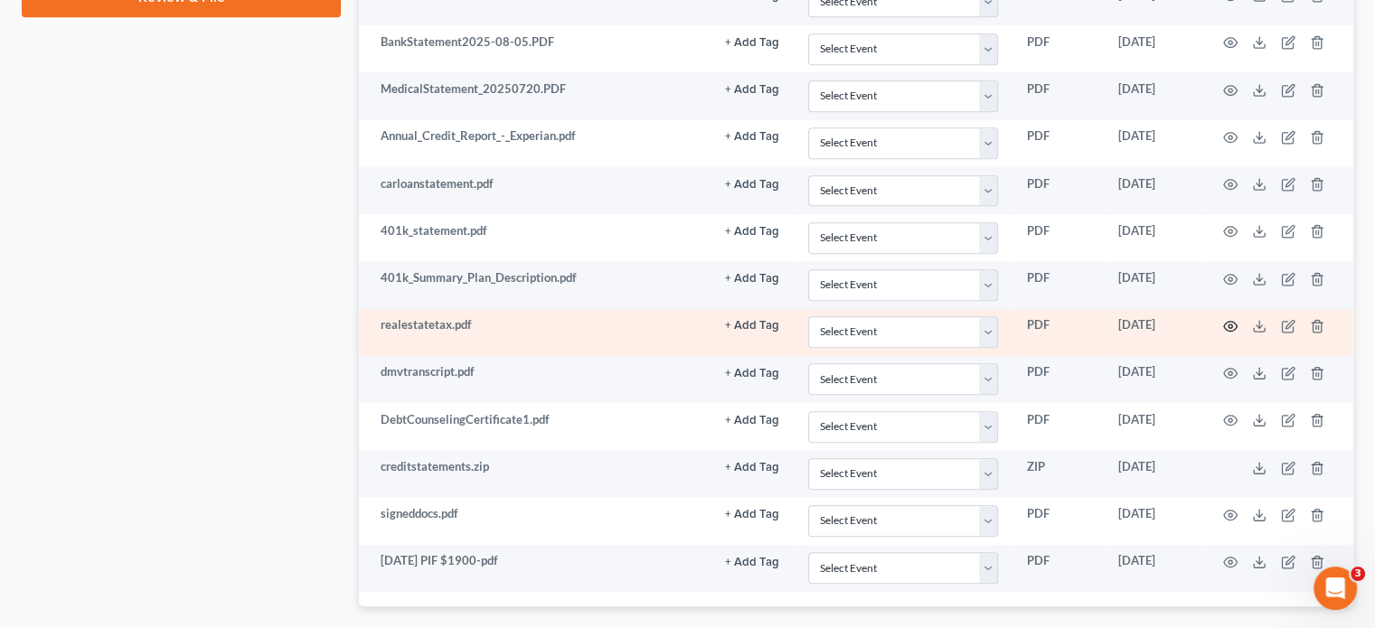
click at [1225, 320] on icon "button" at bounding box center [1230, 326] width 14 height 14
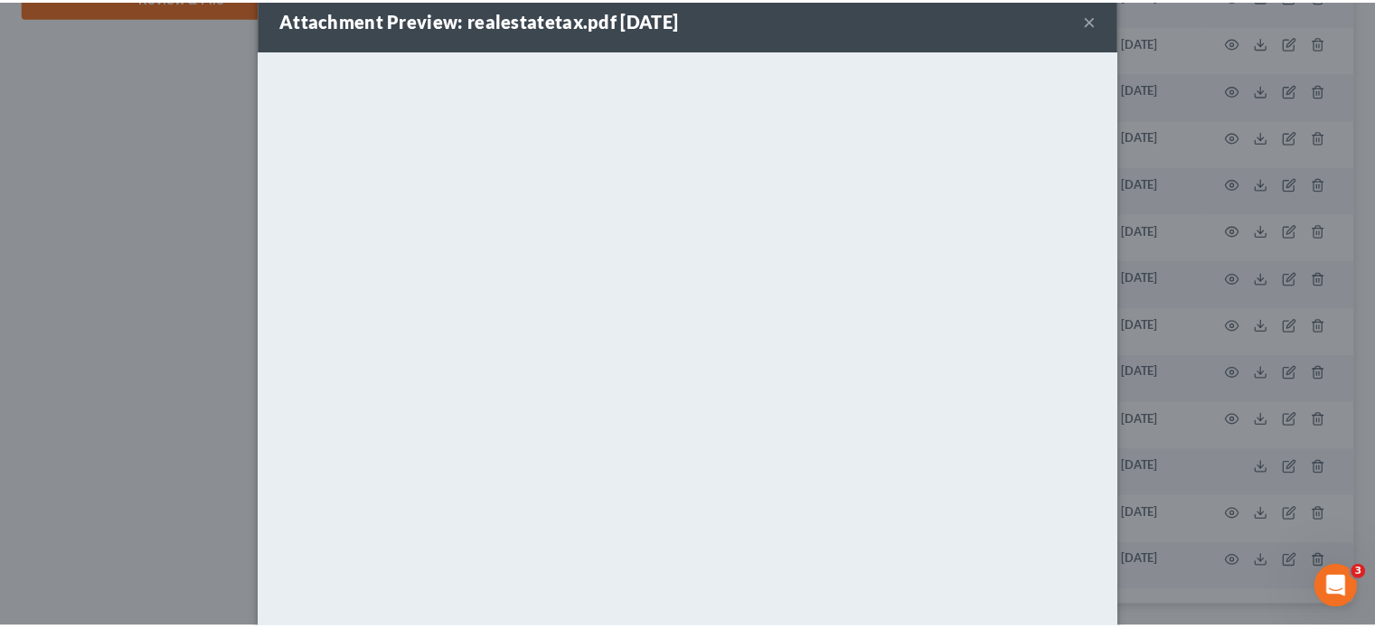
scroll to position [0, 0]
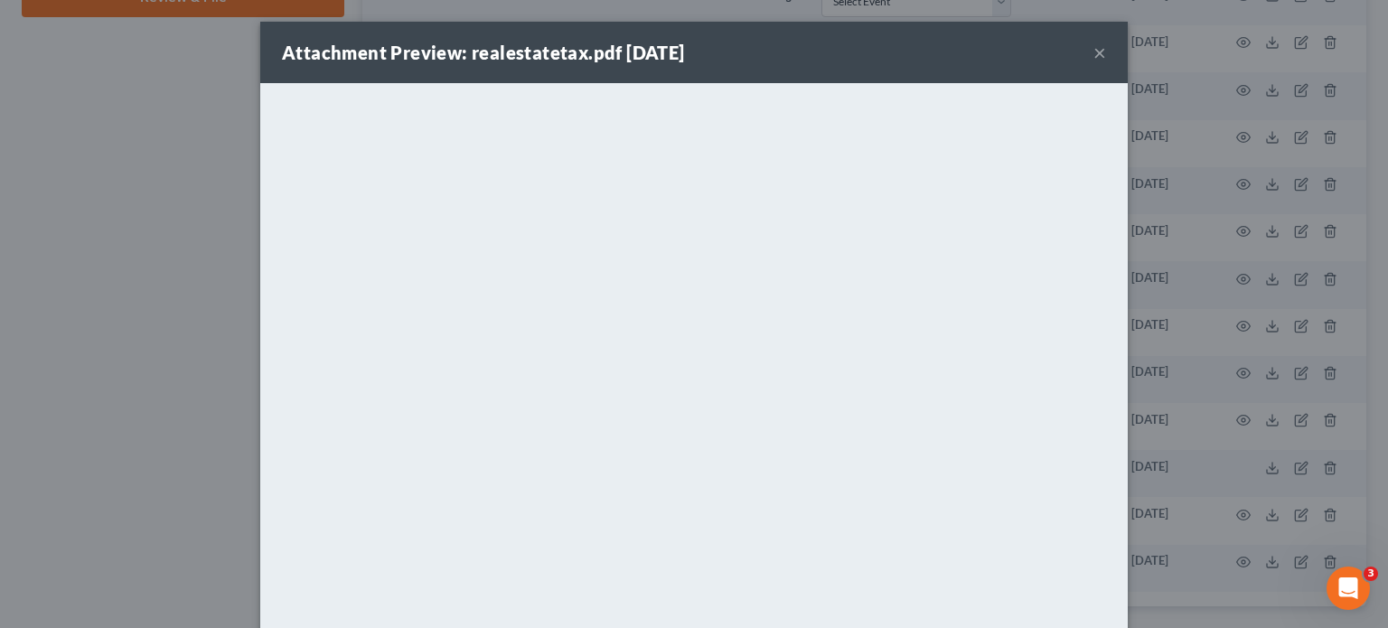
click at [1095, 47] on button "×" at bounding box center [1099, 53] width 13 height 22
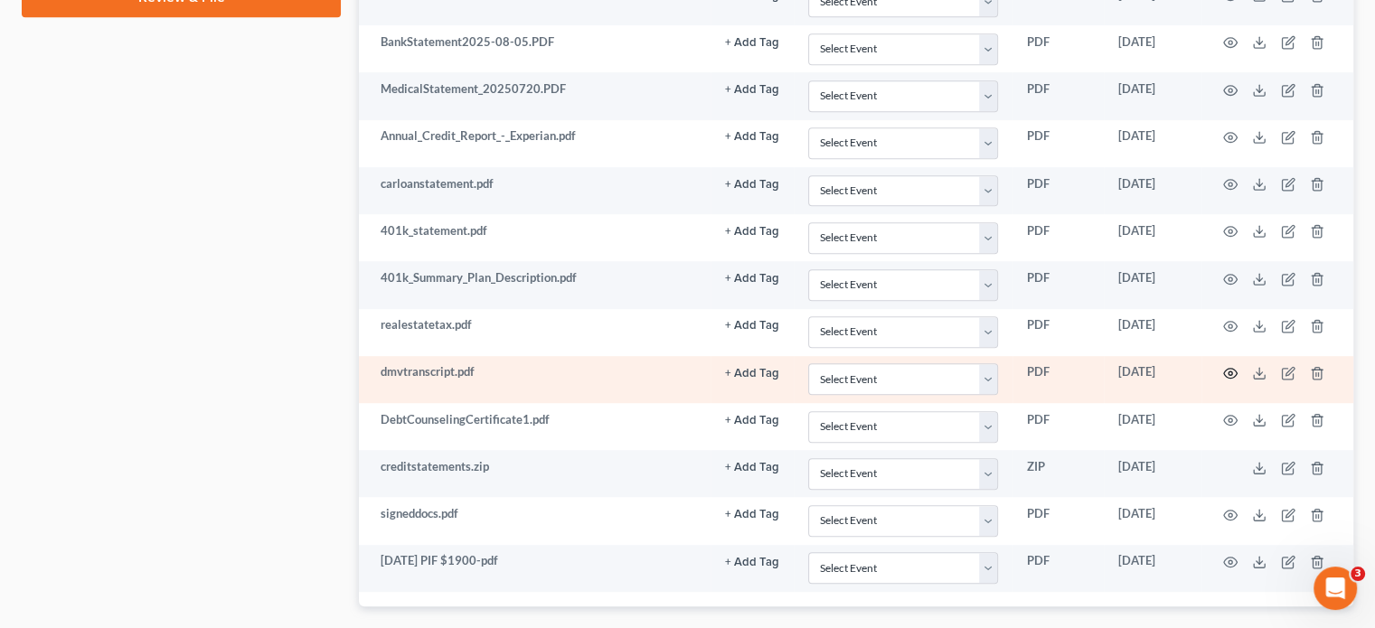
click at [1228, 371] on circle "button" at bounding box center [1230, 373] width 4 height 4
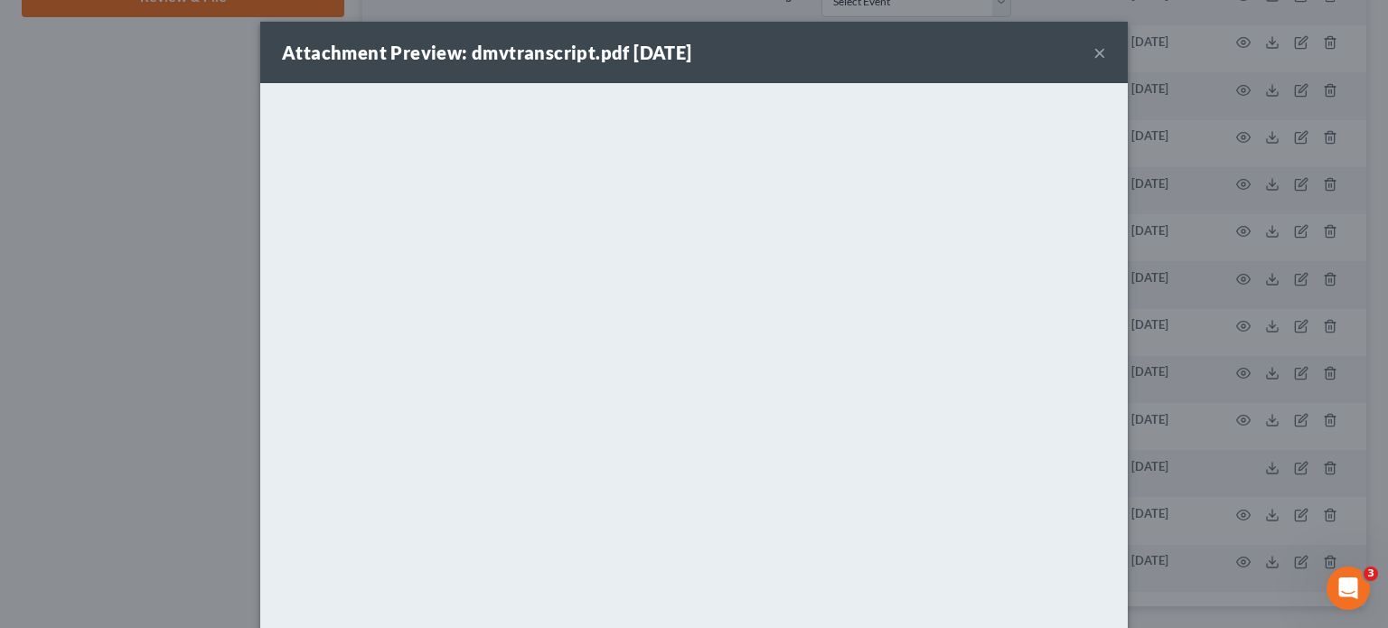
click at [1093, 48] on button "×" at bounding box center [1099, 53] width 13 height 22
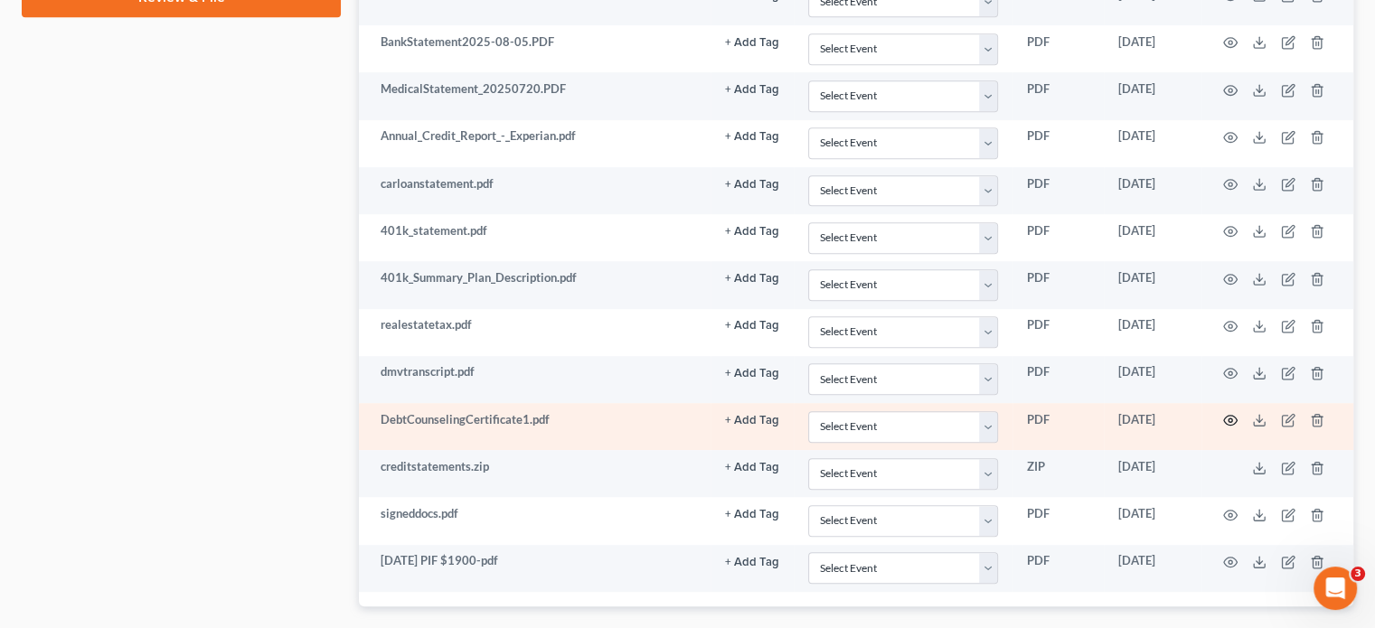
click at [1232, 415] on icon "button" at bounding box center [1230, 420] width 14 height 14
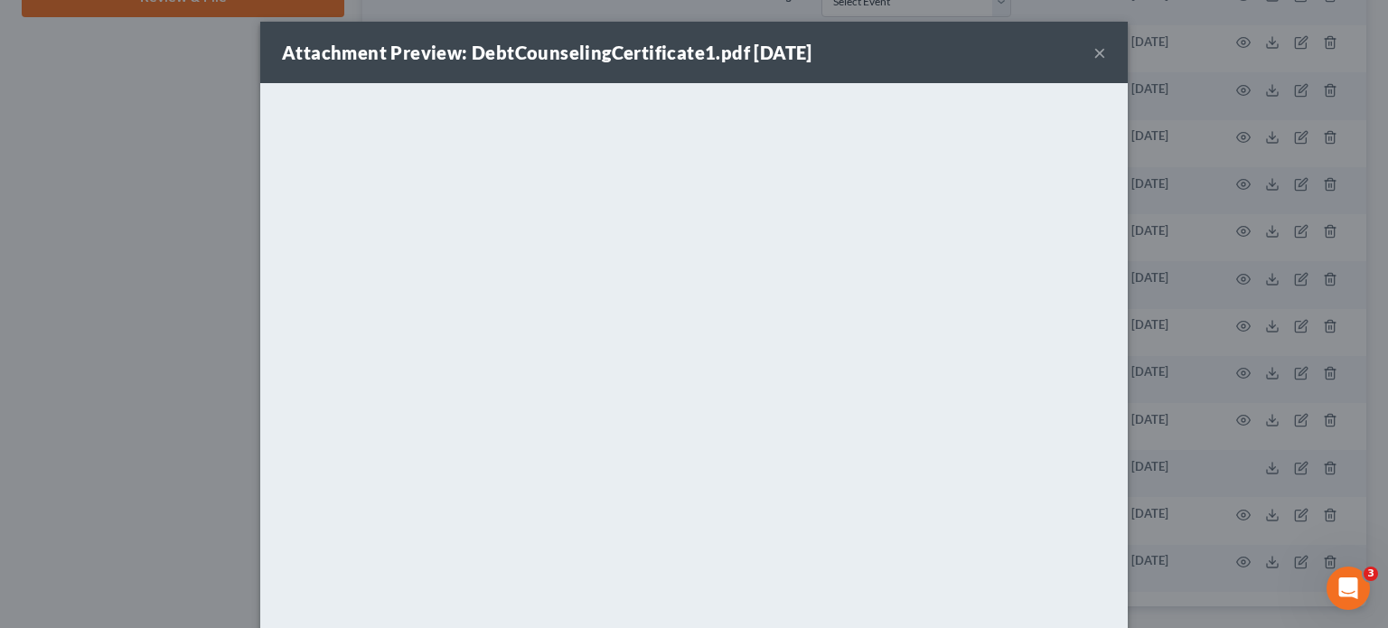
click at [1094, 52] on button "×" at bounding box center [1099, 53] width 13 height 22
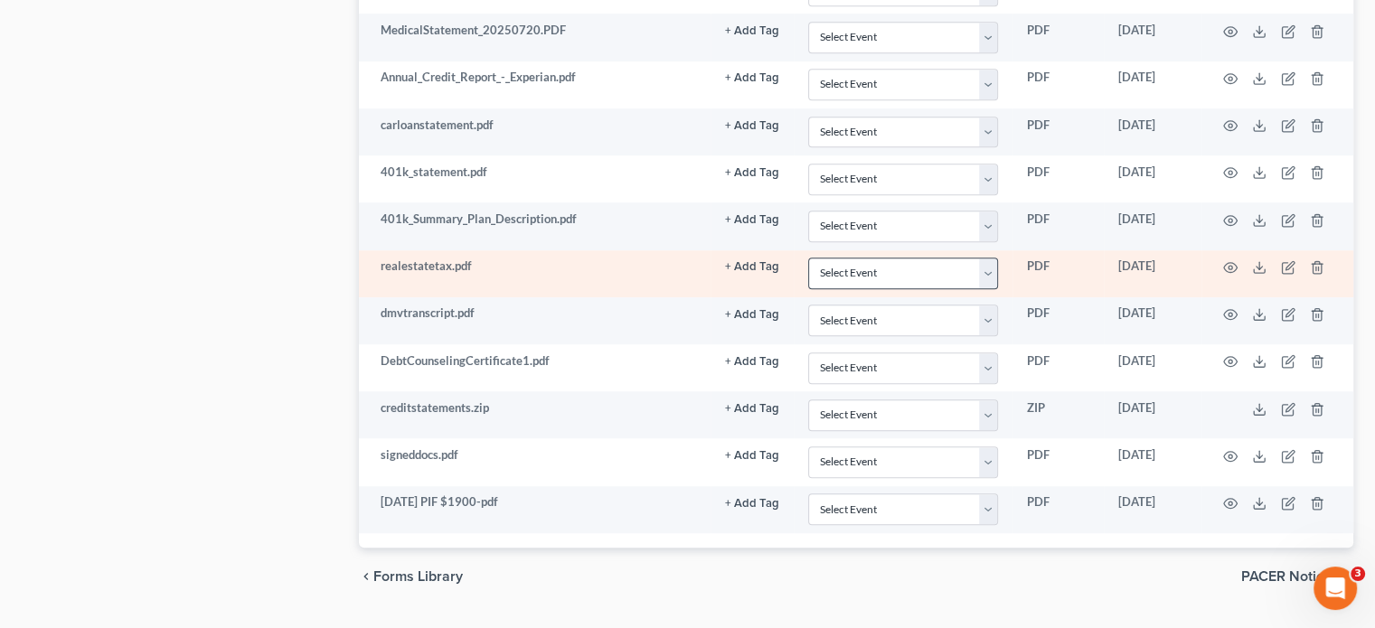
scroll to position [1160, 0]
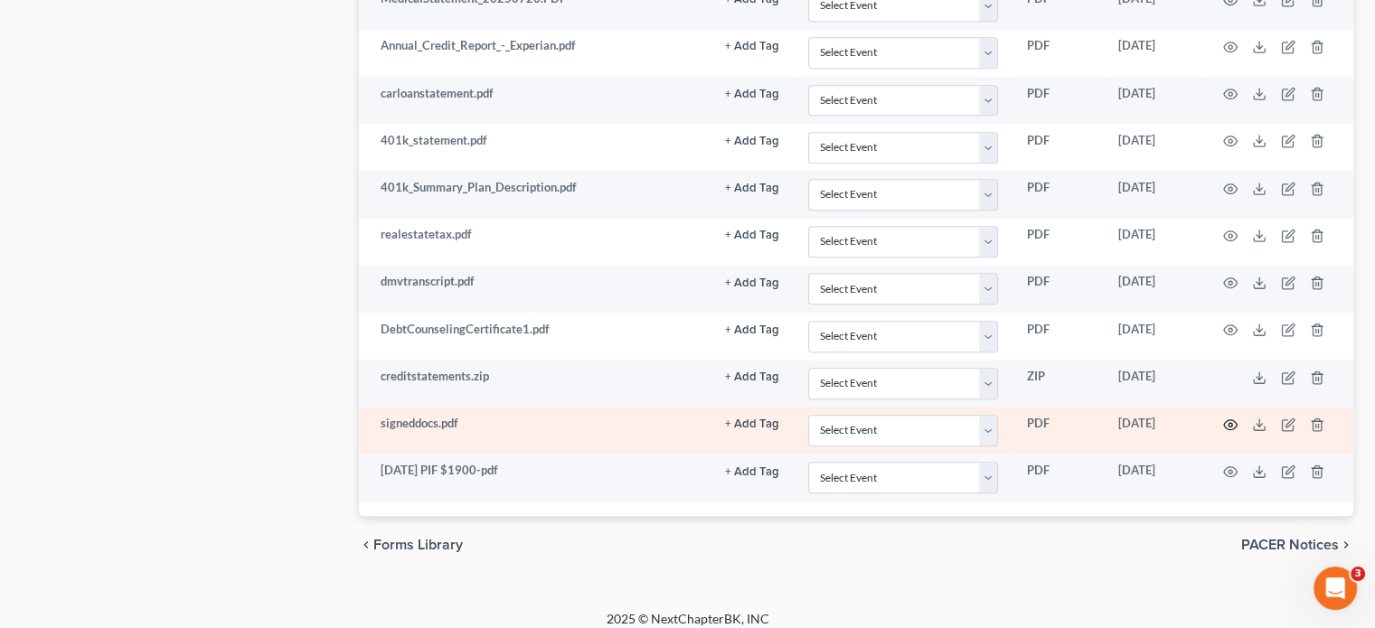
click at [1233, 418] on icon "button" at bounding box center [1230, 425] width 14 height 14
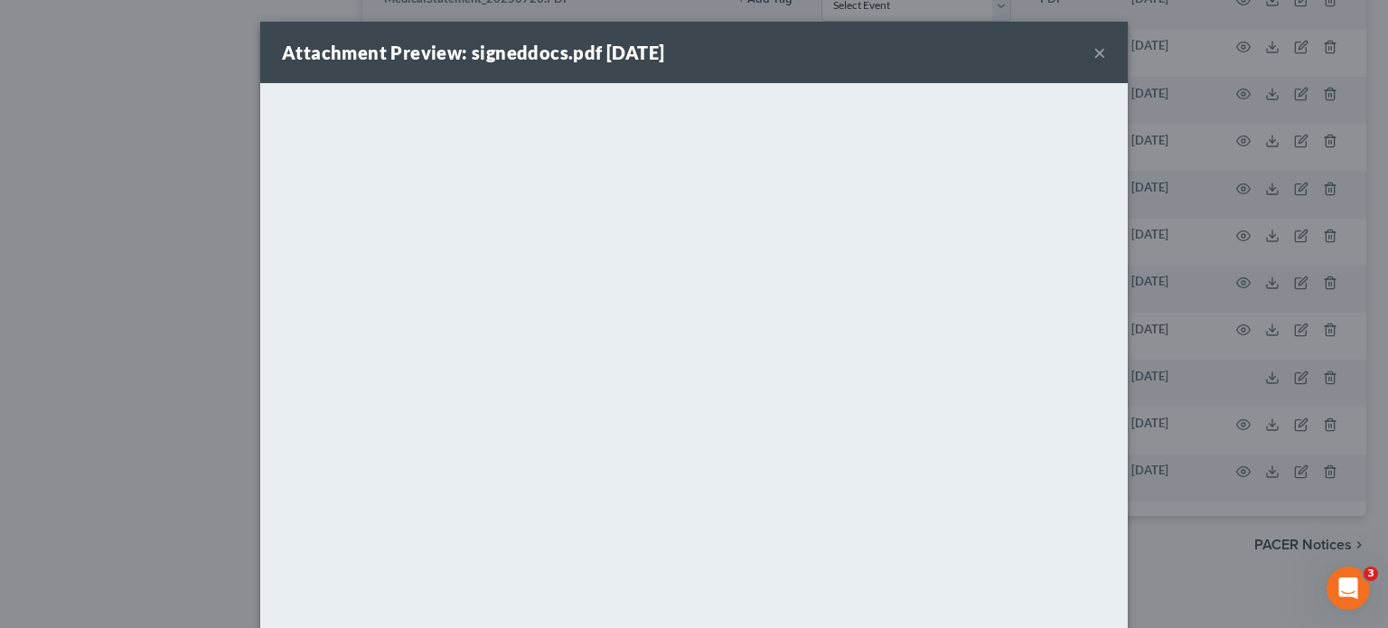
click at [1095, 53] on button "×" at bounding box center [1099, 53] width 13 height 22
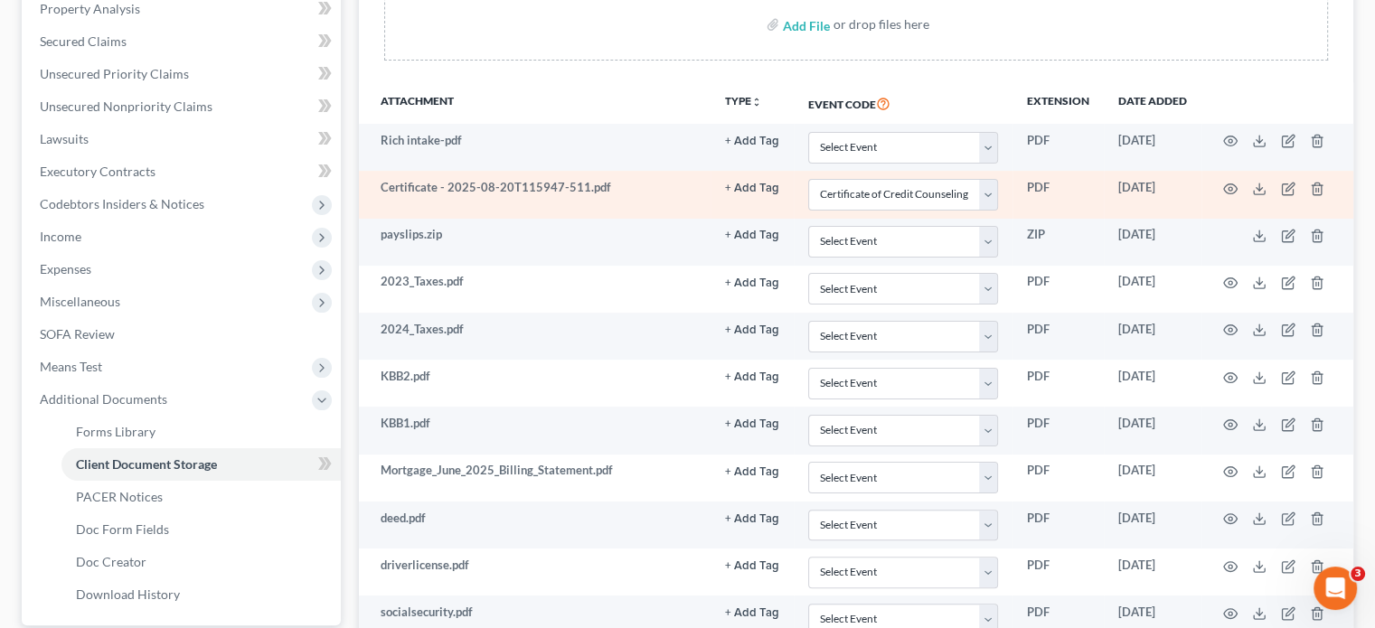
scroll to position [347, 0]
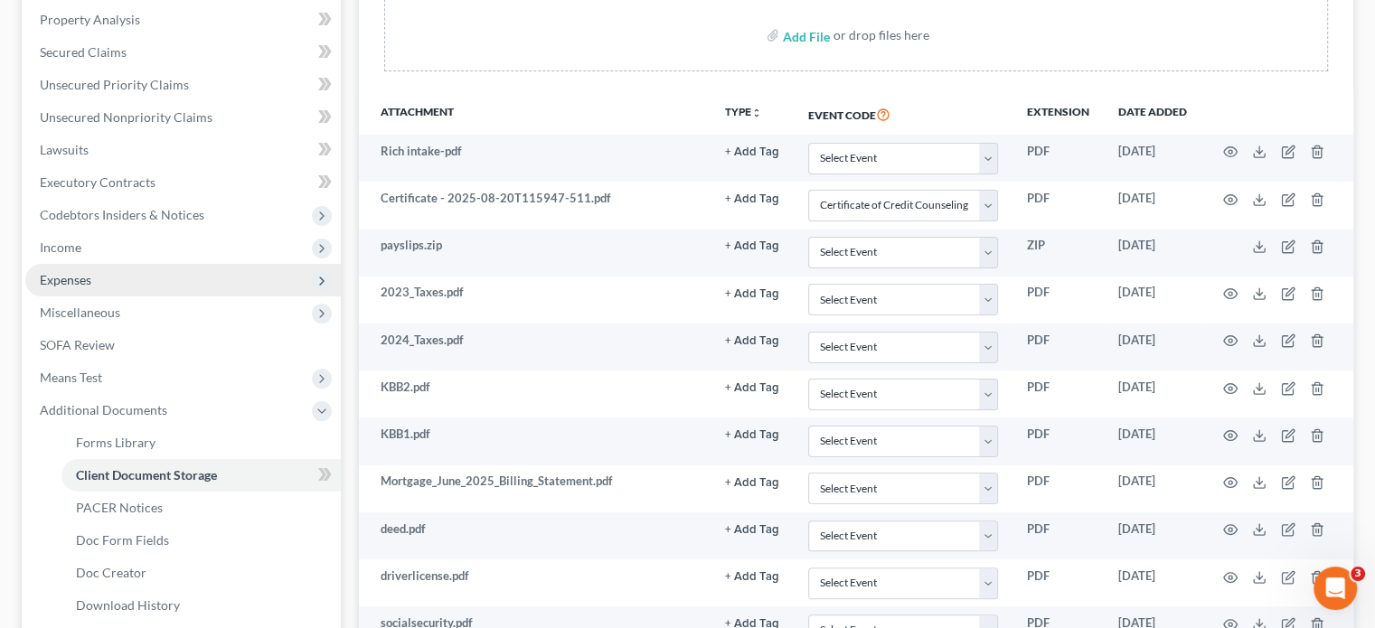
click at [40, 279] on span "Expenses" at bounding box center [66, 279] width 52 height 15
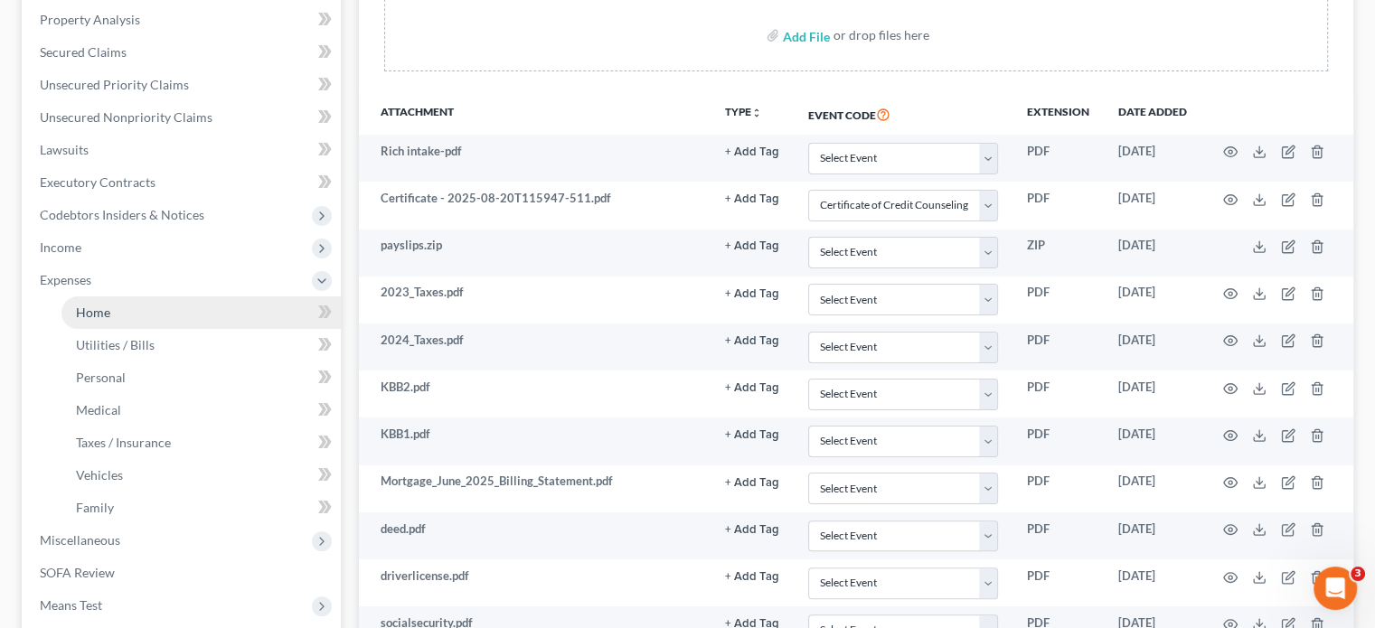
click at [102, 317] on span "Home" at bounding box center [93, 312] width 34 height 15
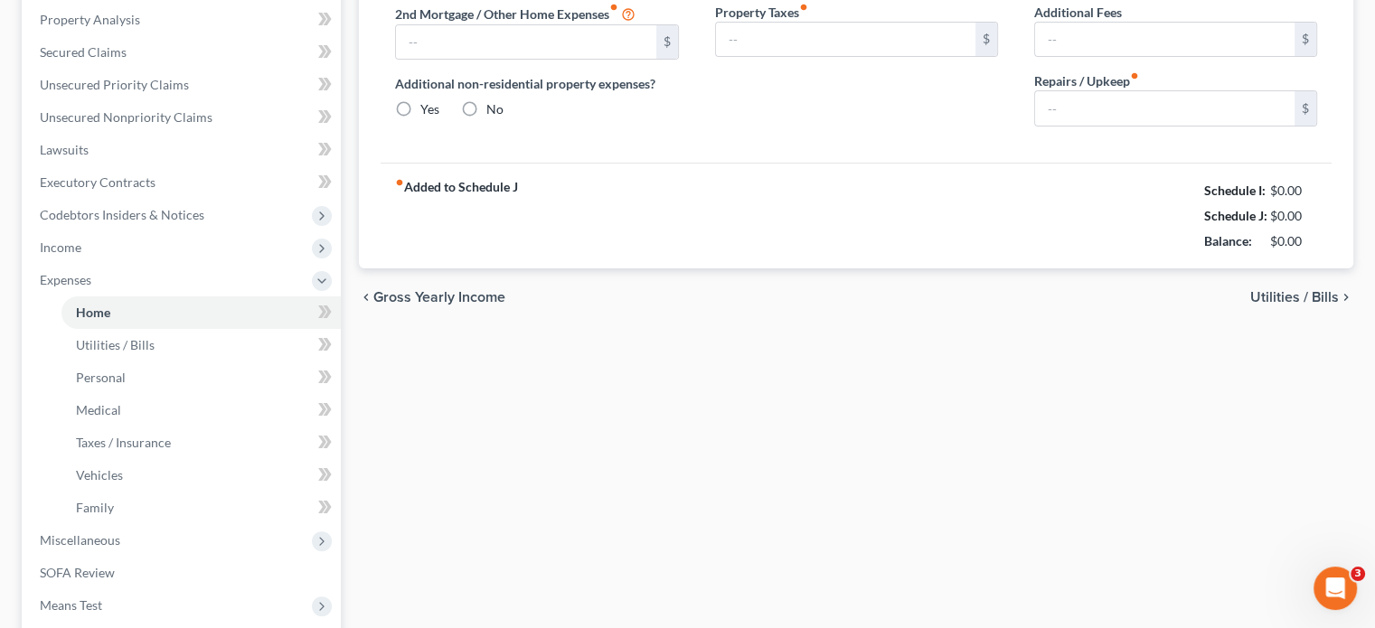
type input "1,161.27"
type input "0.00"
radio input "true"
type input "0.00"
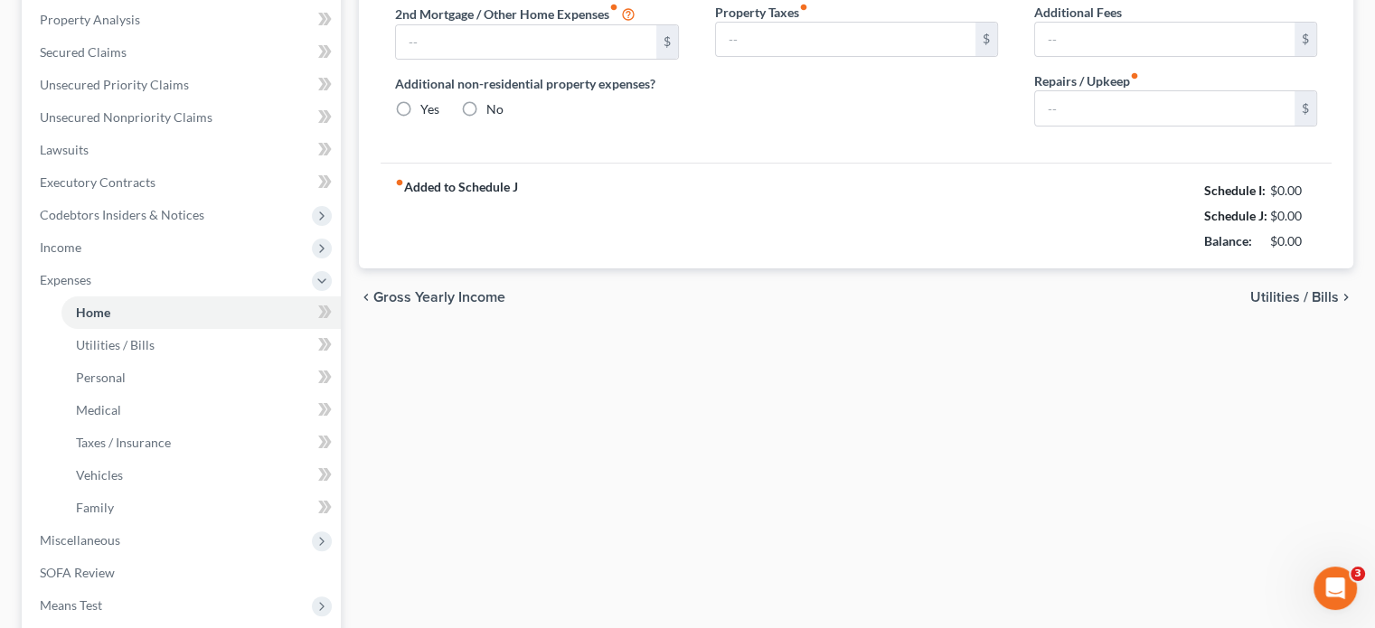
type input "0.00"
type input "100.00"
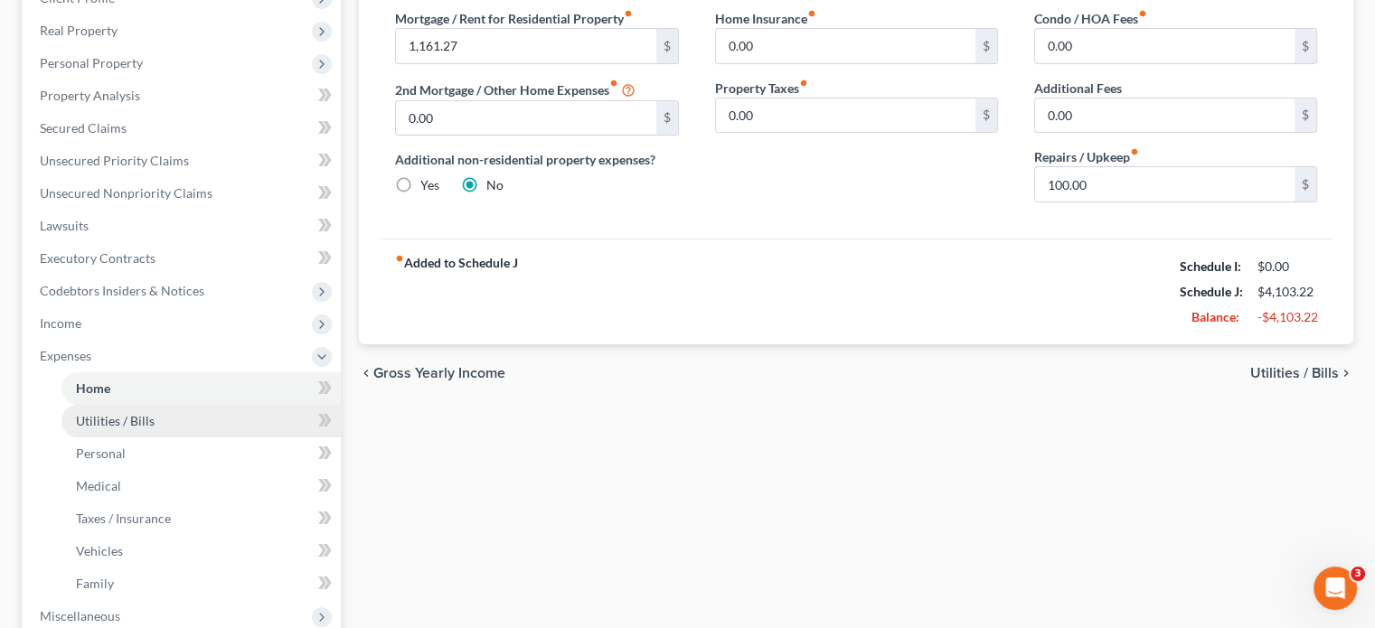
click at [87, 425] on span "Utilities / Bills" at bounding box center [115, 420] width 79 height 15
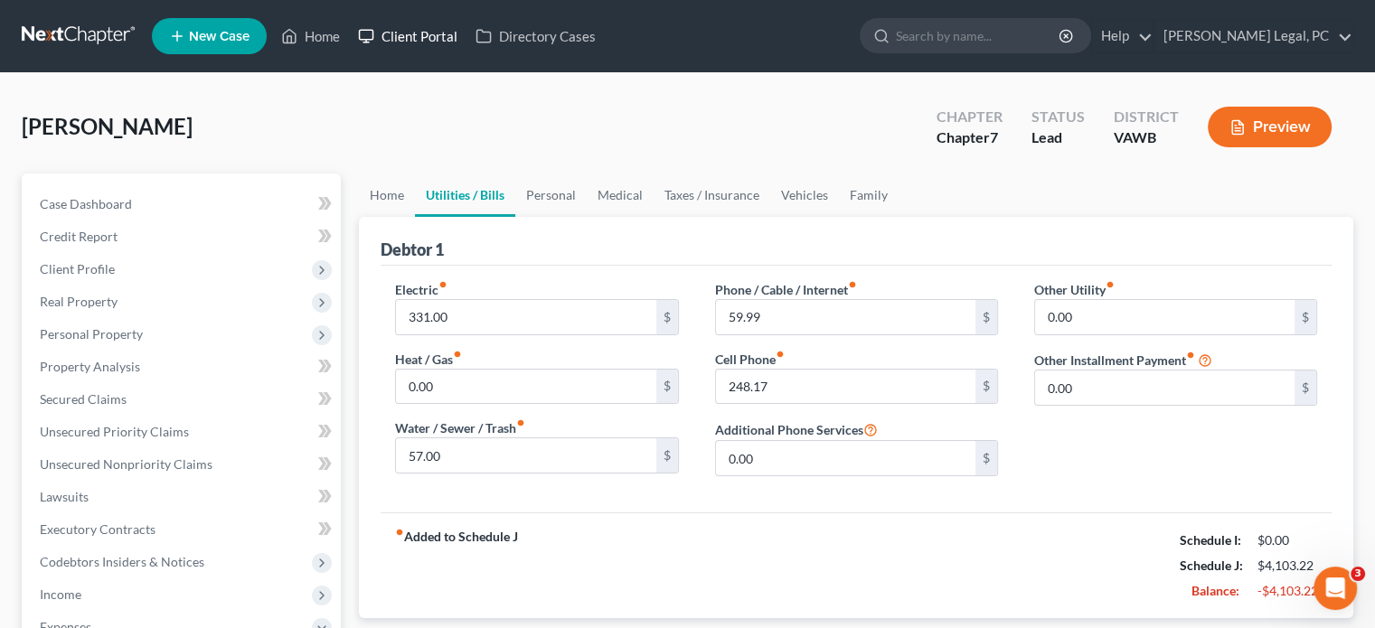
click at [436, 34] on link "Client Portal" at bounding box center [407, 36] width 117 height 33
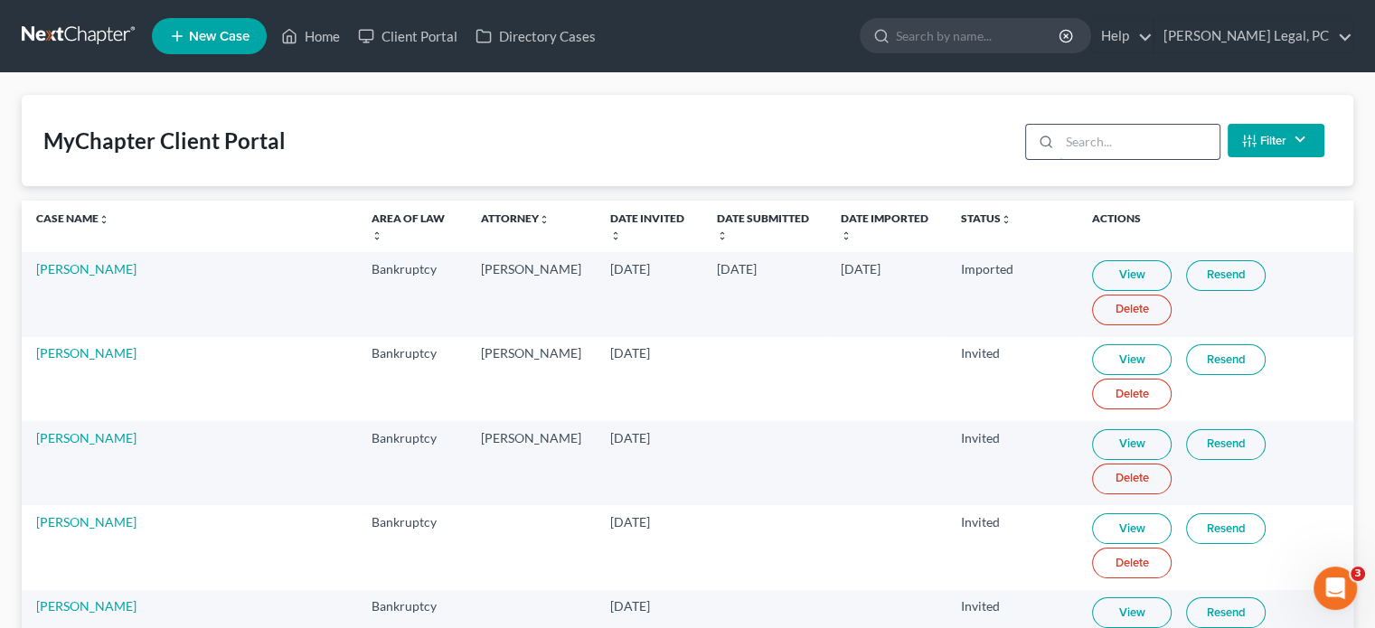
click at [1098, 143] on input "search" at bounding box center [1139, 142] width 160 height 34
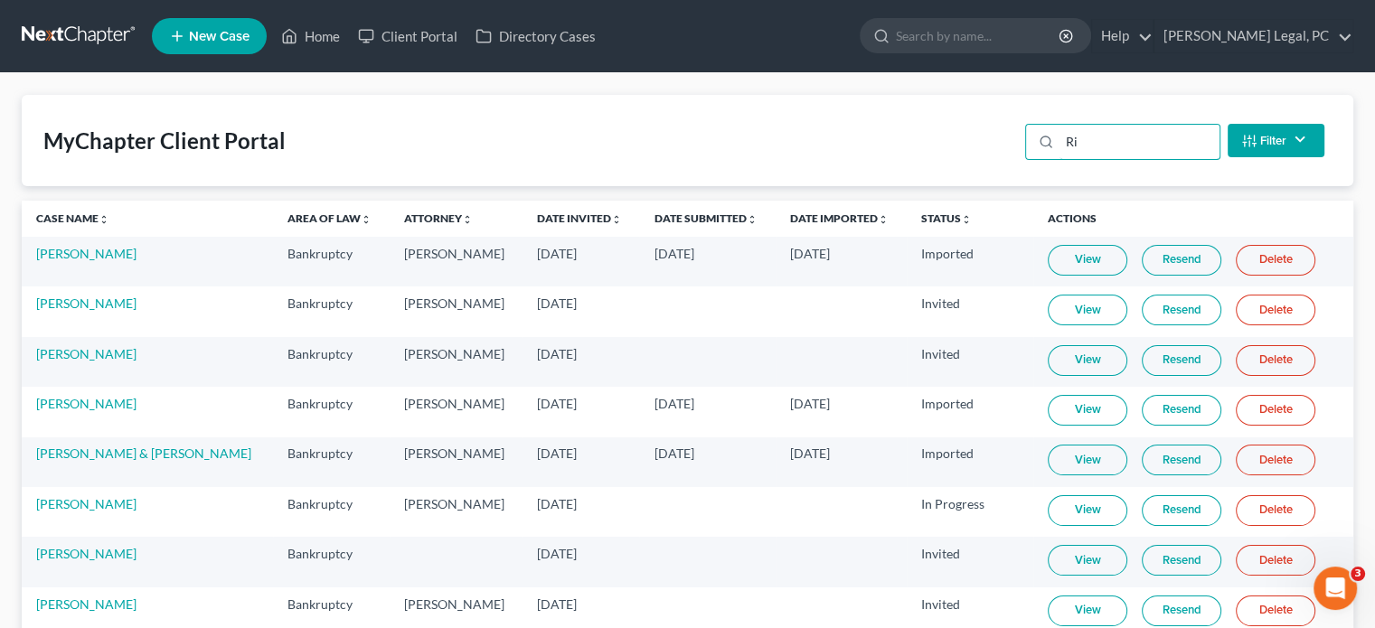
type input "R"
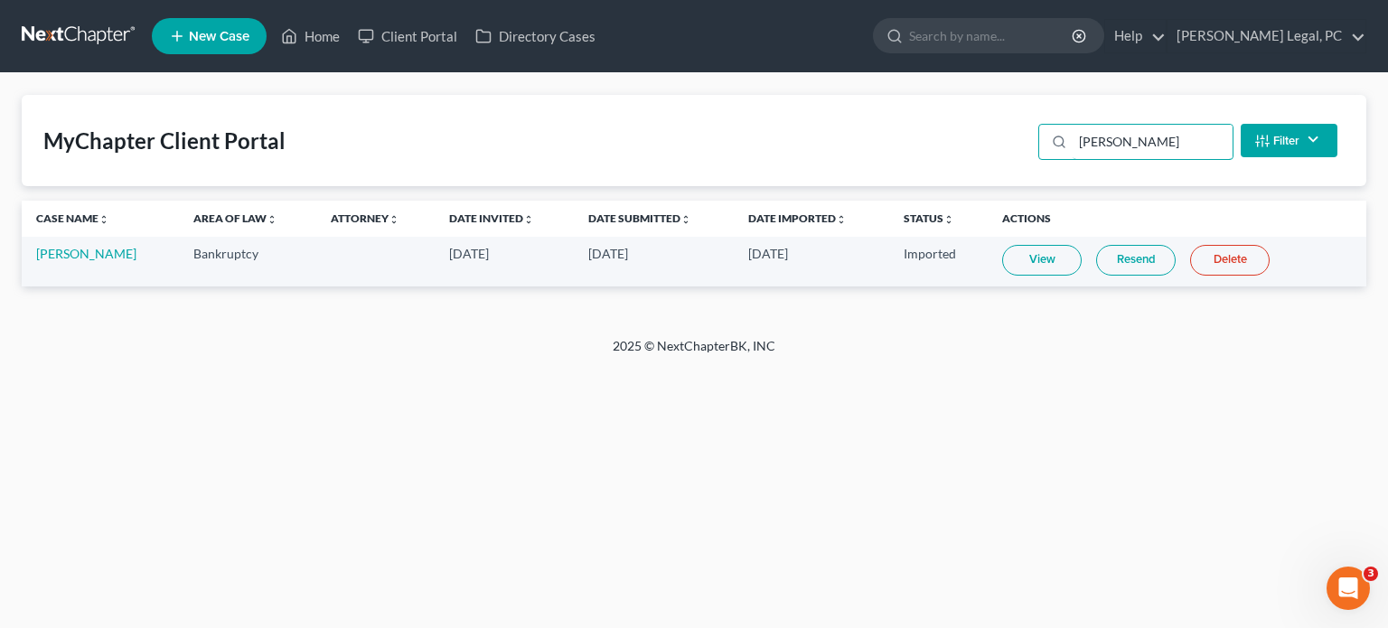
type input "Paul Ric"
click at [72, 255] on link "Paul Rich" at bounding box center [86, 253] width 100 height 15
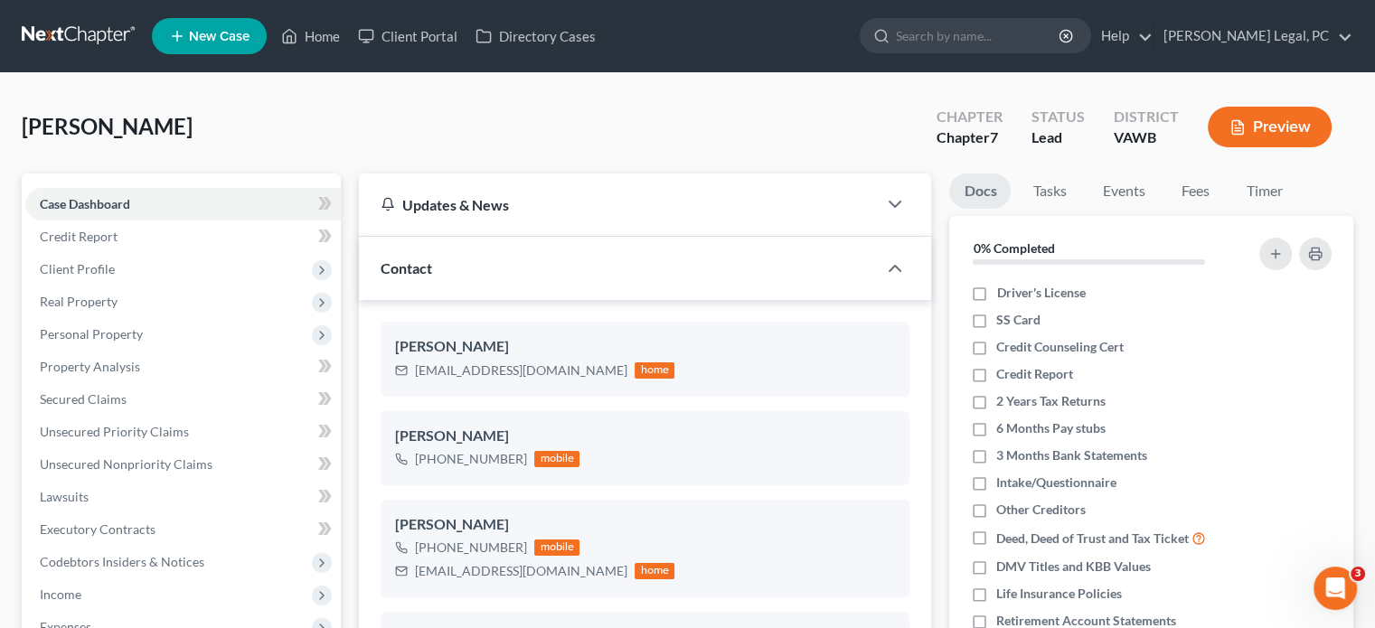
scroll to position [737, 0]
drag, startPoint x: 127, startPoint y: 126, endPoint x: 14, endPoint y: 124, distance: 112.1
copy span "[PERSON_NAME]"
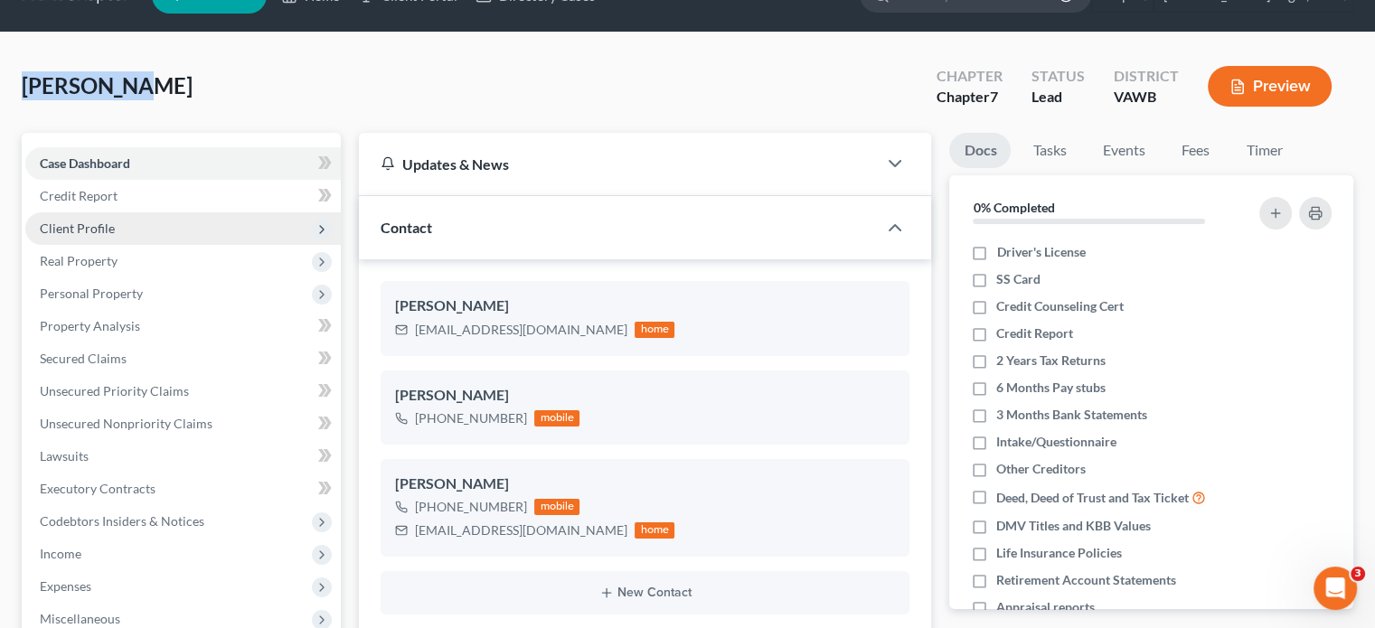
scroll to position [0, 0]
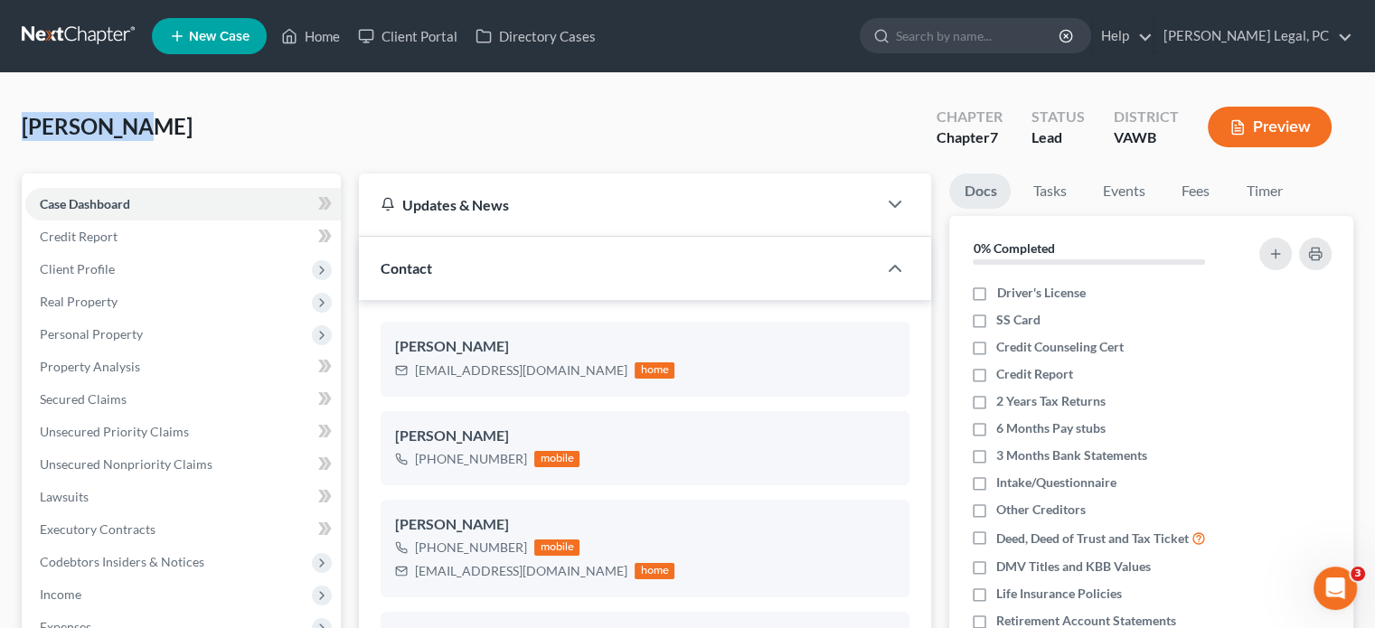
click at [112, 37] on link at bounding box center [80, 36] width 116 height 33
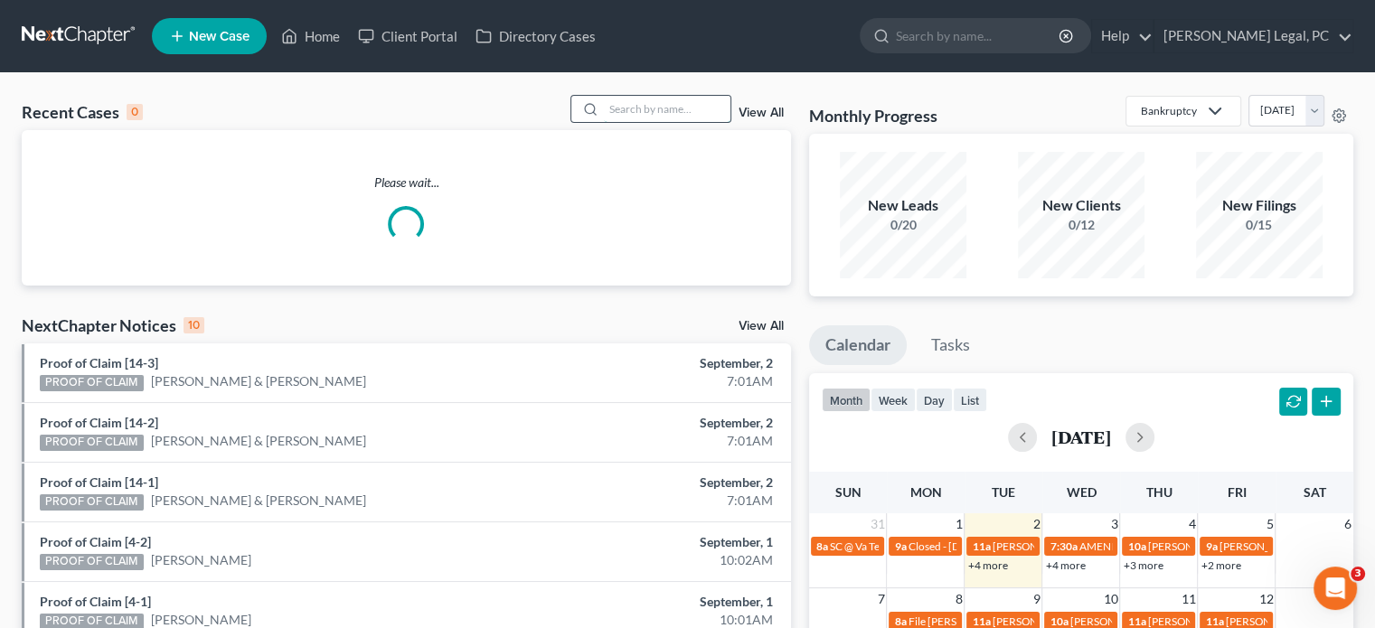
click at [670, 119] on input "search" at bounding box center [667, 109] width 127 height 26
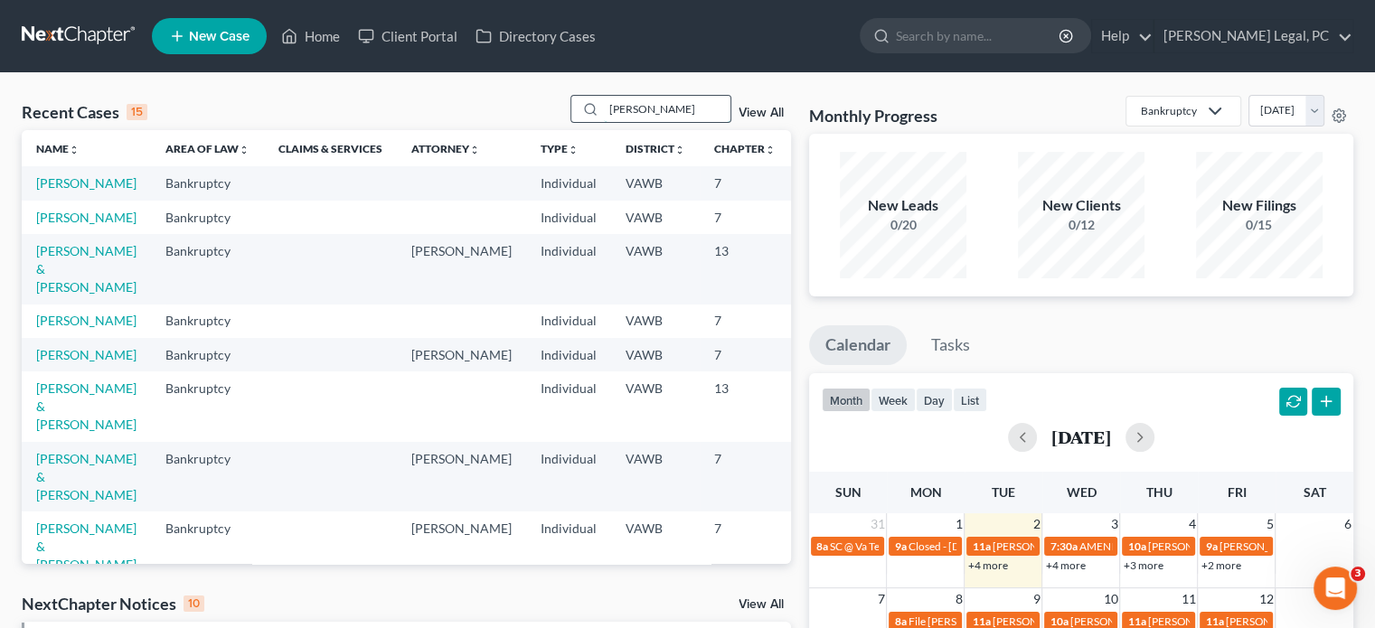
type input "Greer"
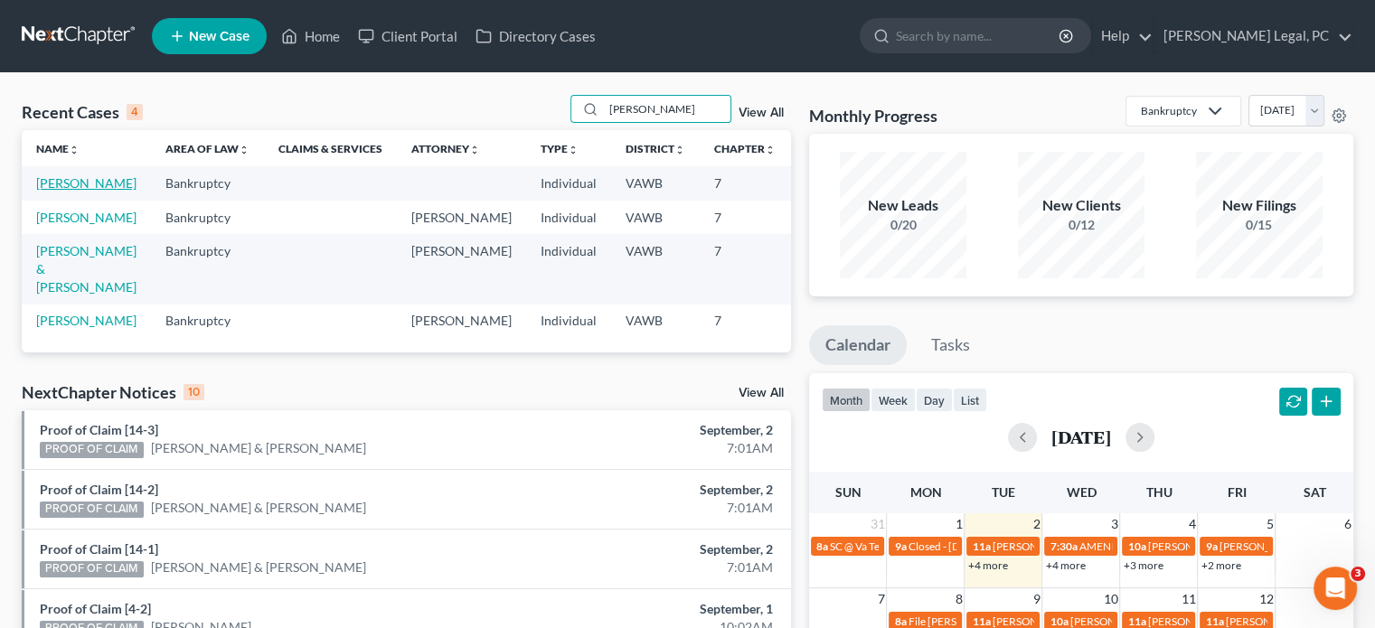
click at [56, 184] on link "[PERSON_NAME]" at bounding box center [86, 182] width 100 height 15
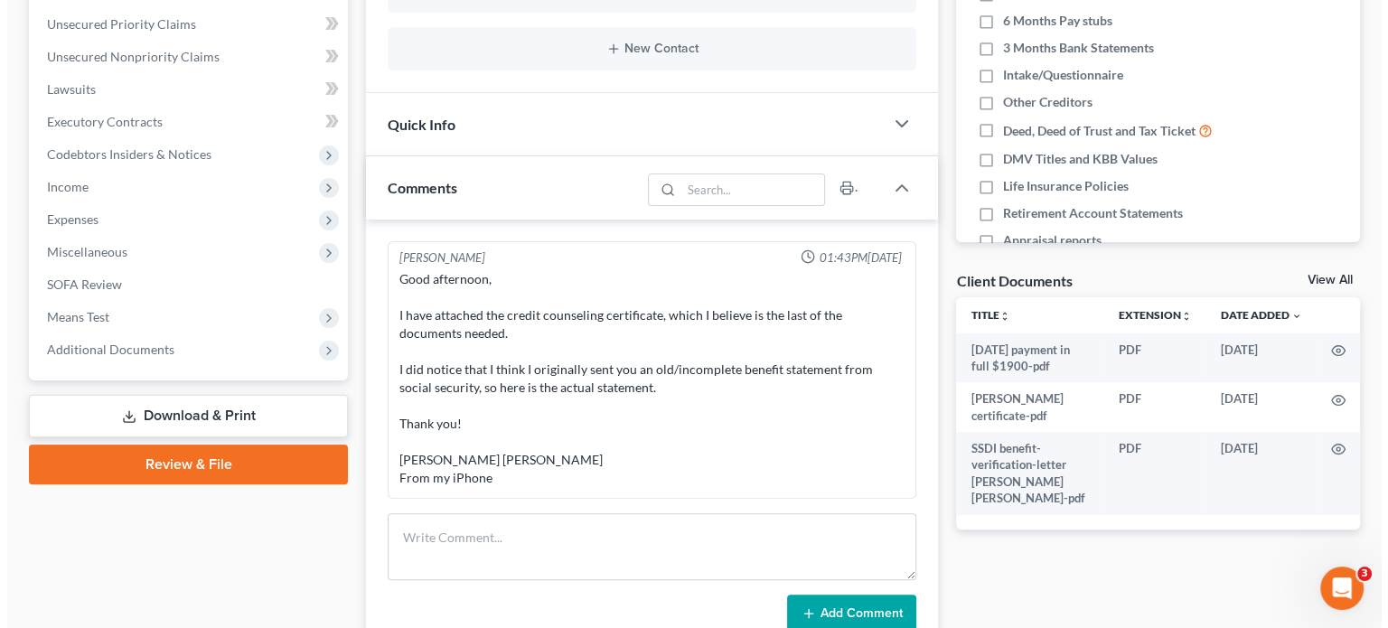
scroll to position [452, 0]
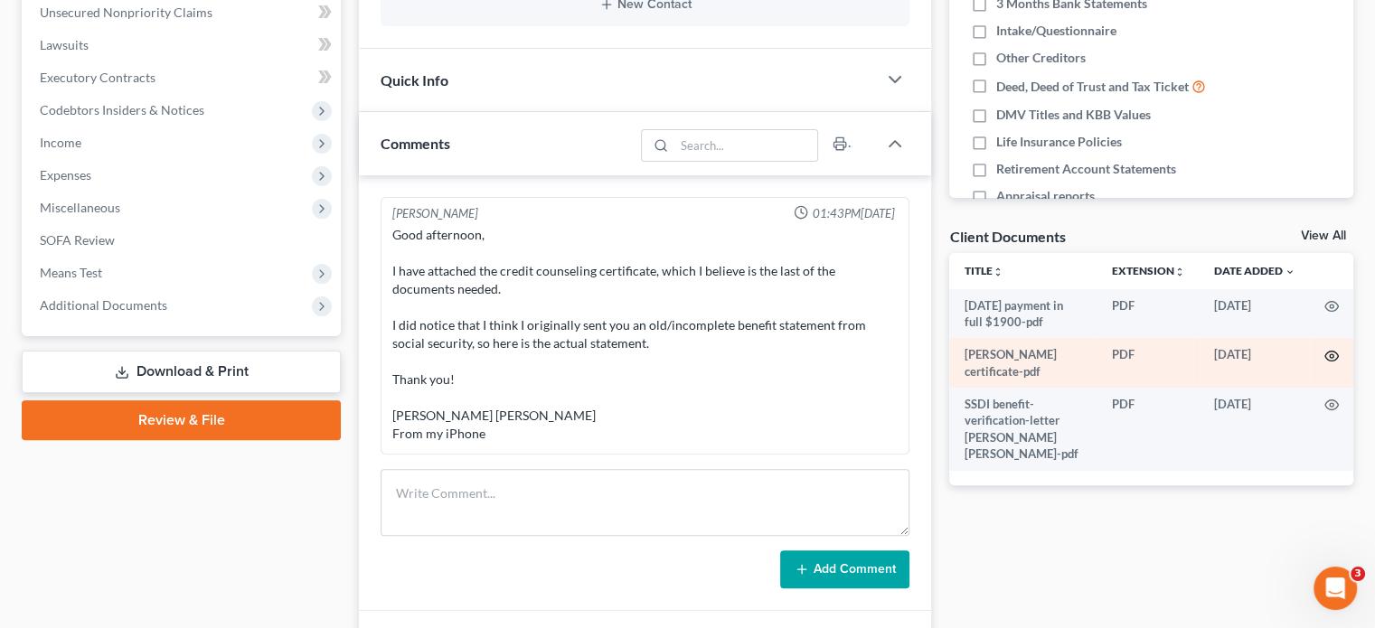
click at [1330, 355] on icon "button" at bounding box center [1331, 356] width 14 height 14
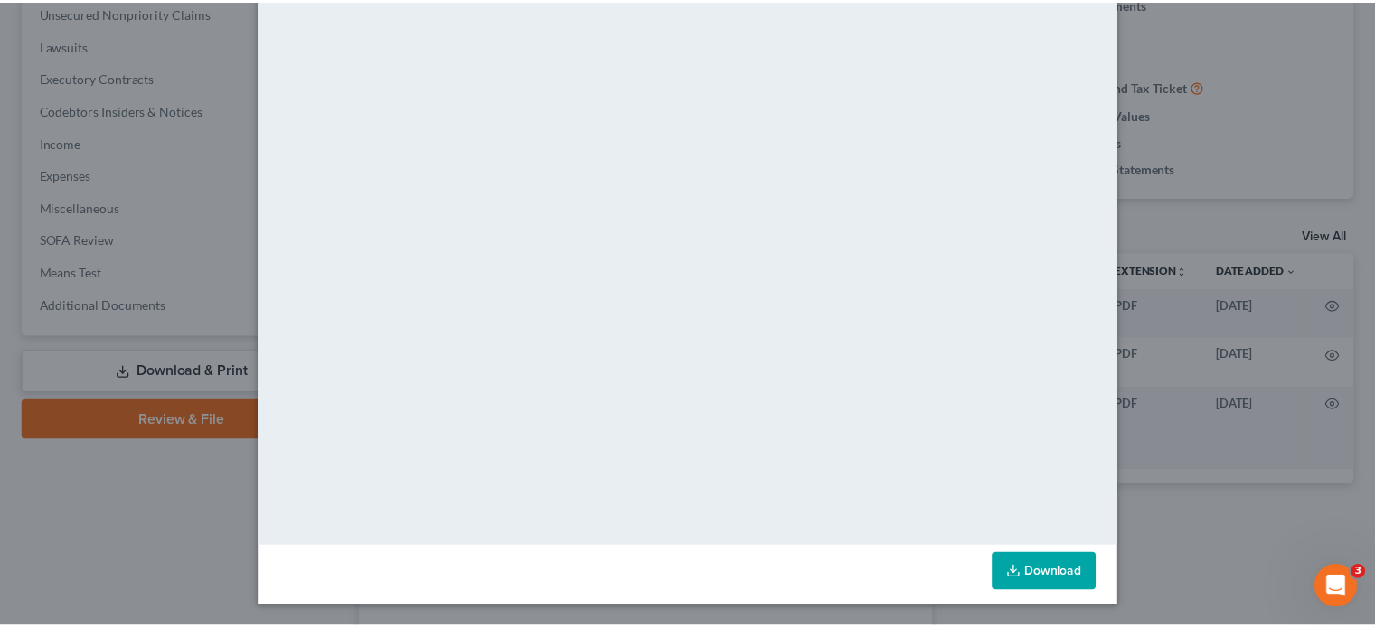
scroll to position [37, 0]
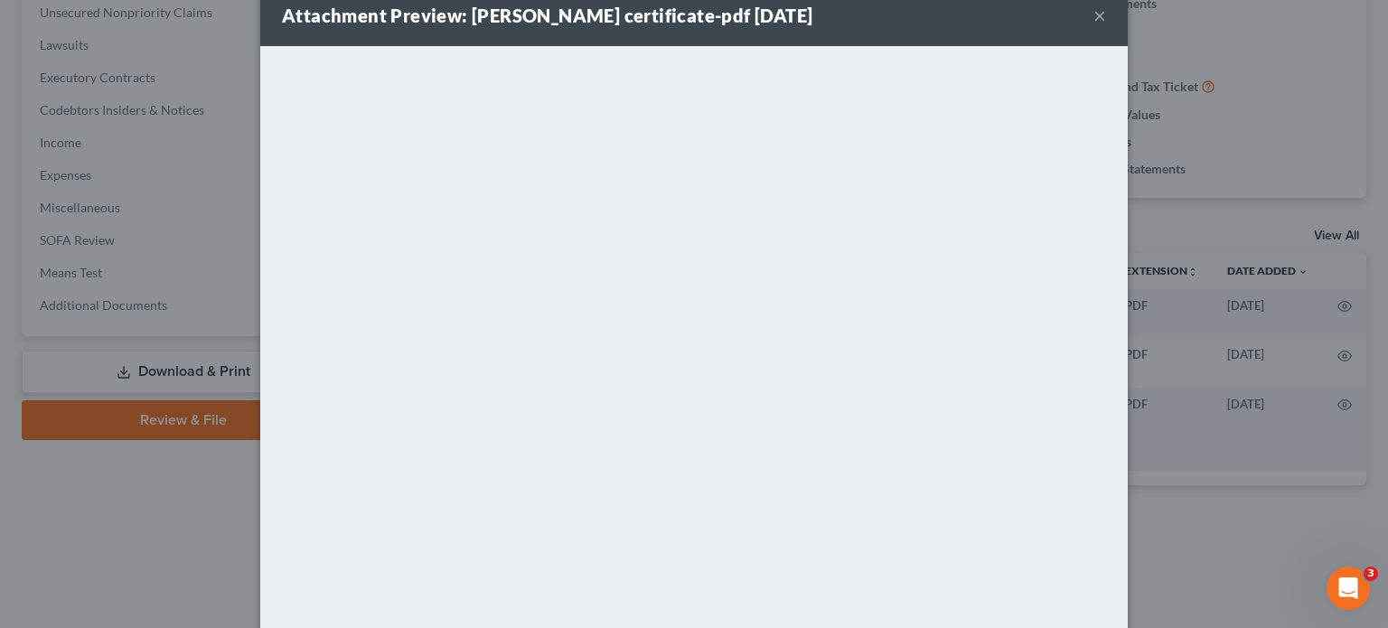
click at [1093, 17] on button "×" at bounding box center [1099, 16] width 13 height 22
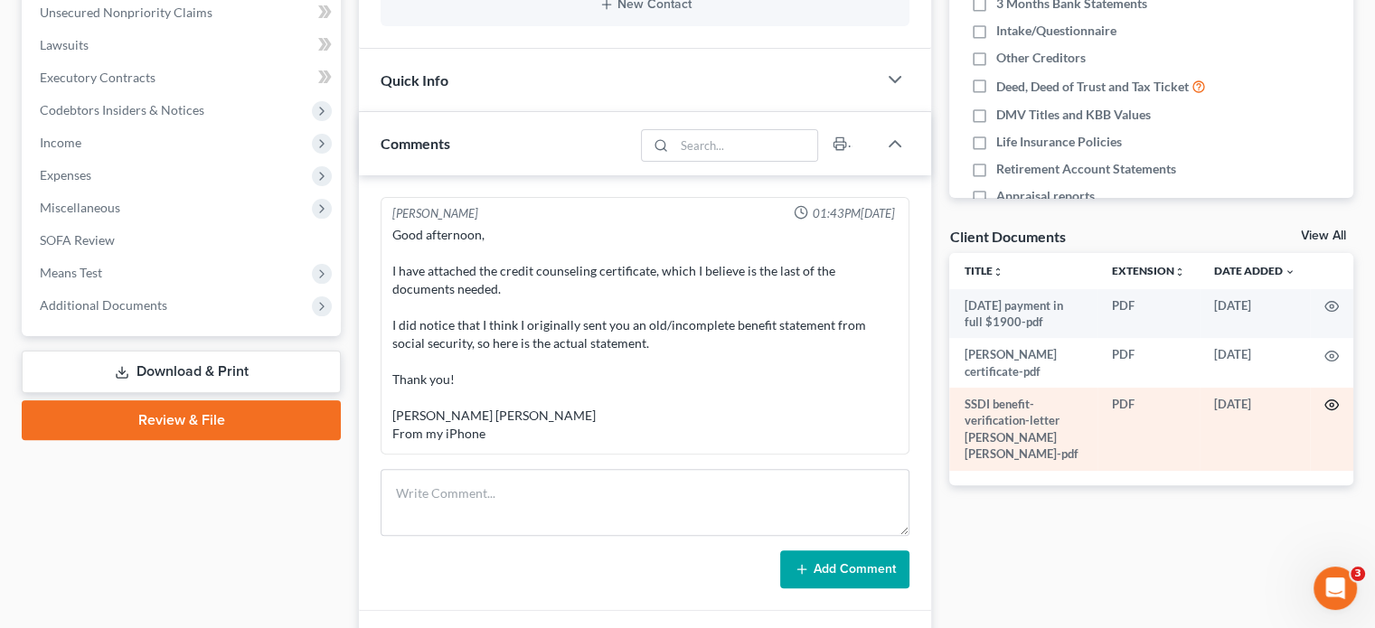
click at [1331, 406] on circle "button" at bounding box center [1331, 405] width 4 height 4
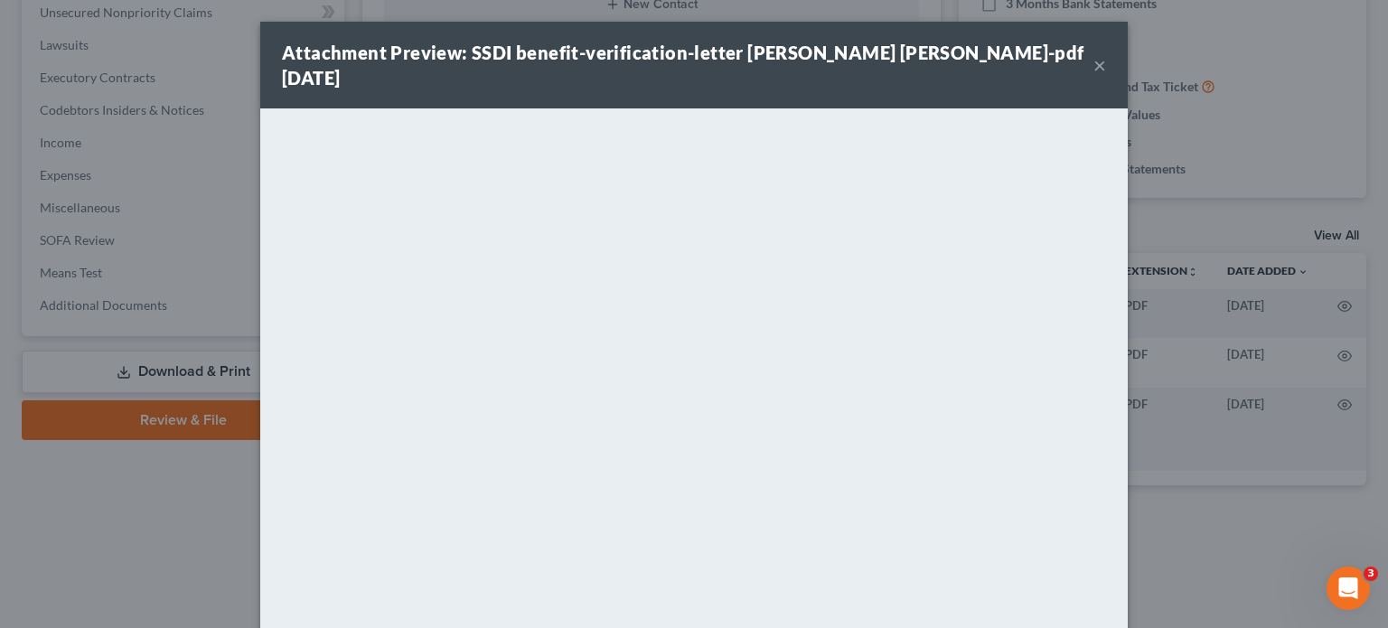
click at [1095, 57] on button "×" at bounding box center [1099, 65] width 13 height 22
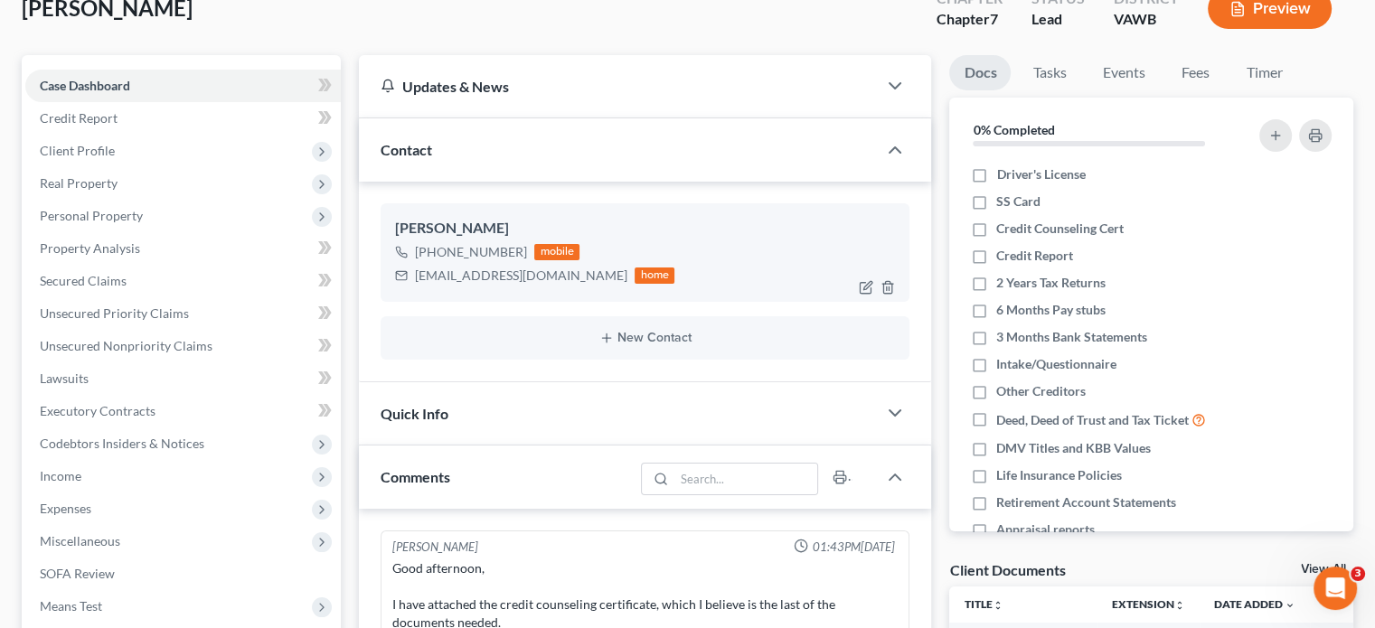
scroll to position [0, 0]
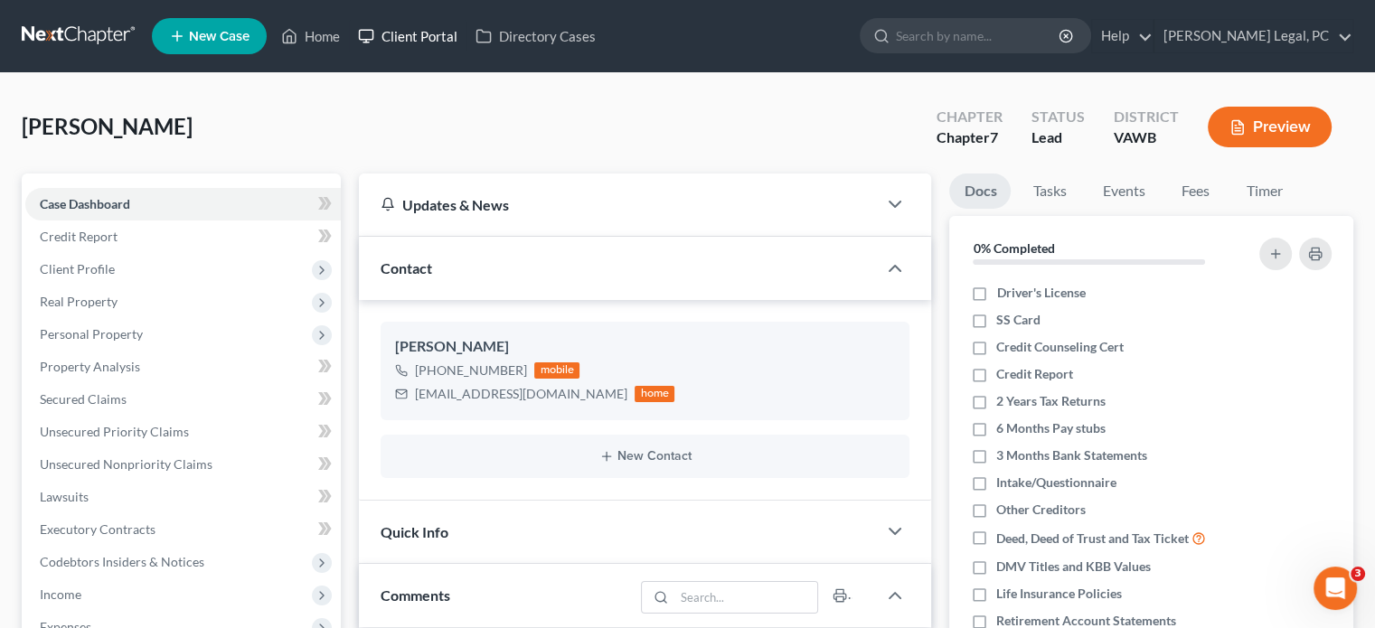
click at [413, 35] on link "Client Portal" at bounding box center [407, 36] width 117 height 33
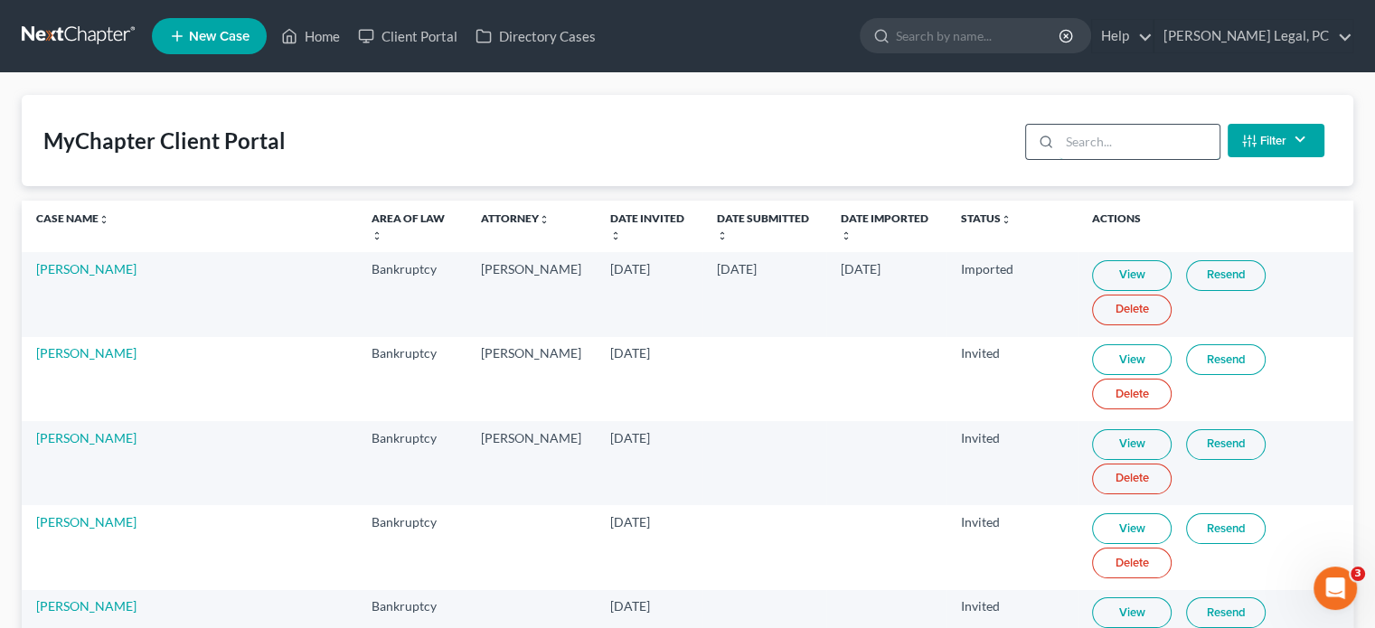
click at [1118, 142] on input "search" at bounding box center [1139, 142] width 160 height 34
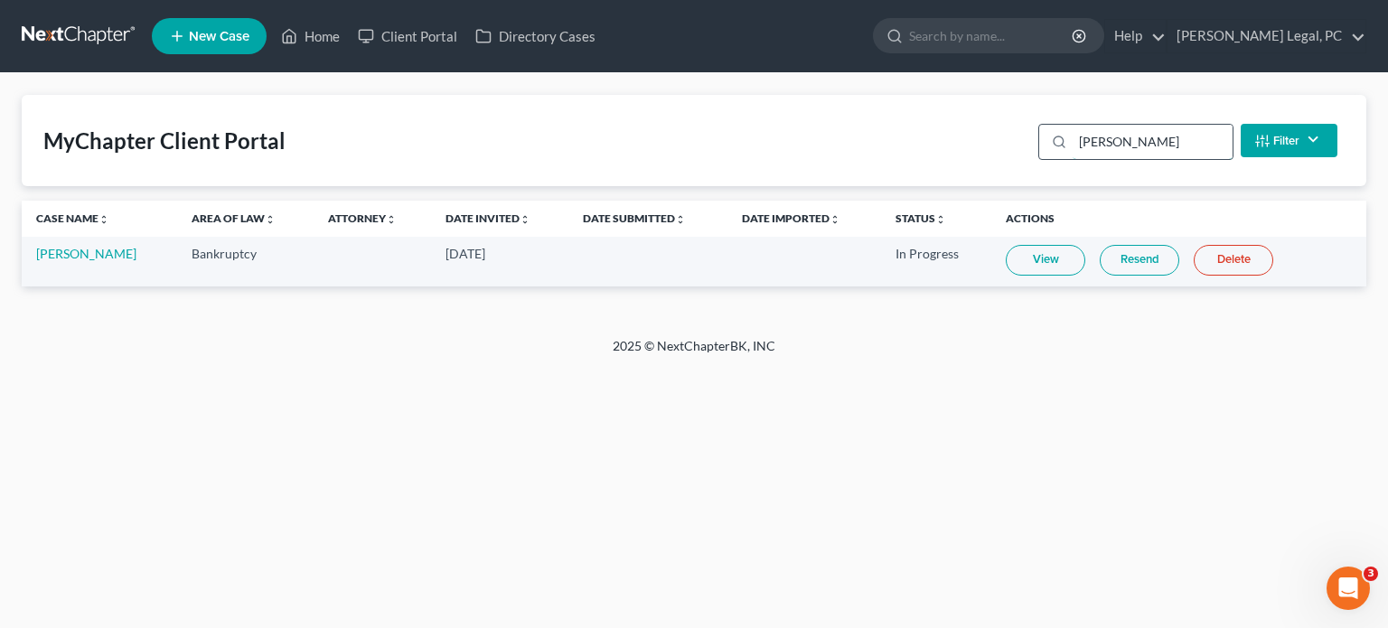
type input "Heather Greer"
click at [94, 256] on link "Heather Greer" at bounding box center [86, 253] width 100 height 15
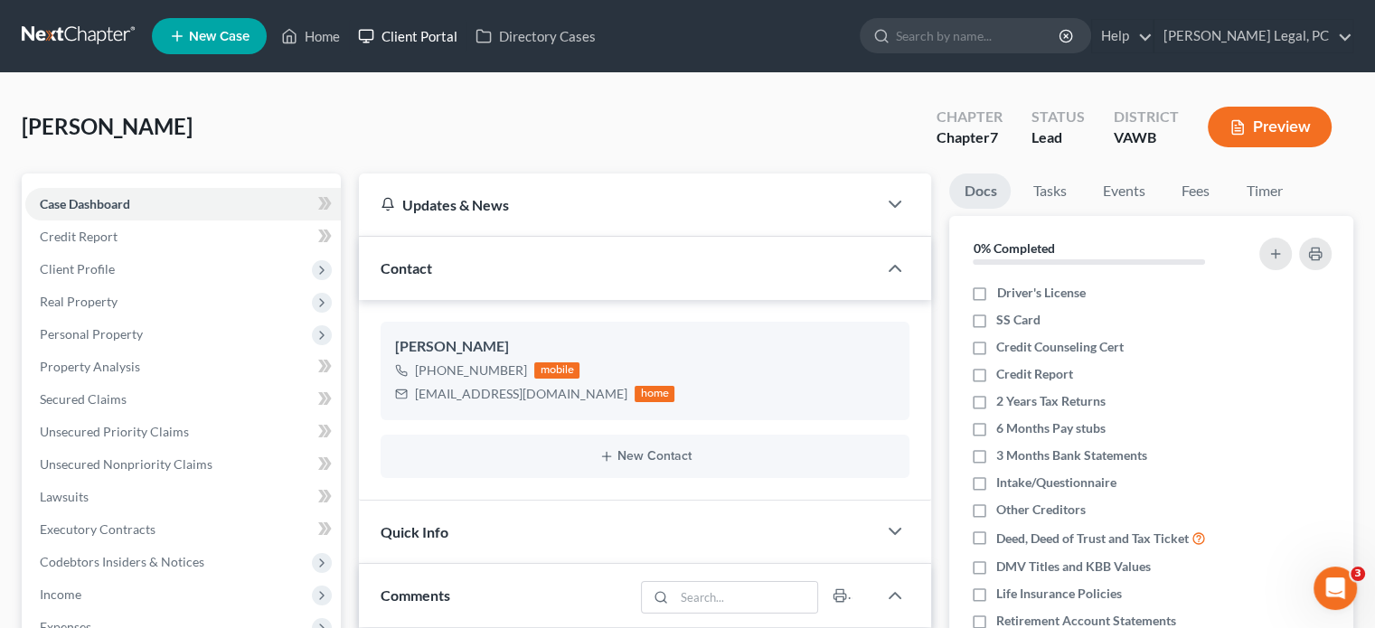
click at [425, 32] on link "Client Portal" at bounding box center [407, 36] width 117 height 33
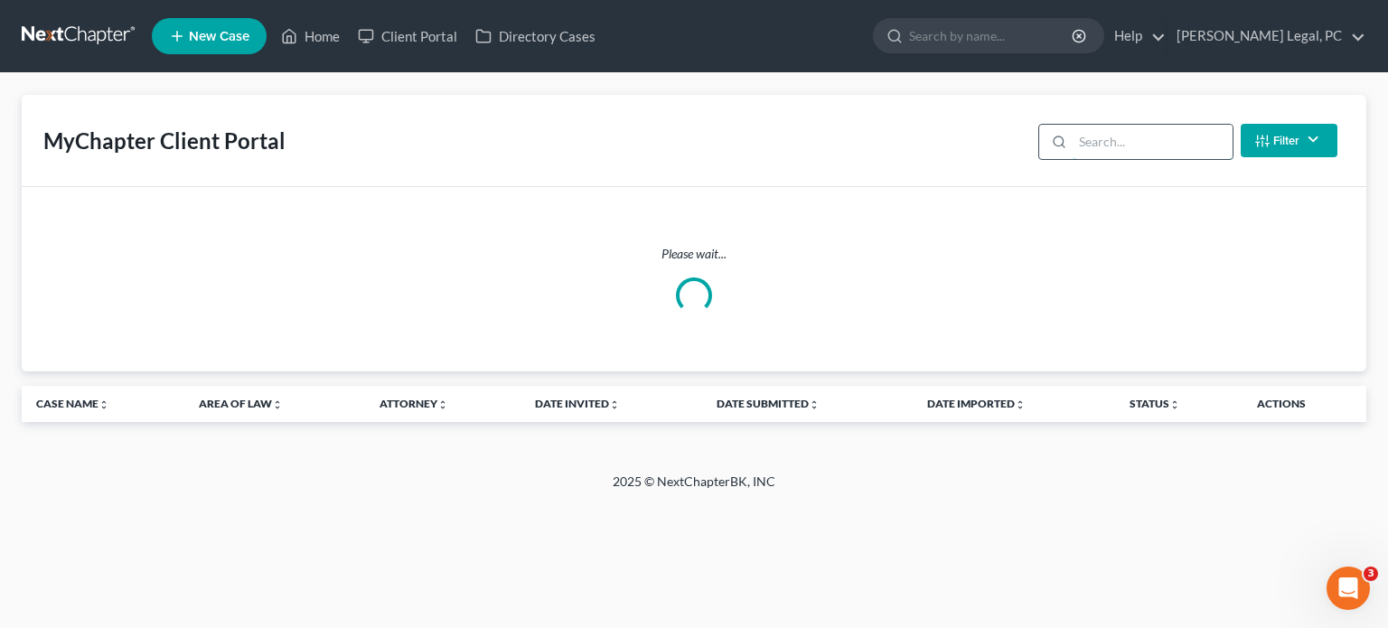
click at [1099, 136] on input "search" at bounding box center [1153, 142] width 160 height 34
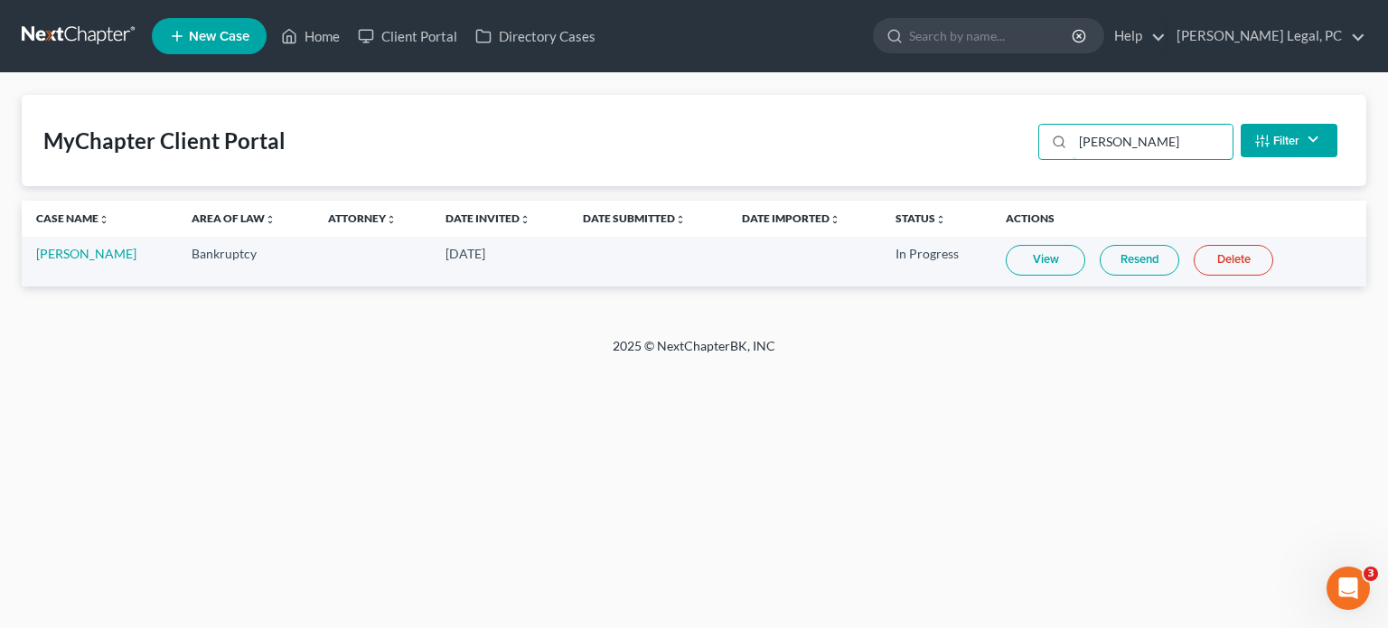
type input "Heather Gree"
click at [1039, 262] on link "View" at bounding box center [1046, 260] width 80 height 31
click at [75, 39] on link at bounding box center [80, 36] width 116 height 33
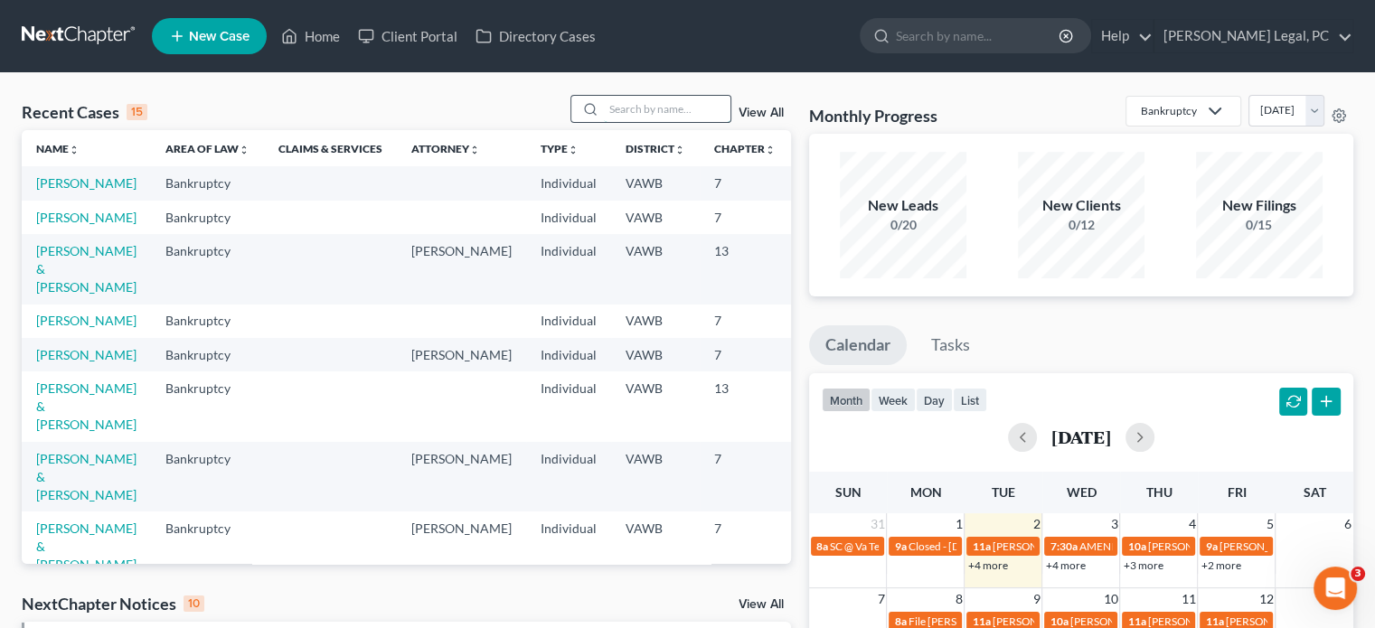
click at [628, 112] on input "search" at bounding box center [667, 109] width 127 height 26
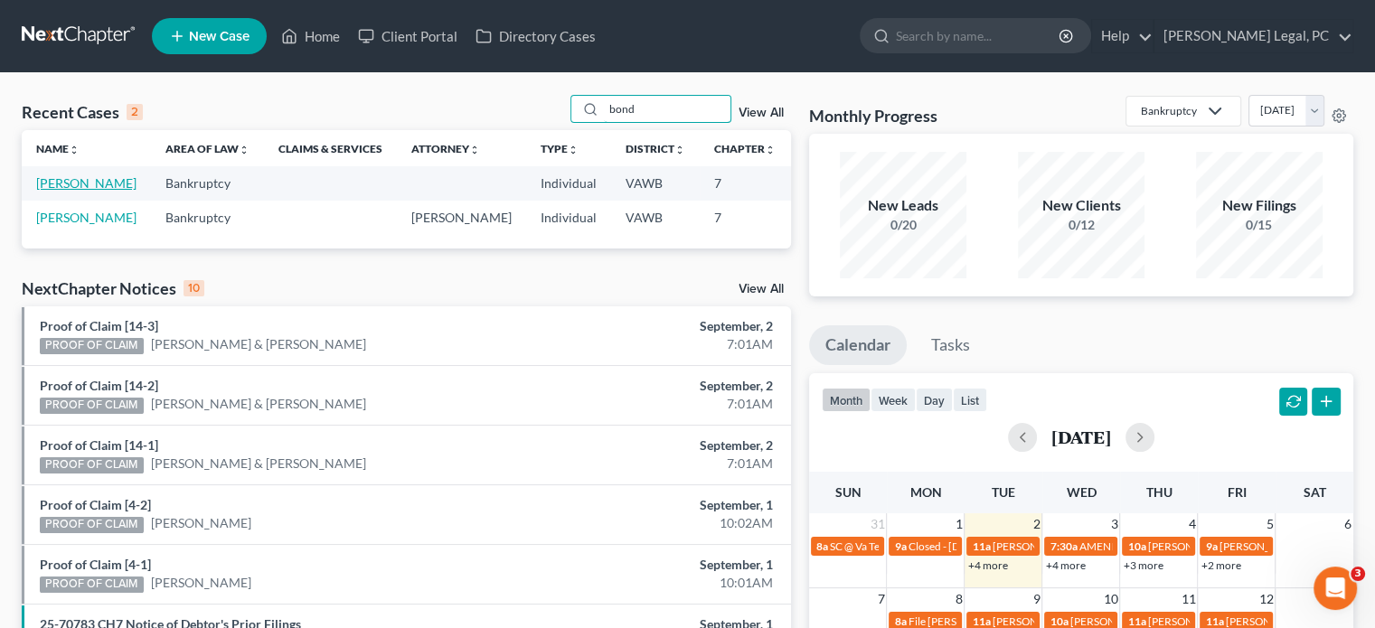
type input "bond"
click at [49, 184] on link "[PERSON_NAME]" at bounding box center [86, 182] width 100 height 15
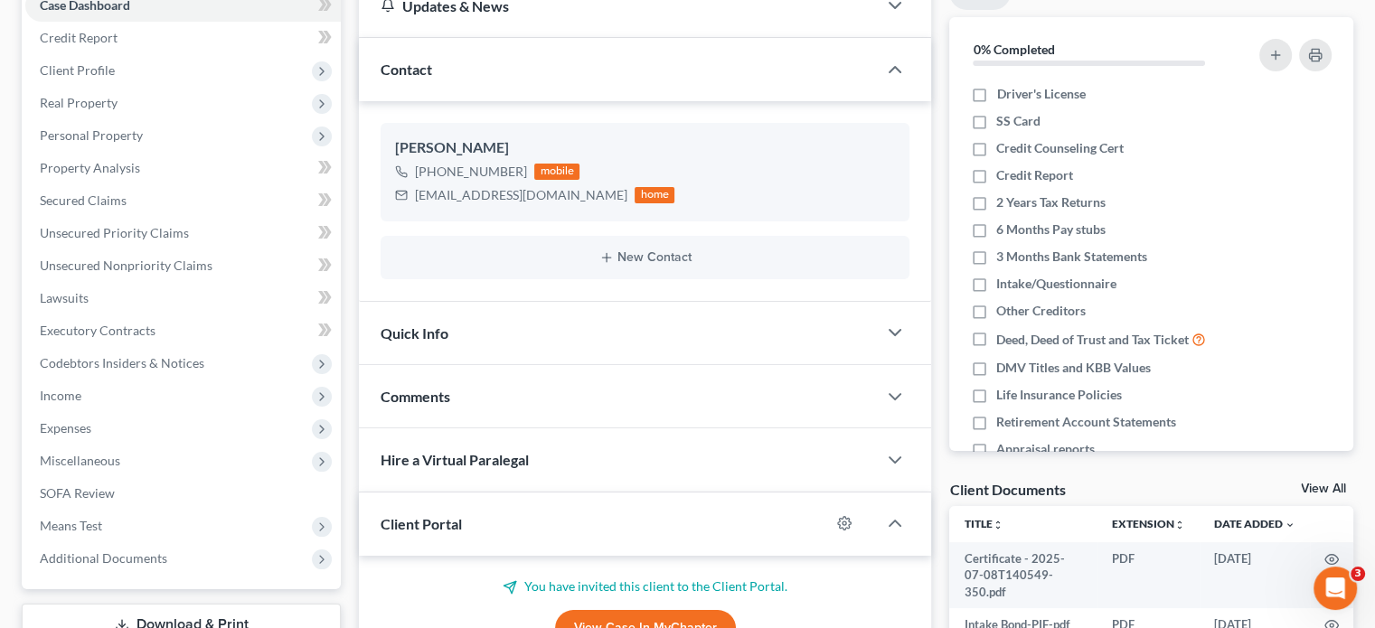
scroll to position [361, 0]
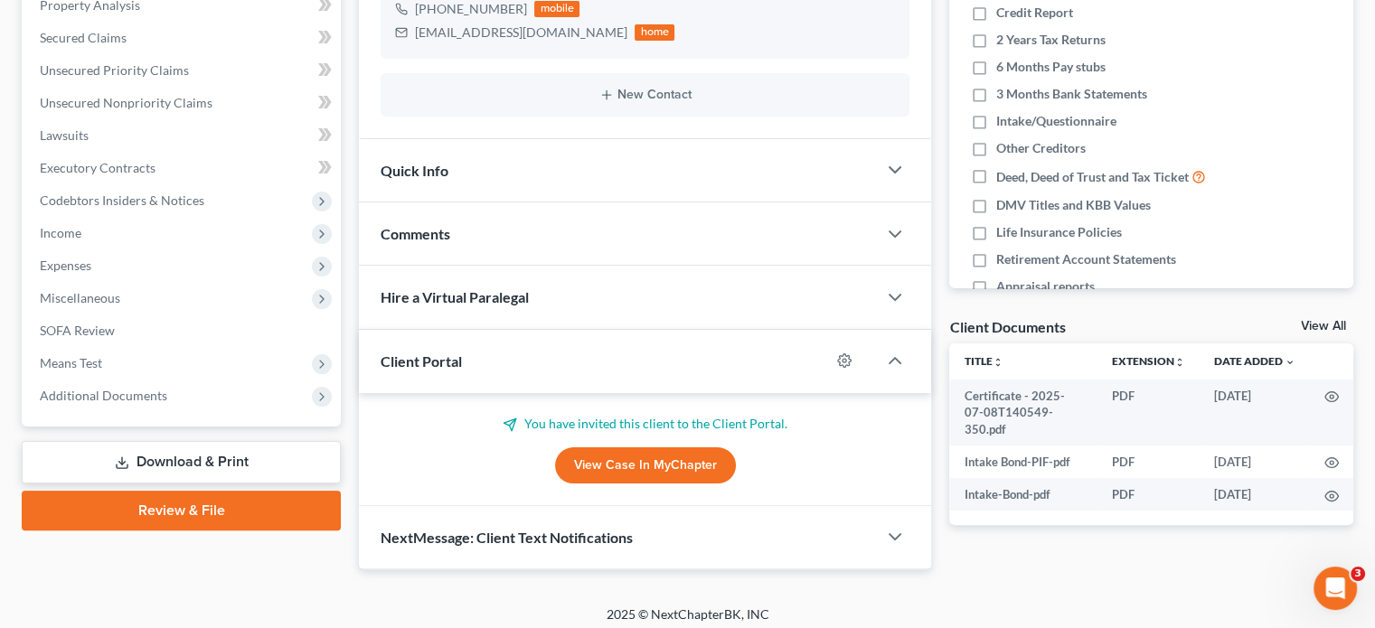
click at [1023, 568] on div "Petition Navigation Case Dashboard Payments Invoices Payments Payments Credit R…" at bounding box center [687, 198] width 1331 height 772
